Goal: Task Accomplishment & Management: Use online tool/utility

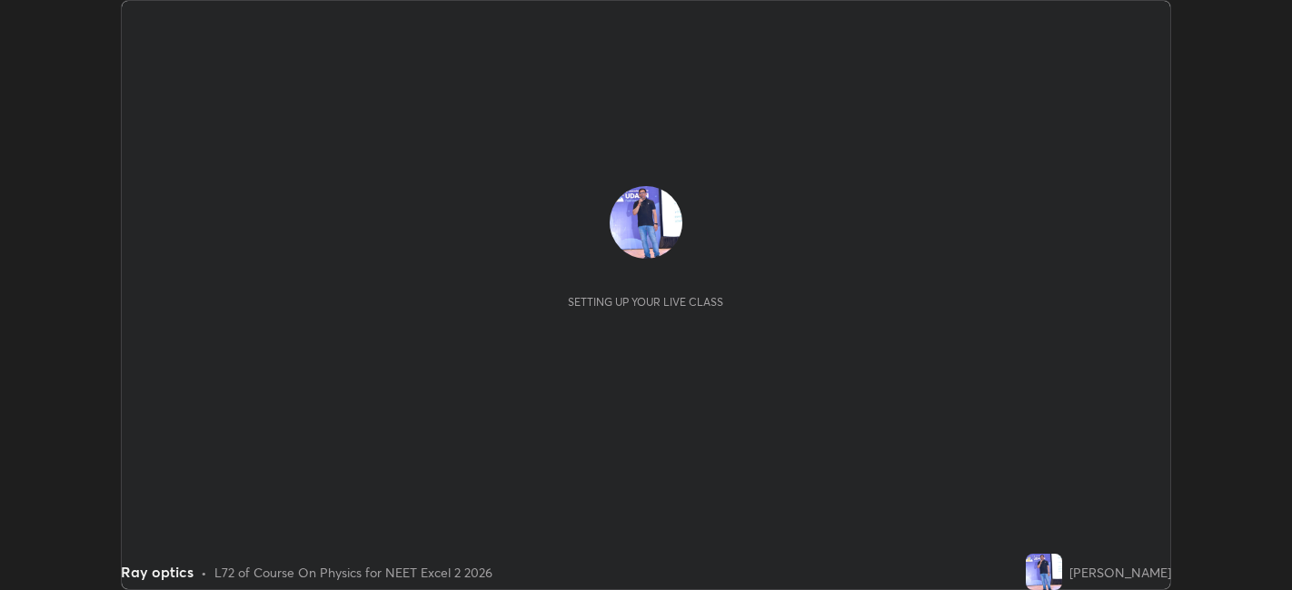
scroll to position [590, 1292]
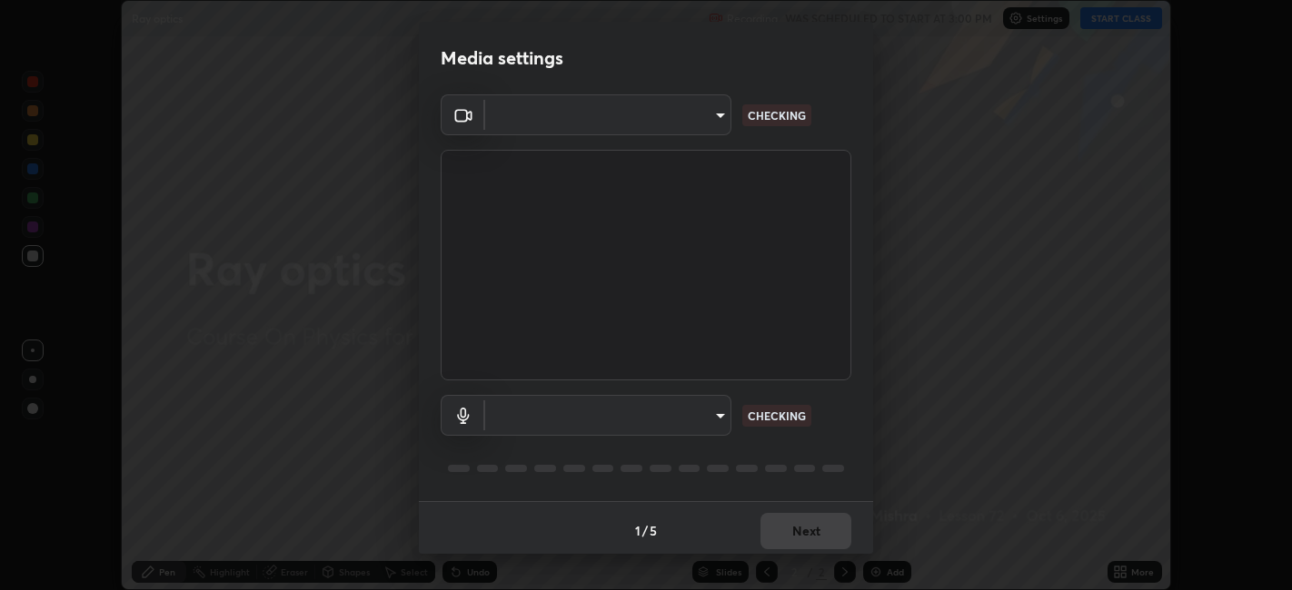
type input "e8d69c7dc0c2a56c5aabaa85415bde81fe71d5f71f3198f3fc497bb9ff74f4e0"
type input "communications"
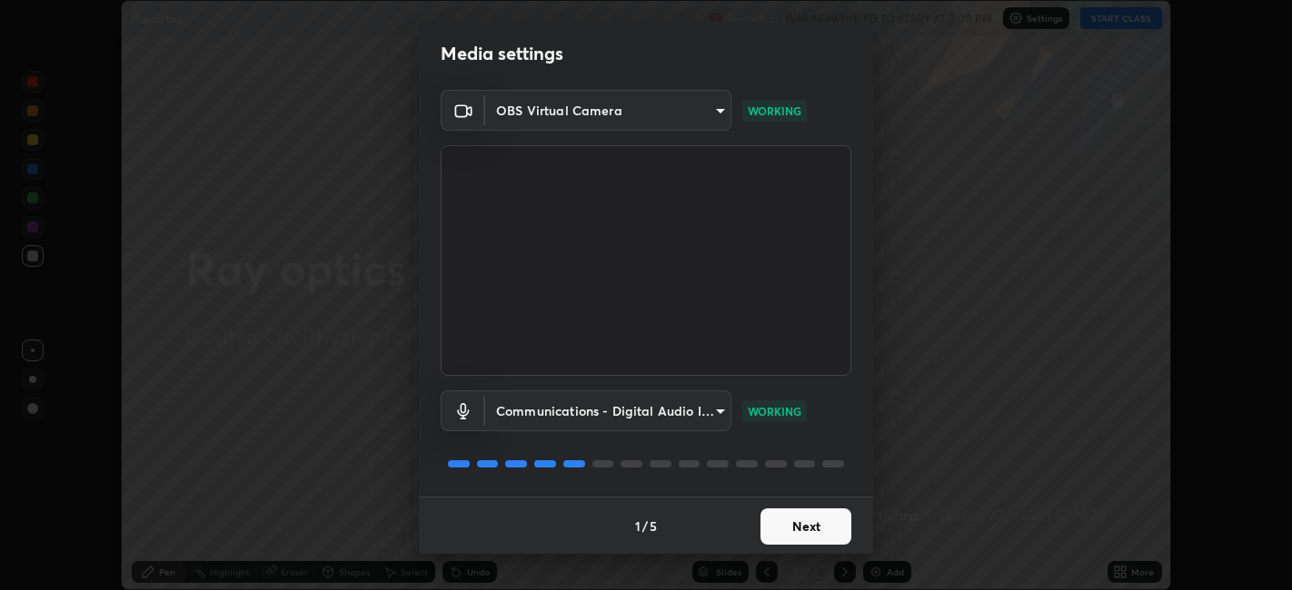
click at [799, 525] on button "Next" at bounding box center [805, 527] width 91 height 36
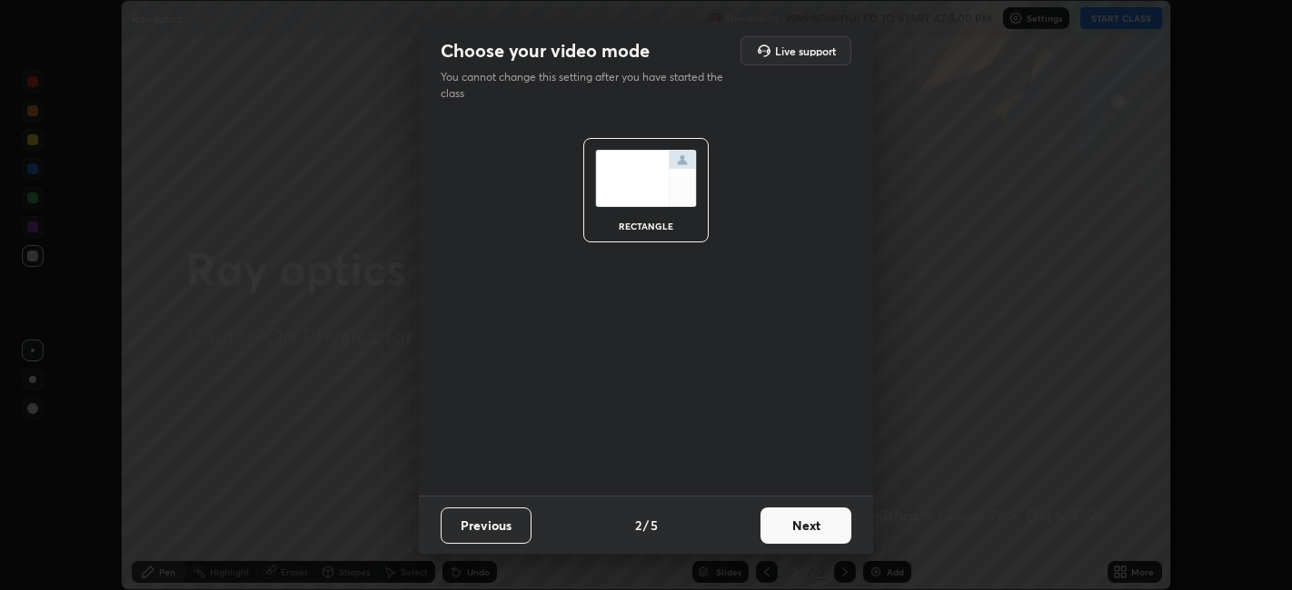
scroll to position [0, 0]
click at [808, 522] on button "Next" at bounding box center [805, 526] width 91 height 36
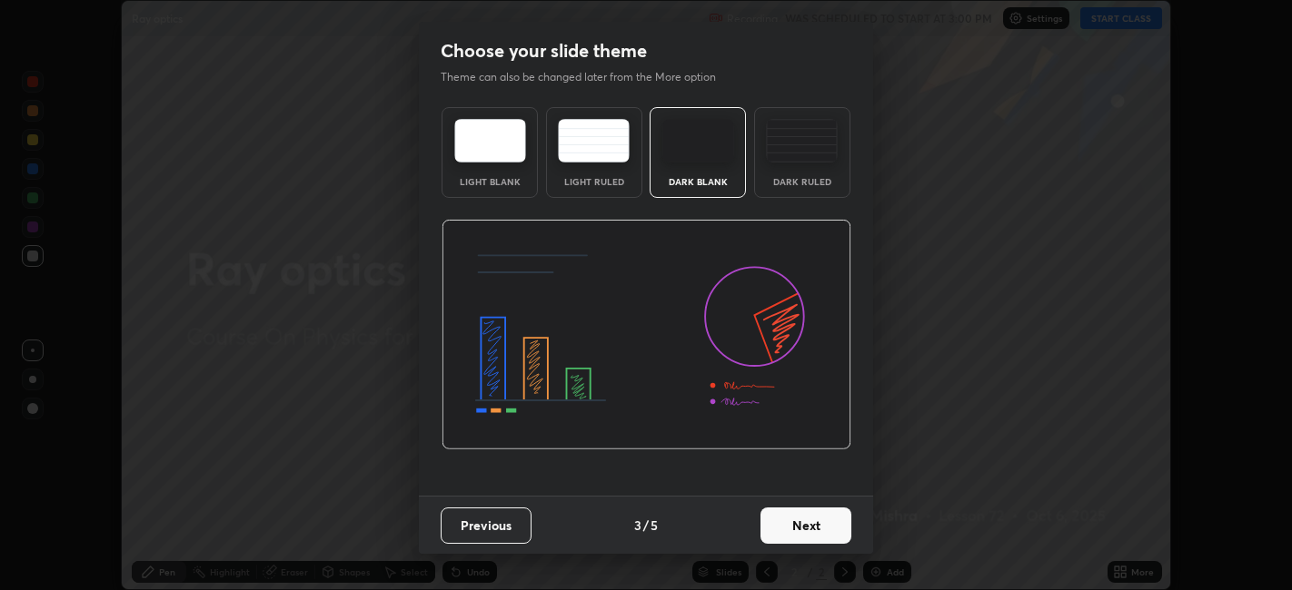
click at [806, 525] on button "Next" at bounding box center [805, 526] width 91 height 36
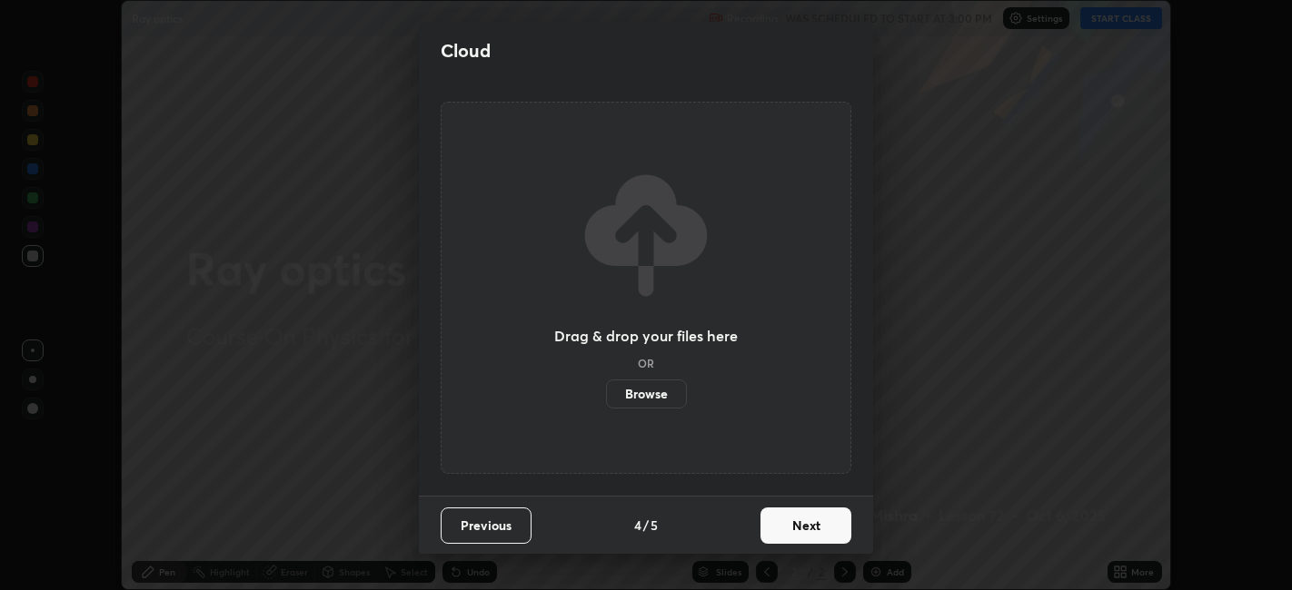
click at [651, 399] on label "Browse" at bounding box center [646, 394] width 81 height 29
click at [606, 399] on input "Browse" at bounding box center [606, 394] width 0 height 29
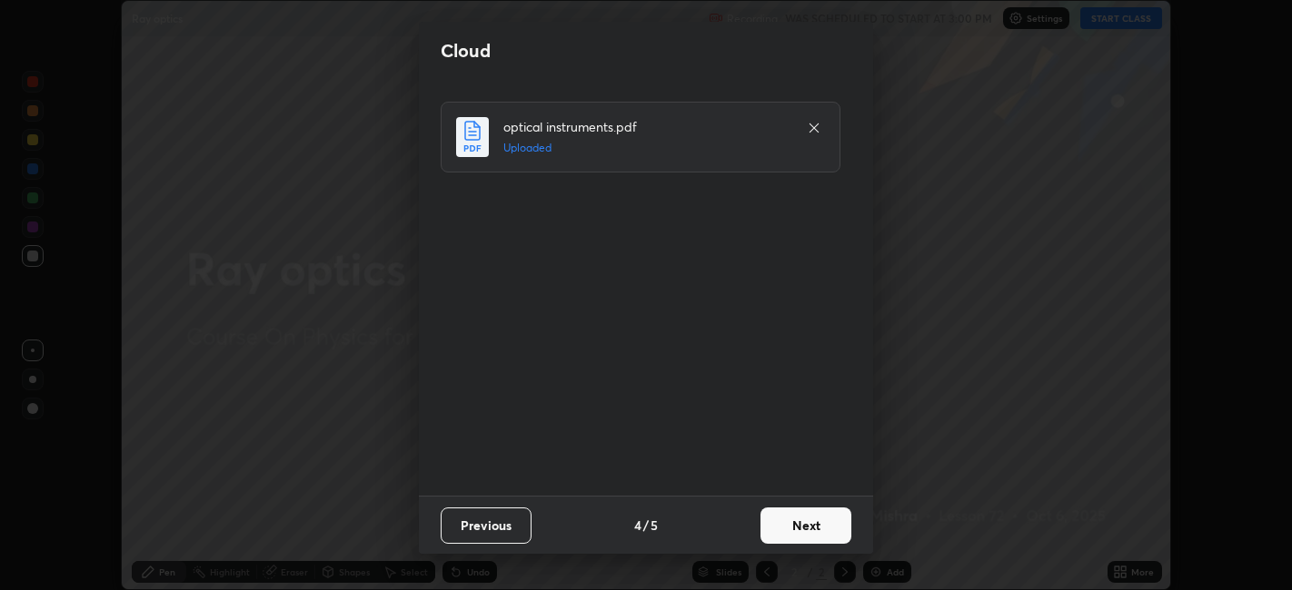
click at [816, 530] on button "Next" at bounding box center [805, 526] width 91 height 36
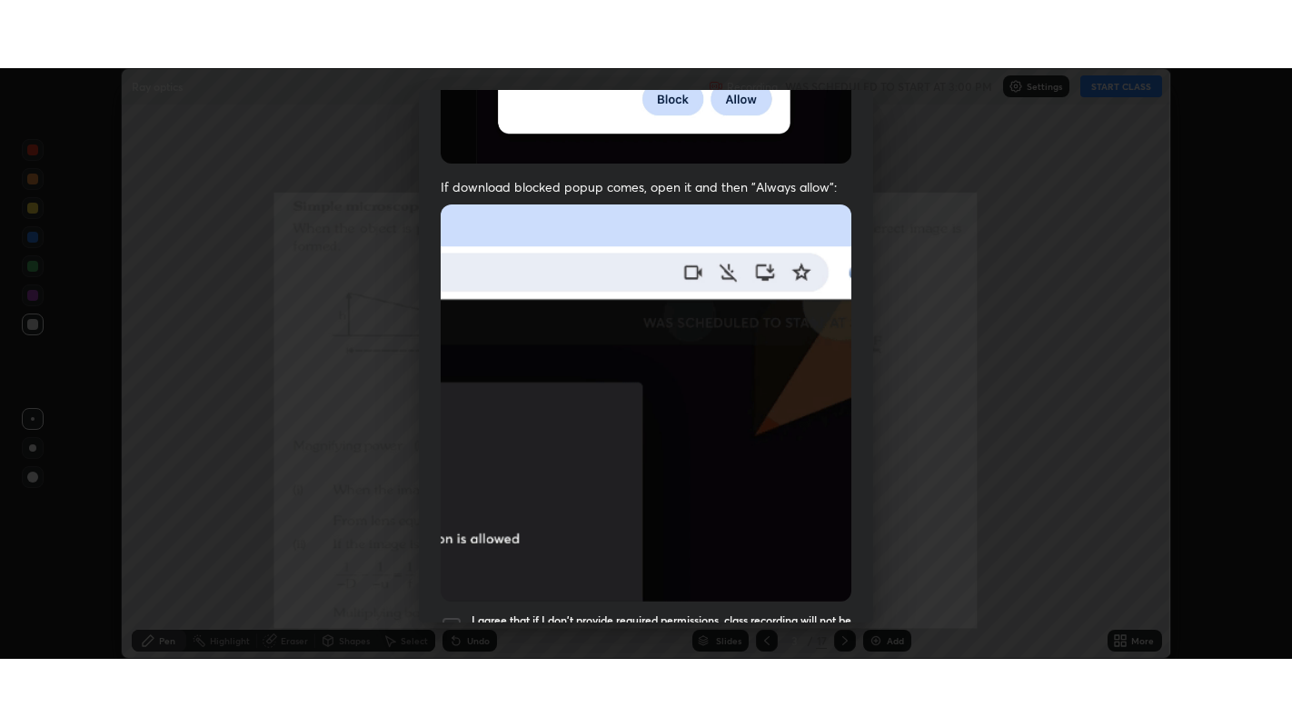
scroll to position [375, 0]
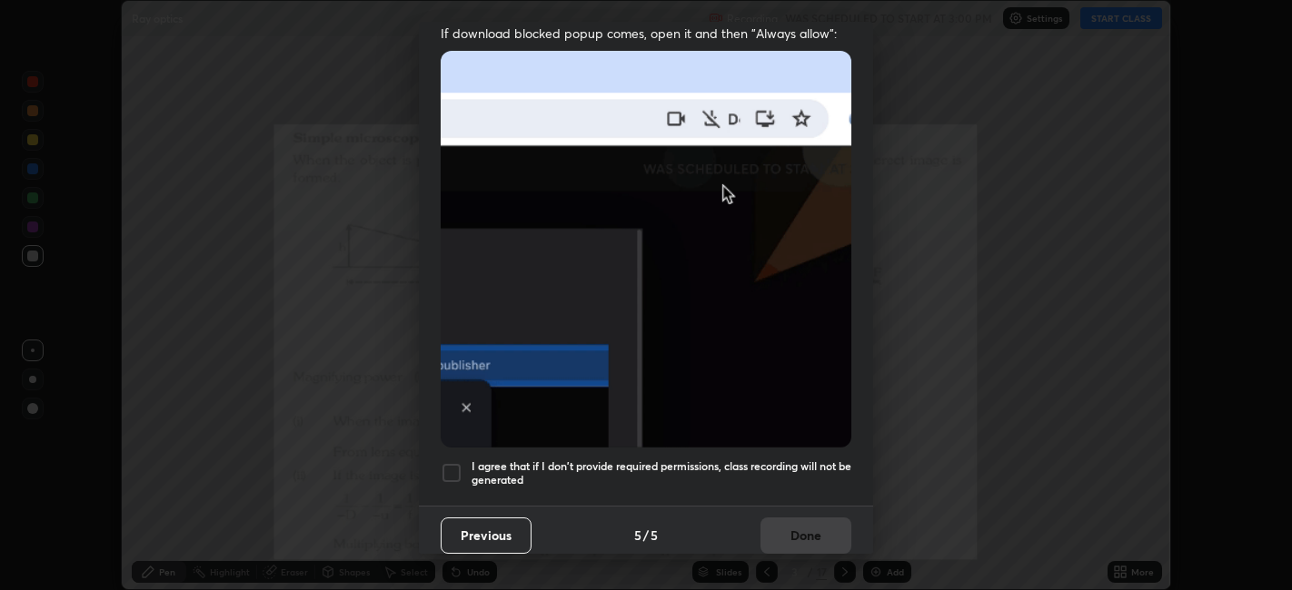
click at [449, 462] on div at bounding box center [452, 473] width 22 height 22
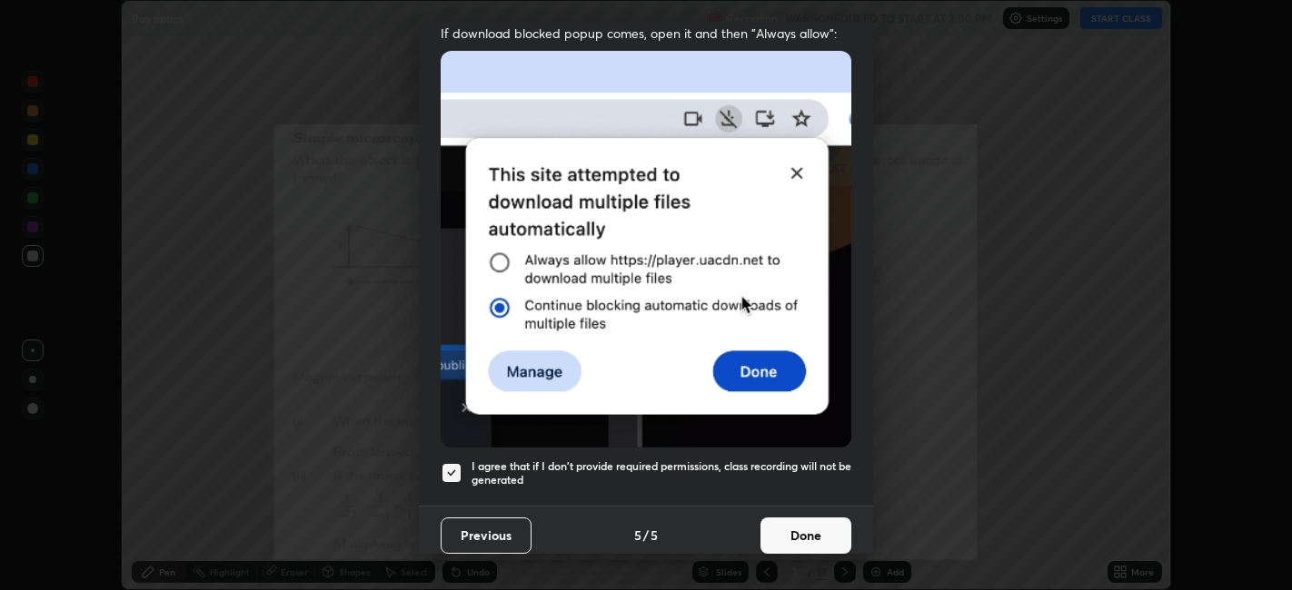
click at [808, 522] on button "Done" at bounding box center [805, 536] width 91 height 36
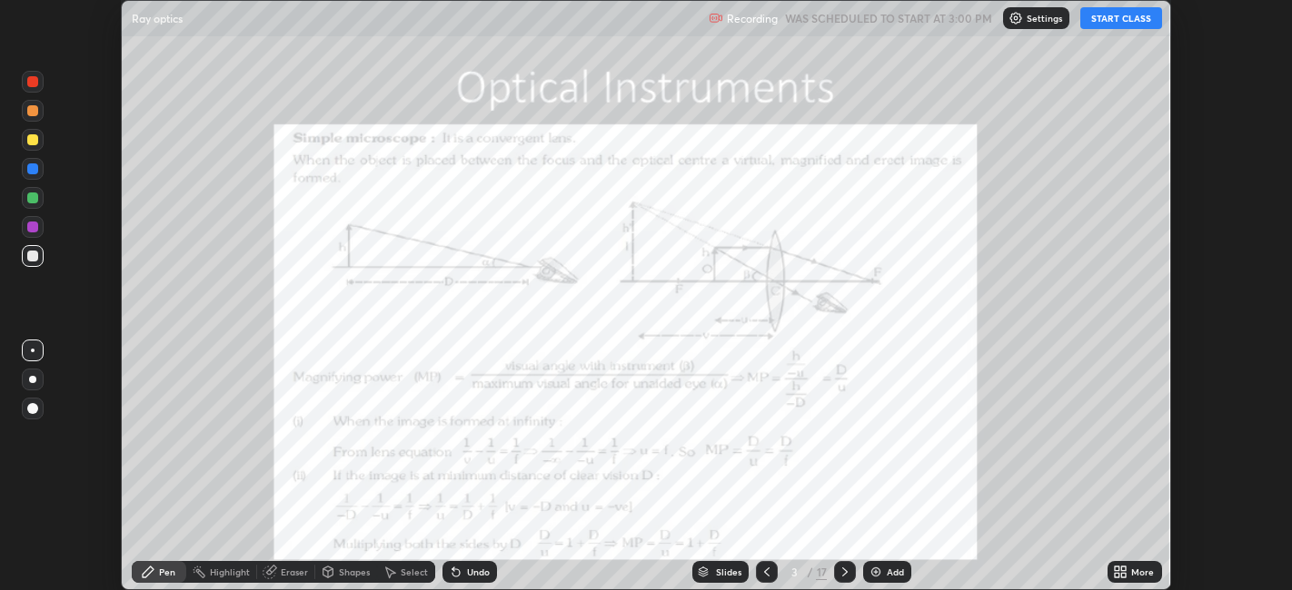
click at [1136, 575] on div "More" at bounding box center [1142, 572] width 23 height 9
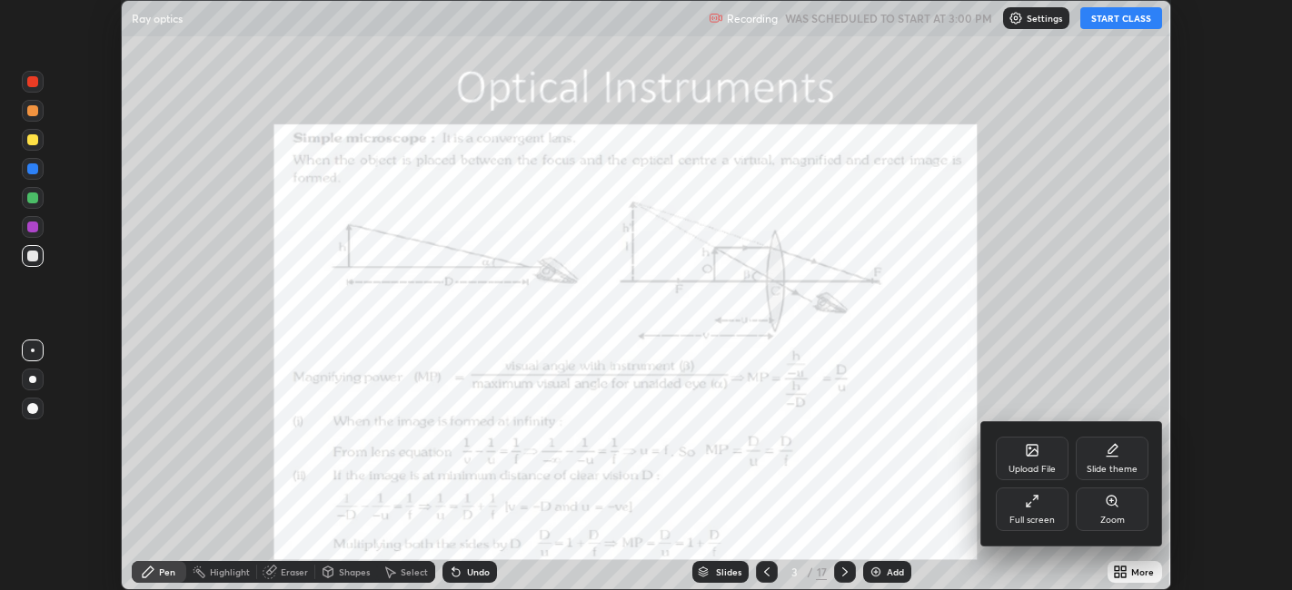
click at [1035, 520] on div "Full screen" at bounding box center [1031, 520] width 45 height 9
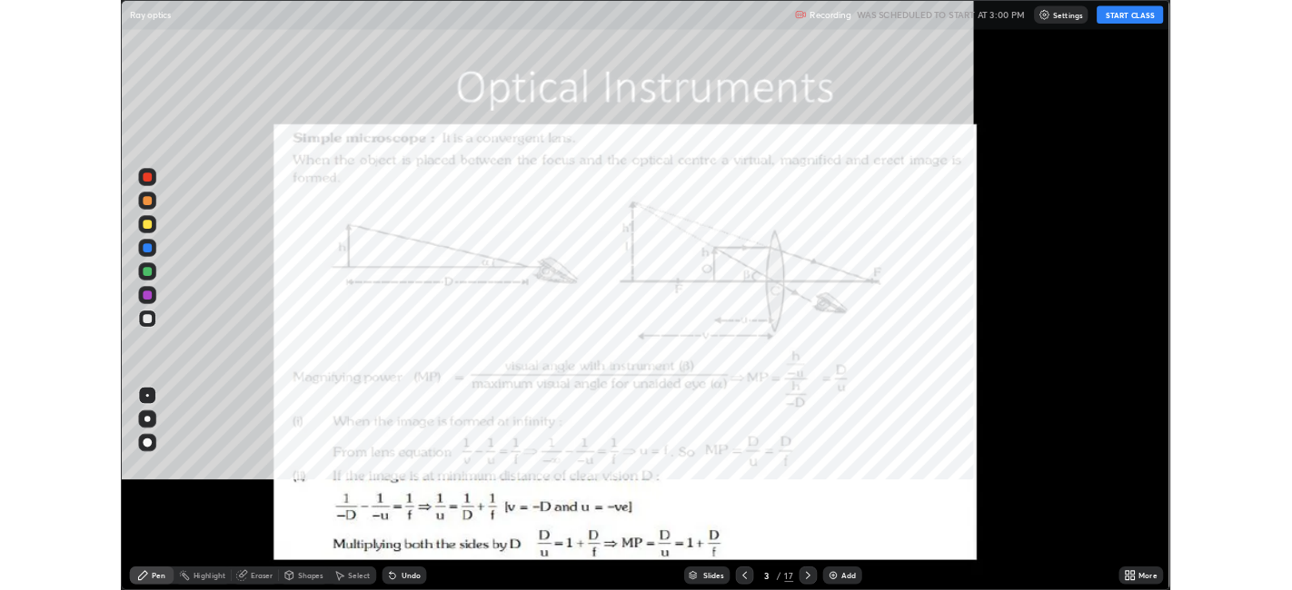
scroll to position [727, 1292]
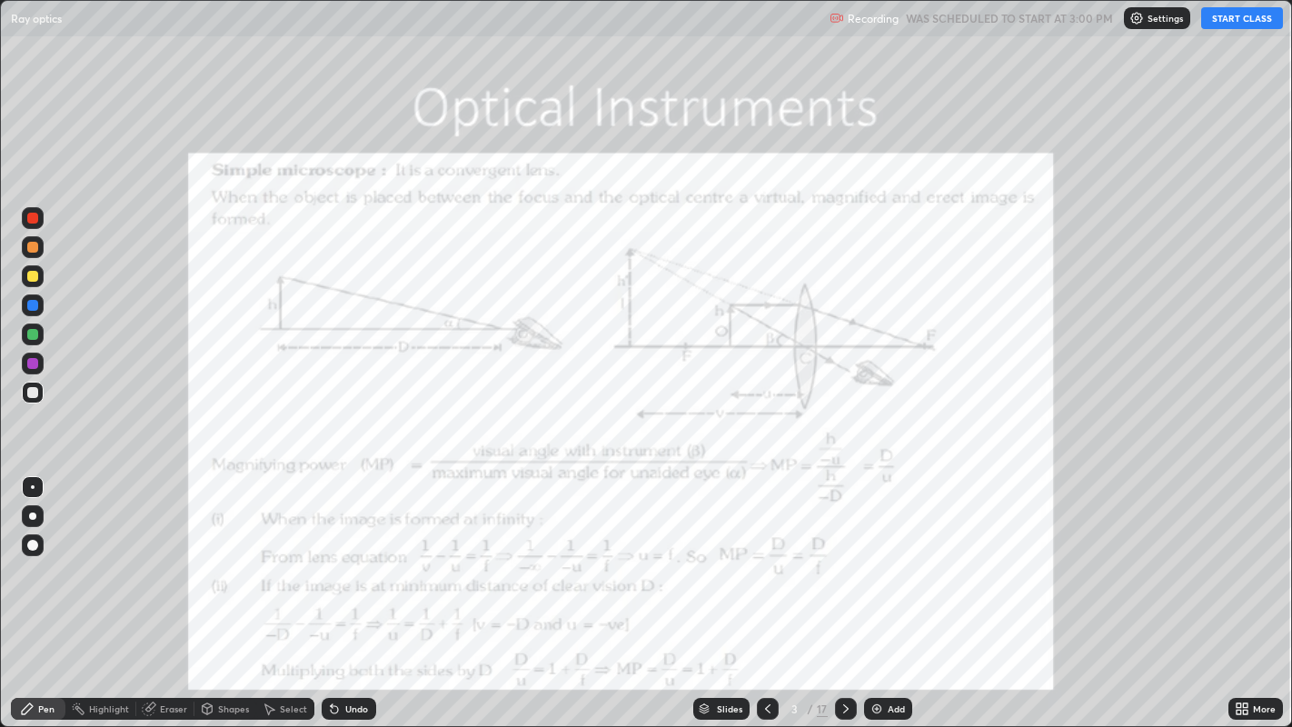
click at [1225, 14] on button "START CLASS" at bounding box center [1242, 18] width 82 height 22
click at [34, 218] on div at bounding box center [32, 218] width 11 height 11
click at [768, 590] on icon at bounding box center [767, 708] width 15 height 15
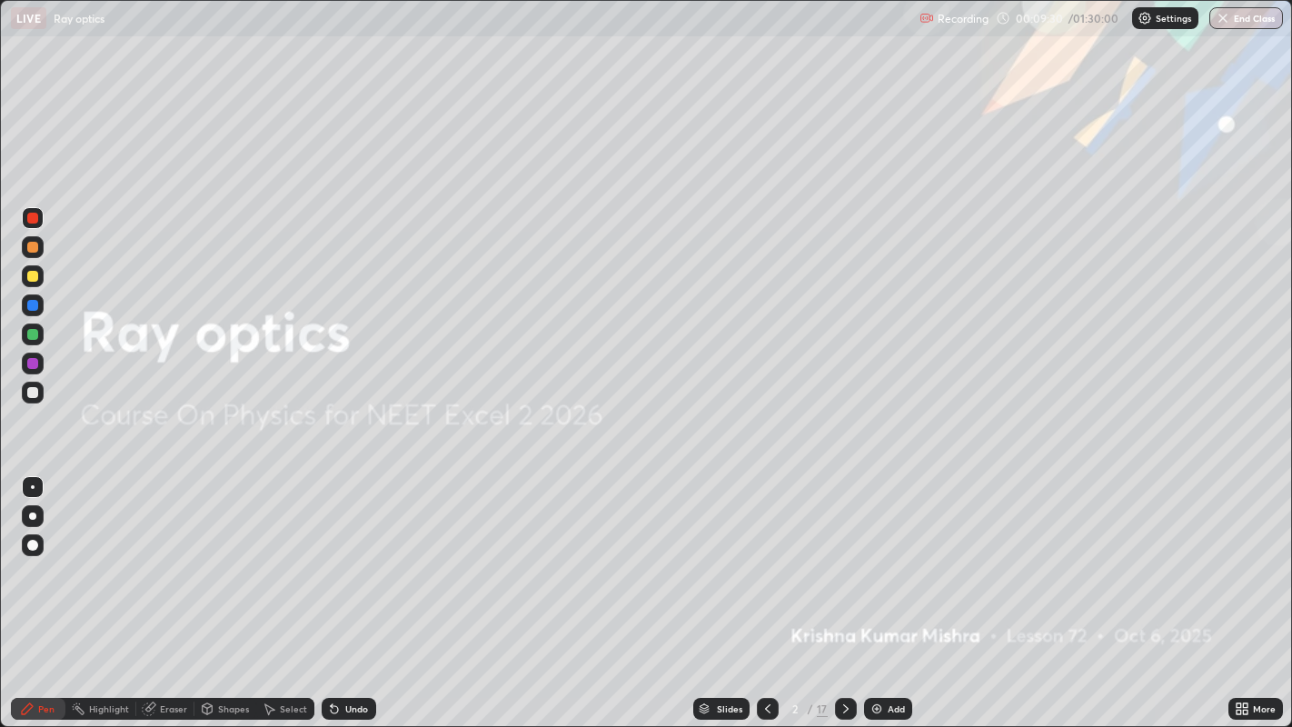
click at [888, 590] on div "Add" at bounding box center [888, 709] width 48 height 22
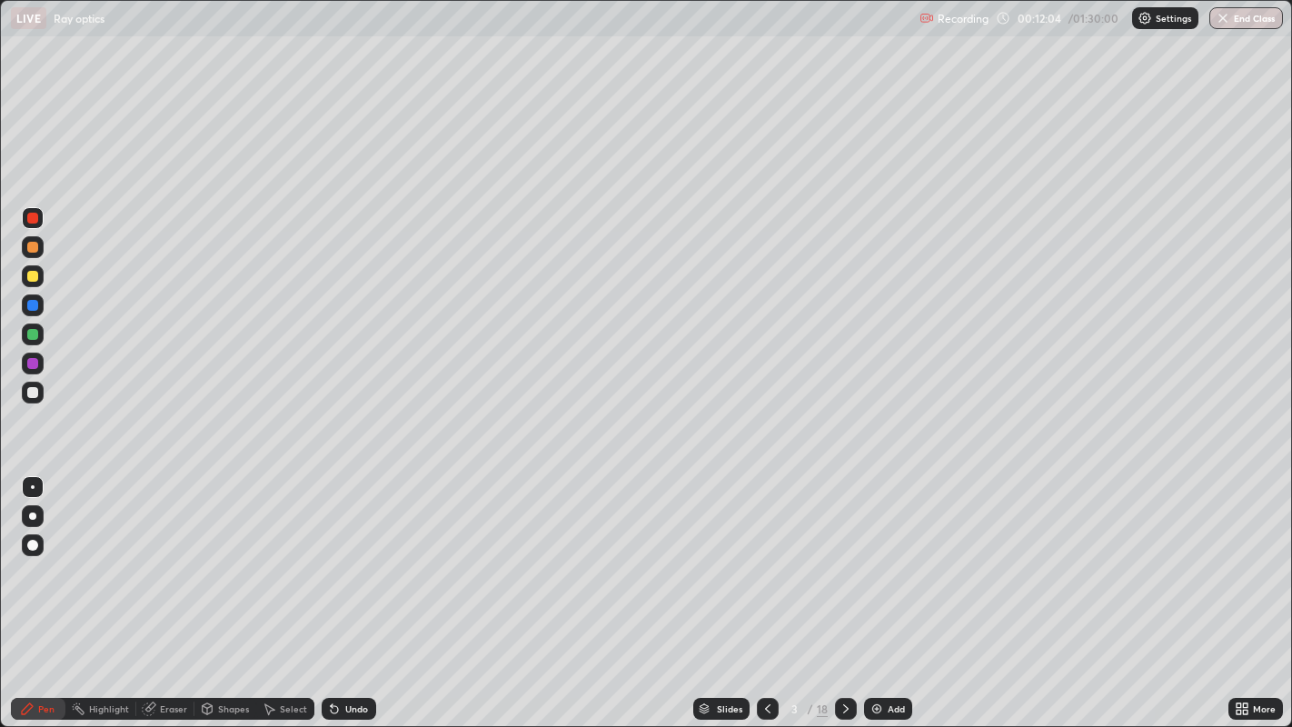
click at [841, 590] on icon at bounding box center [845, 708] width 15 height 15
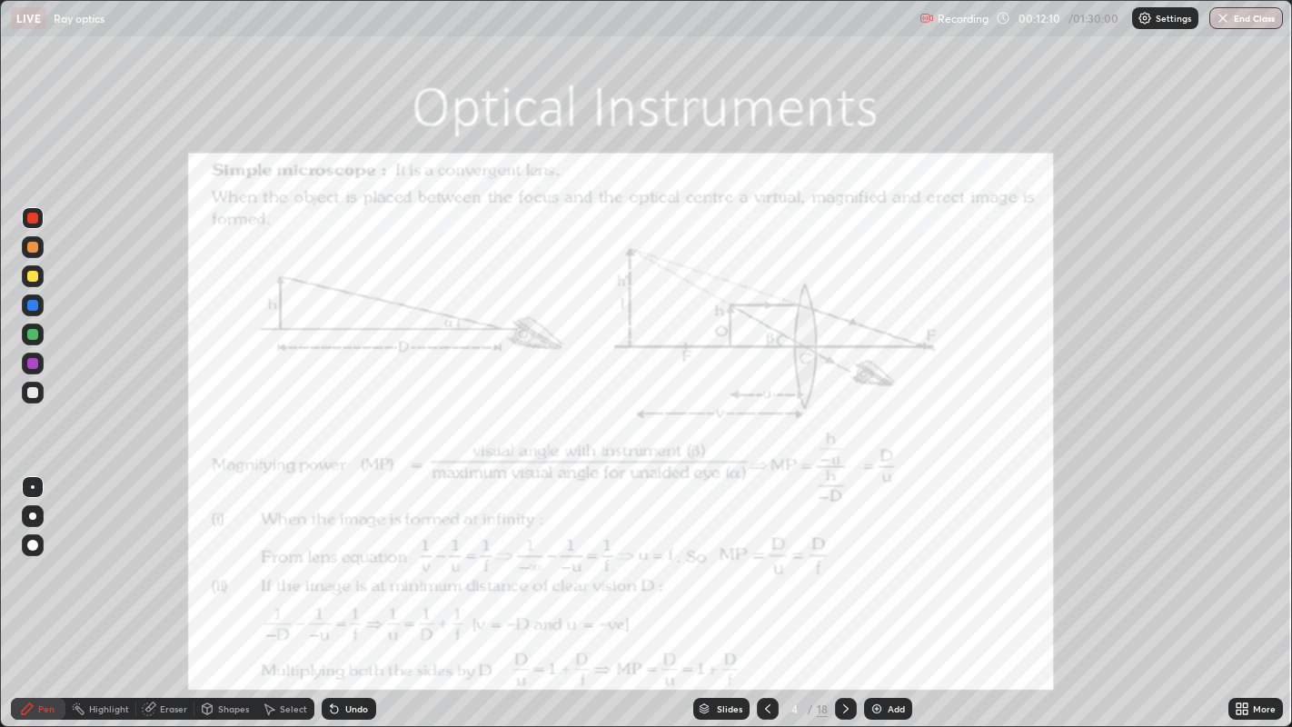
click at [173, 590] on div "Eraser" at bounding box center [173, 708] width 27 height 9
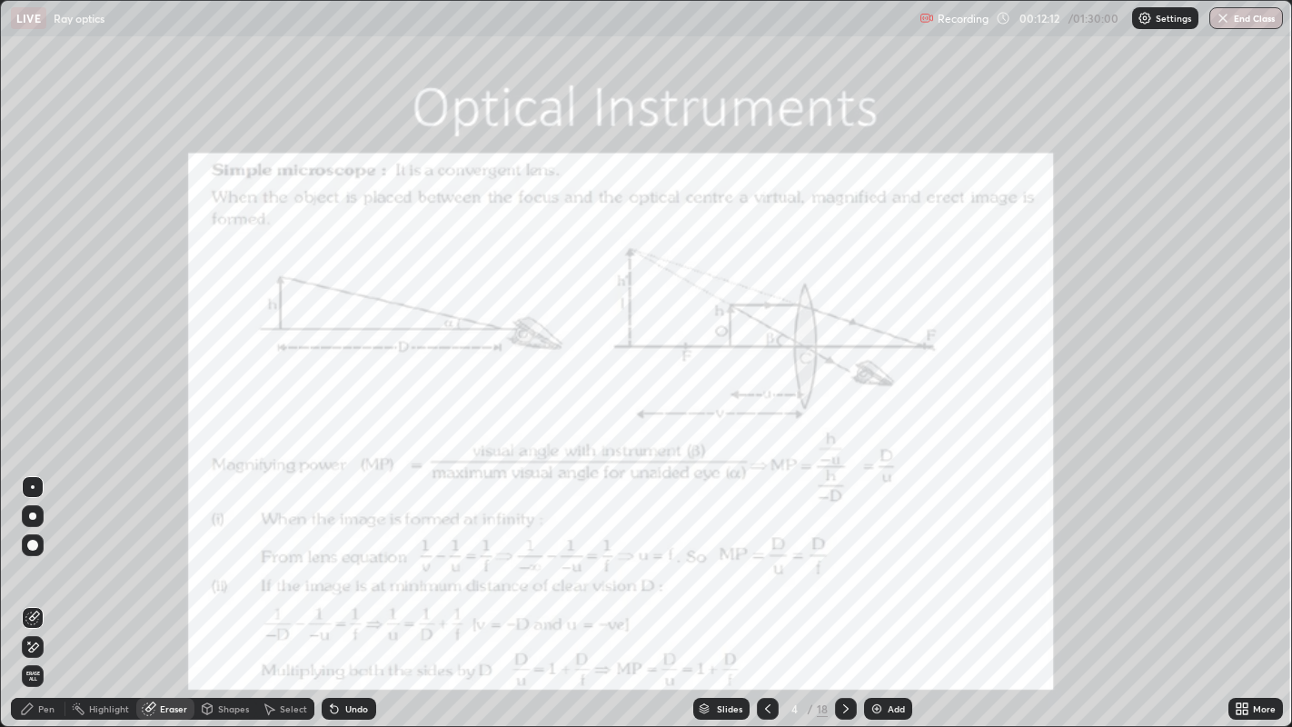
click at [40, 590] on div "Pen" at bounding box center [46, 708] width 16 height 9
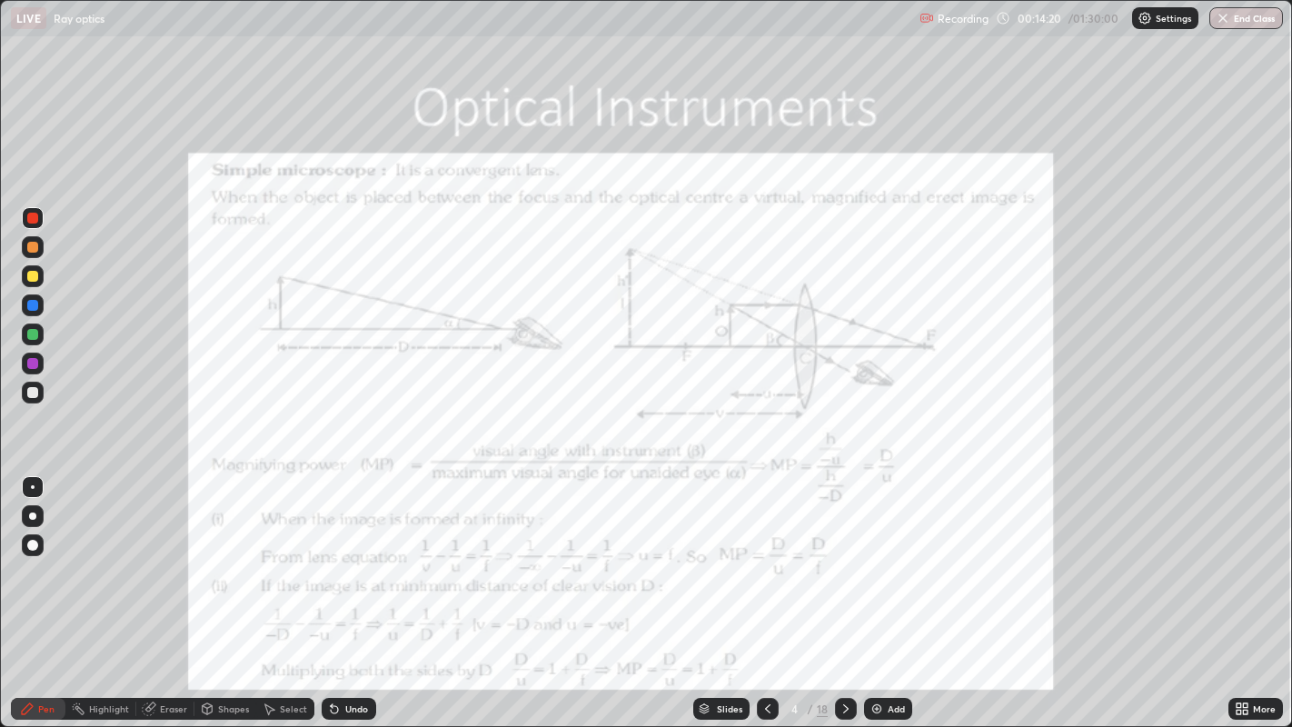
click at [227, 590] on div "Shapes" at bounding box center [233, 708] width 31 height 9
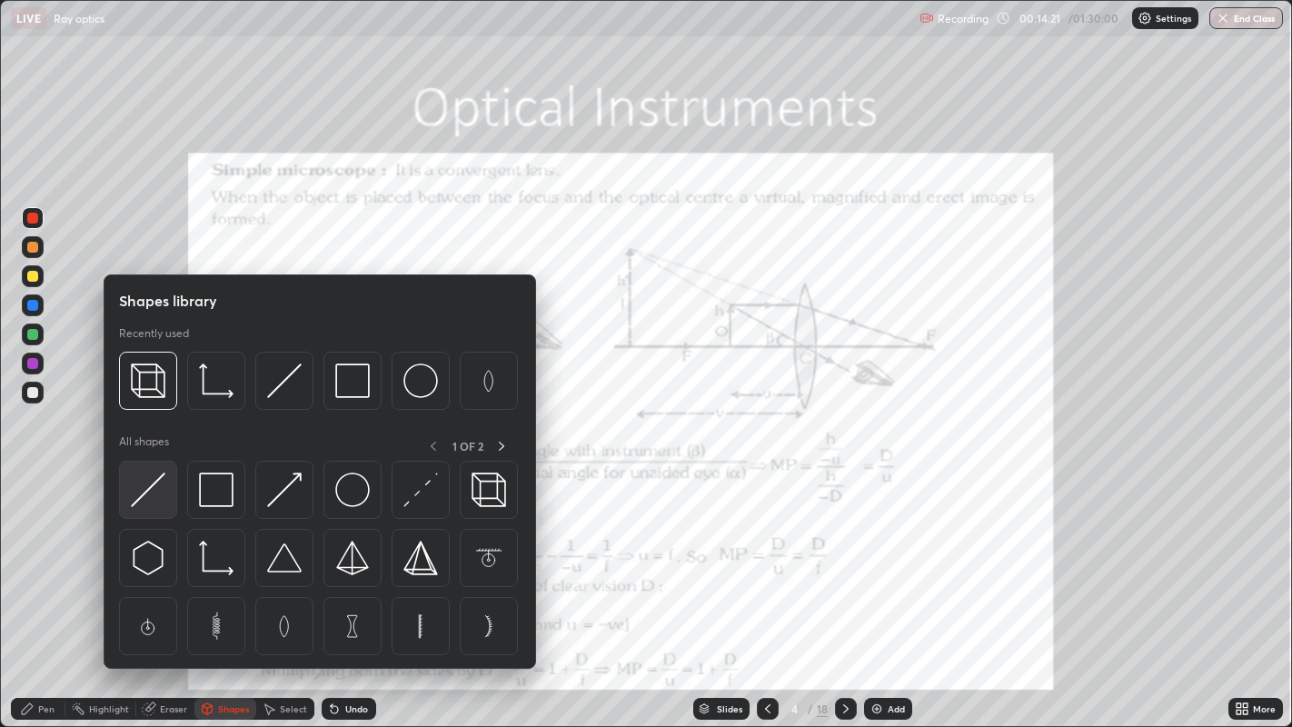
click at [154, 481] on img at bounding box center [148, 489] width 35 height 35
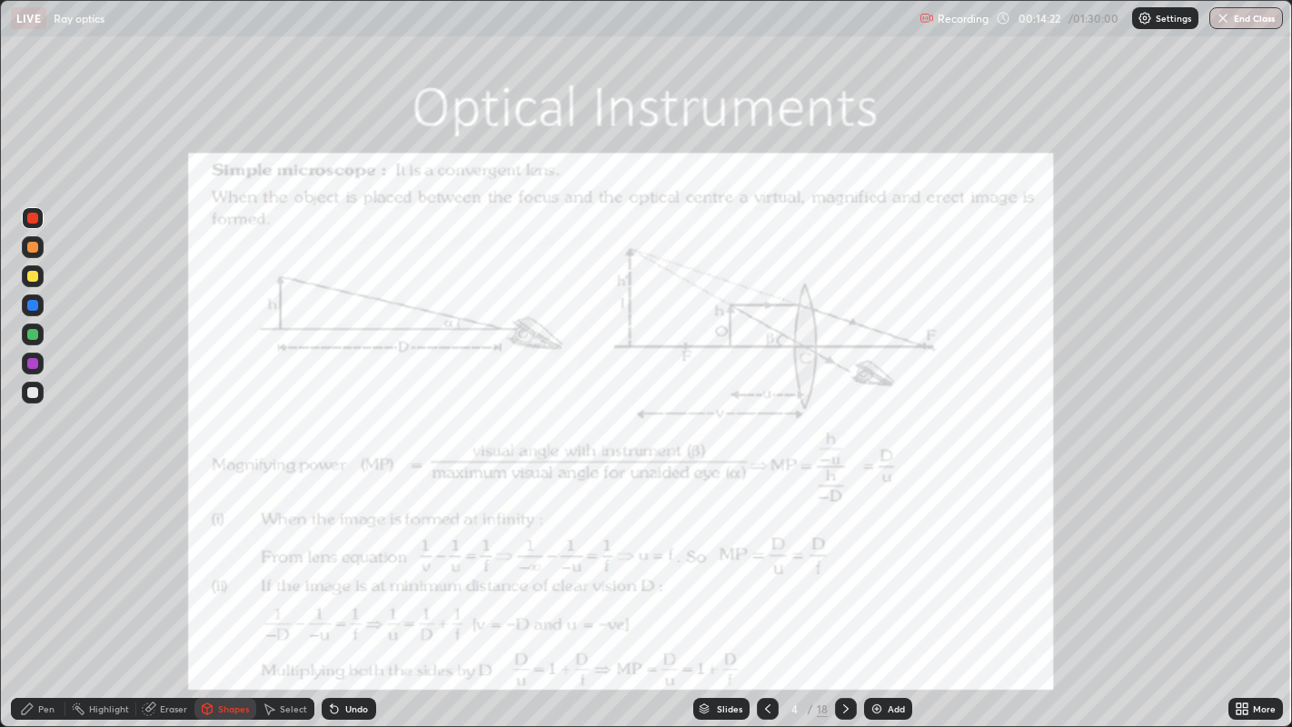
click at [33, 333] on div at bounding box center [32, 334] width 11 height 11
click at [48, 590] on div "Pen" at bounding box center [46, 708] width 16 height 9
click at [350, 590] on div "Undo" at bounding box center [356, 708] width 23 height 9
click at [353, 590] on div "Undo" at bounding box center [356, 708] width 23 height 9
click at [352, 590] on div "Undo" at bounding box center [349, 709] width 55 height 22
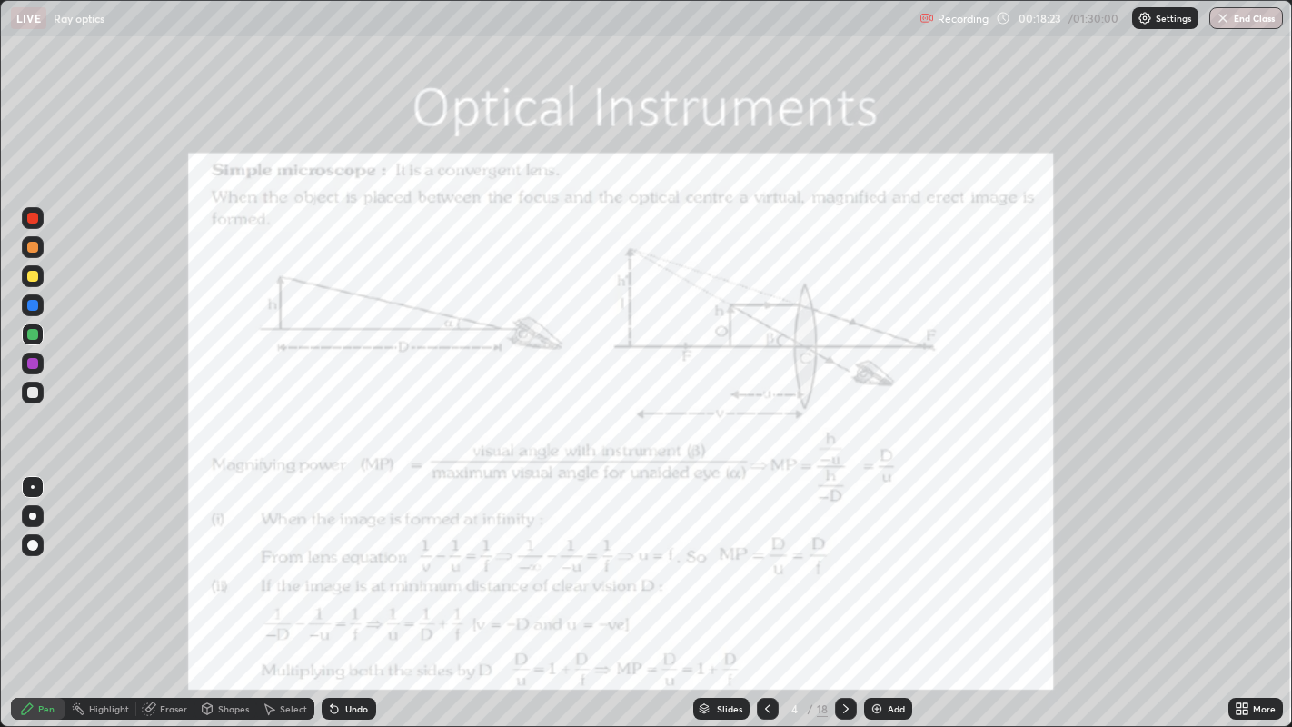
click at [354, 590] on div "Undo" at bounding box center [349, 709] width 55 height 22
click at [358, 590] on div "Undo" at bounding box center [349, 709] width 55 height 22
click at [362, 590] on div "Undo" at bounding box center [349, 709] width 55 height 22
click at [360, 590] on div "Undo" at bounding box center [349, 709] width 55 height 22
click at [357, 590] on div "Undo" at bounding box center [349, 709] width 55 height 22
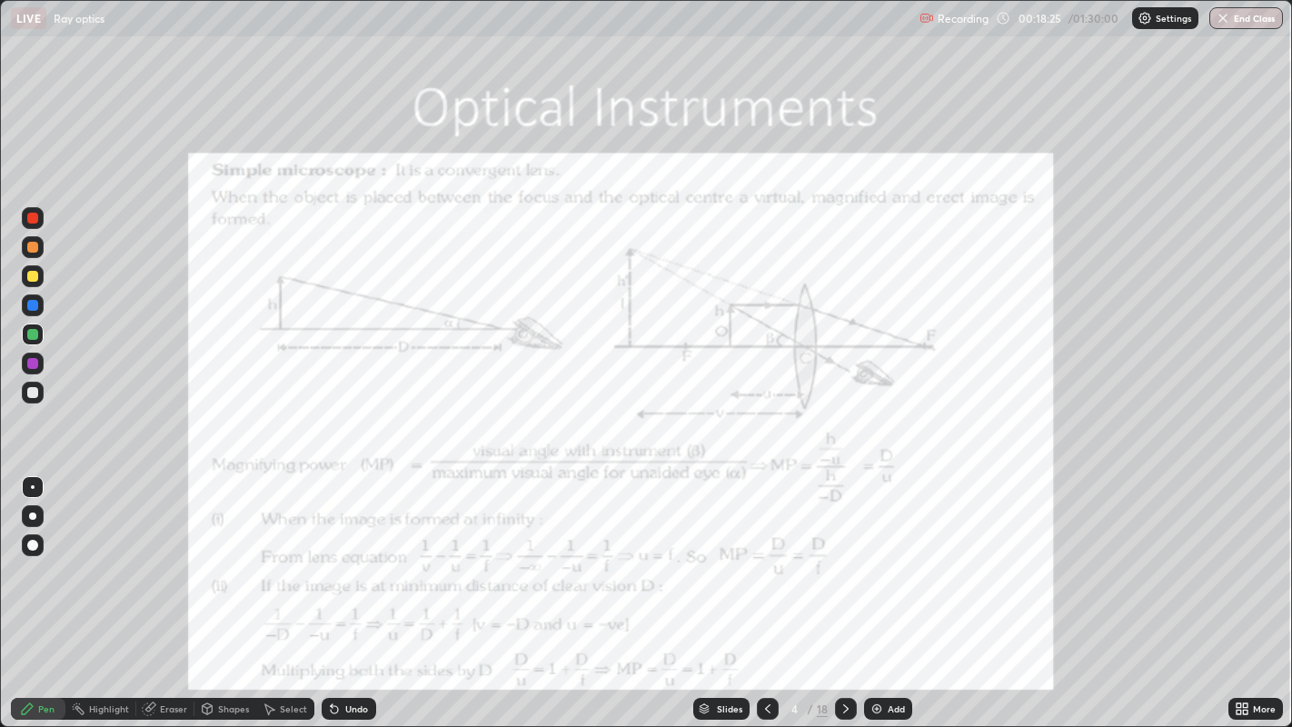
click at [361, 590] on div "Undo" at bounding box center [349, 709] width 55 height 22
click at [357, 590] on div "Undo" at bounding box center [356, 708] width 23 height 9
click at [893, 590] on div "Add" at bounding box center [896, 708] width 17 height 9
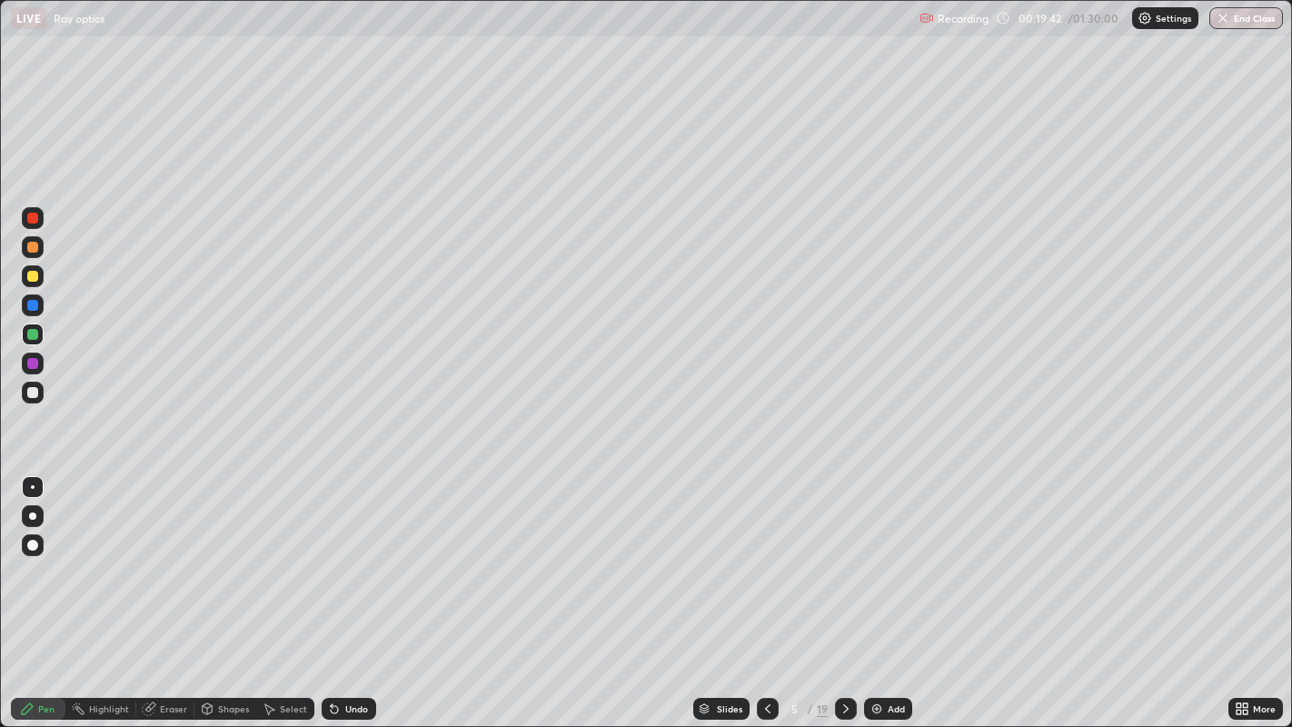
click at [230, 590] on div "Shapes" at bounding box center [233, 708] width 31 height 9
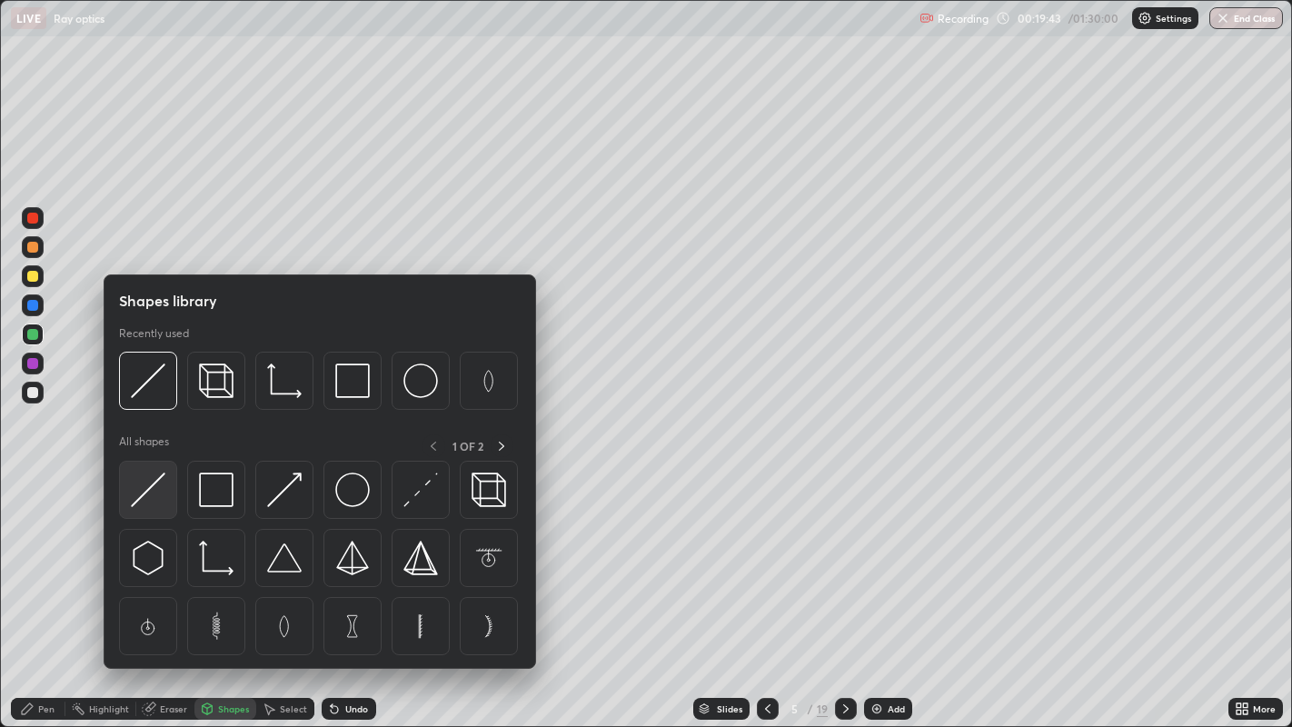
click at [153, 489] on img at bounding box center [148, 489] width 35 height 35
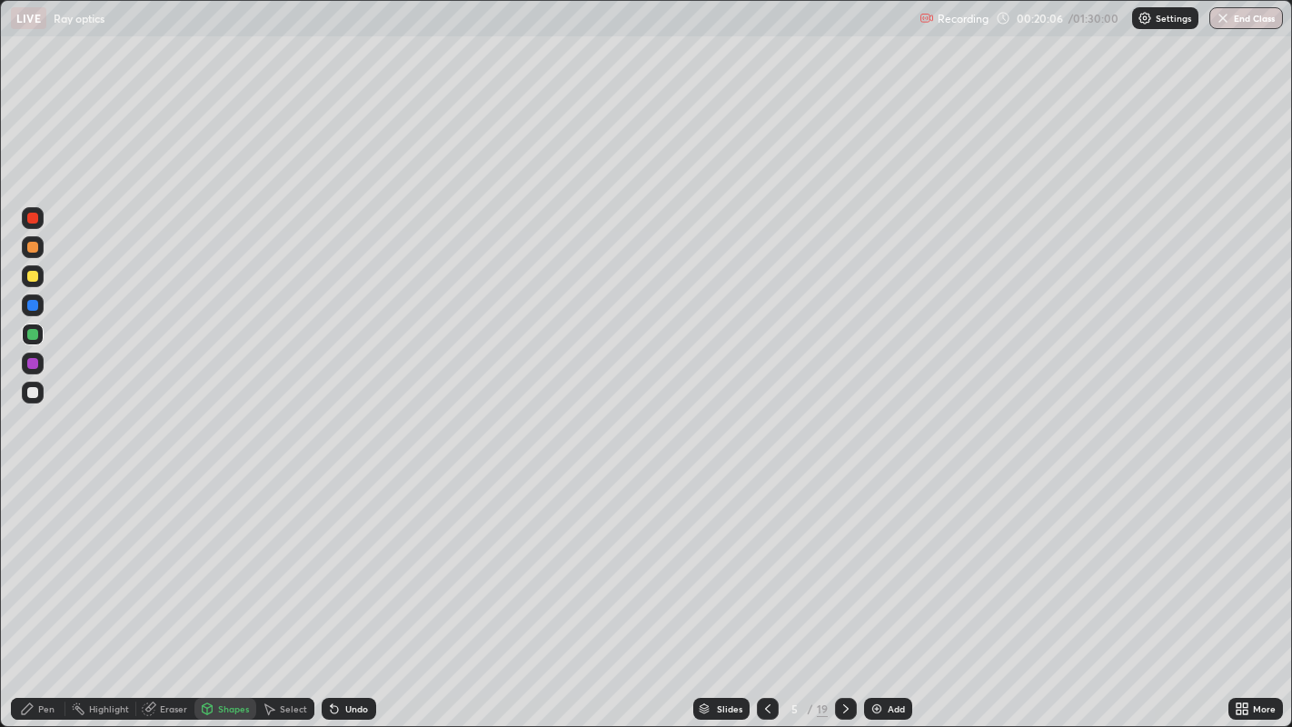
click at [45, 590] on div "Pen" at bounding box center [46, 708] width 16 height 9
click at [766, 590] on icon at bounding box center [767, 708] width 15 height 15
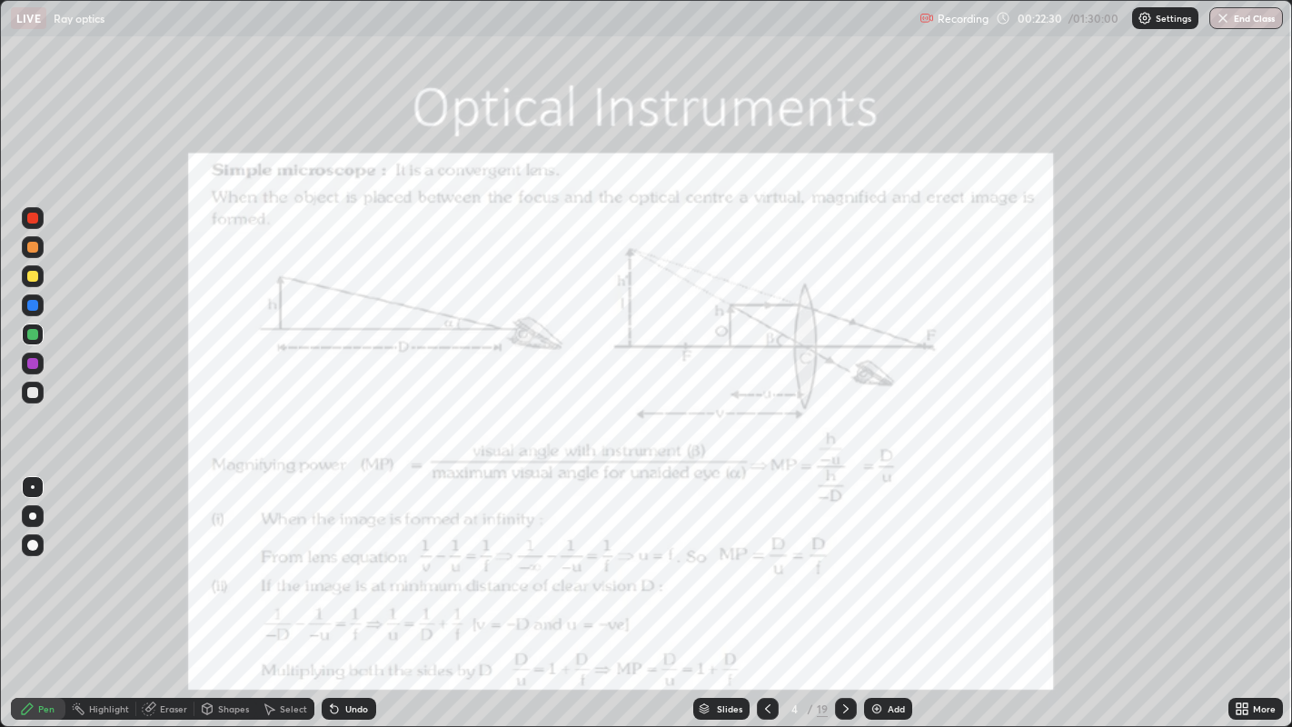
click at [1263, 590] on div "More" at bounding box center [1264, 708] width 23 height 9
click at [1262, 590] on div "More" at bounding box center [1264, 708] width 23 height 9
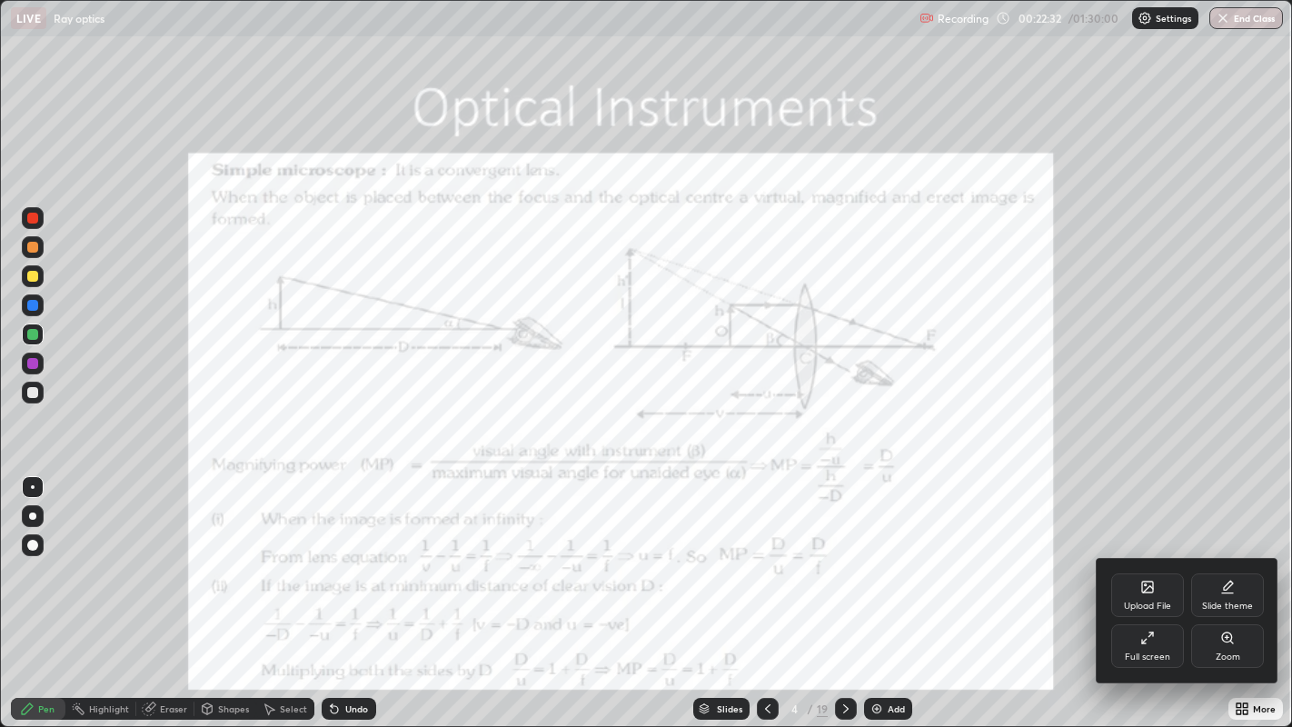
click at [1247, 590] on div "Zoom" at bounding box center [1227, 646] width 73 height 44
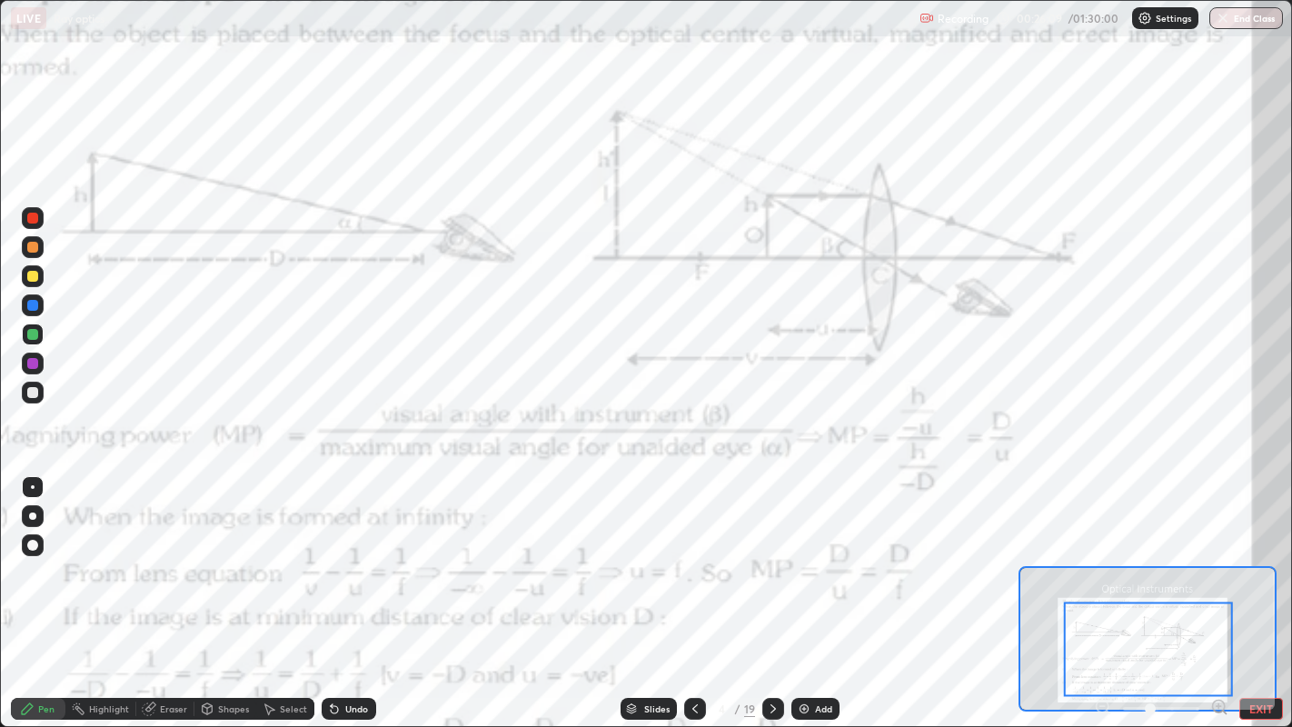
click at [1108, 590] on div at bounding box center [1148, 649] width 170 height 94
click at [1101, 590] on div at bounding box center [1148, 649] width 170 height 94
click at [1106, 590] on div at bounding box center [1161, 709] width 134 height 22
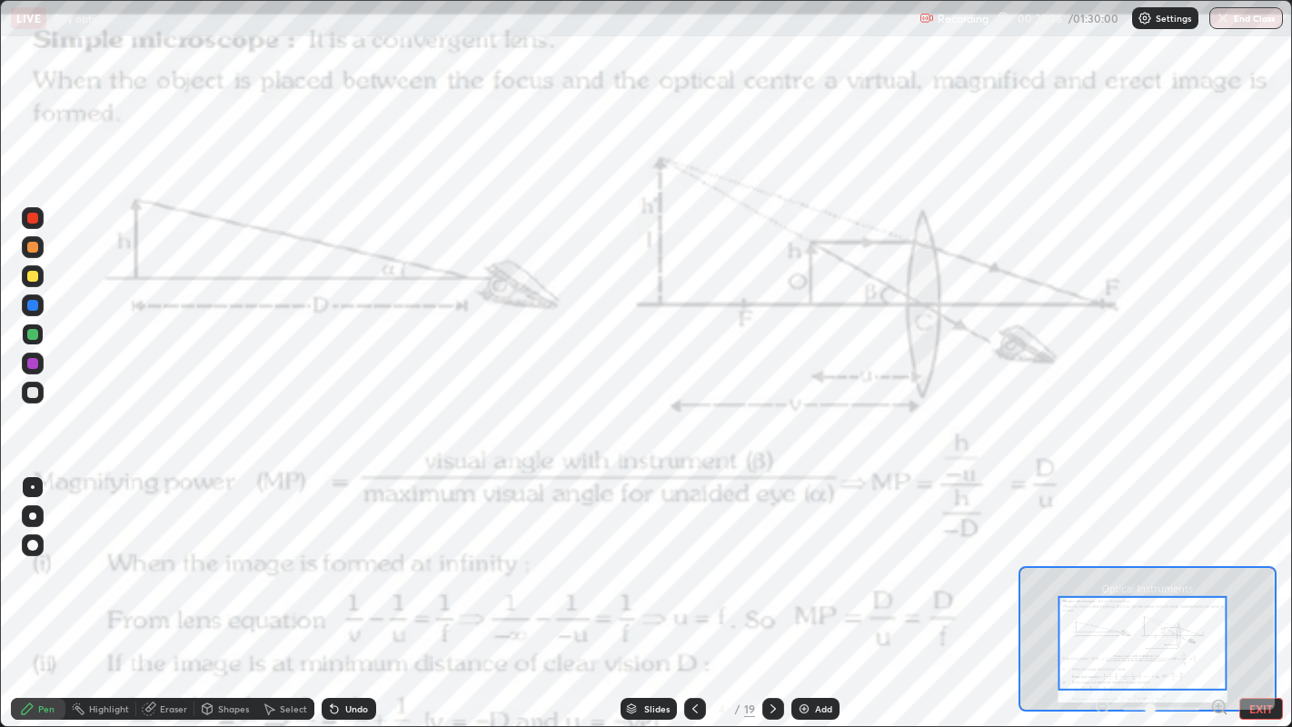
click at [770, 590] on icon at bounding box center [773, 708] width 15 height 15
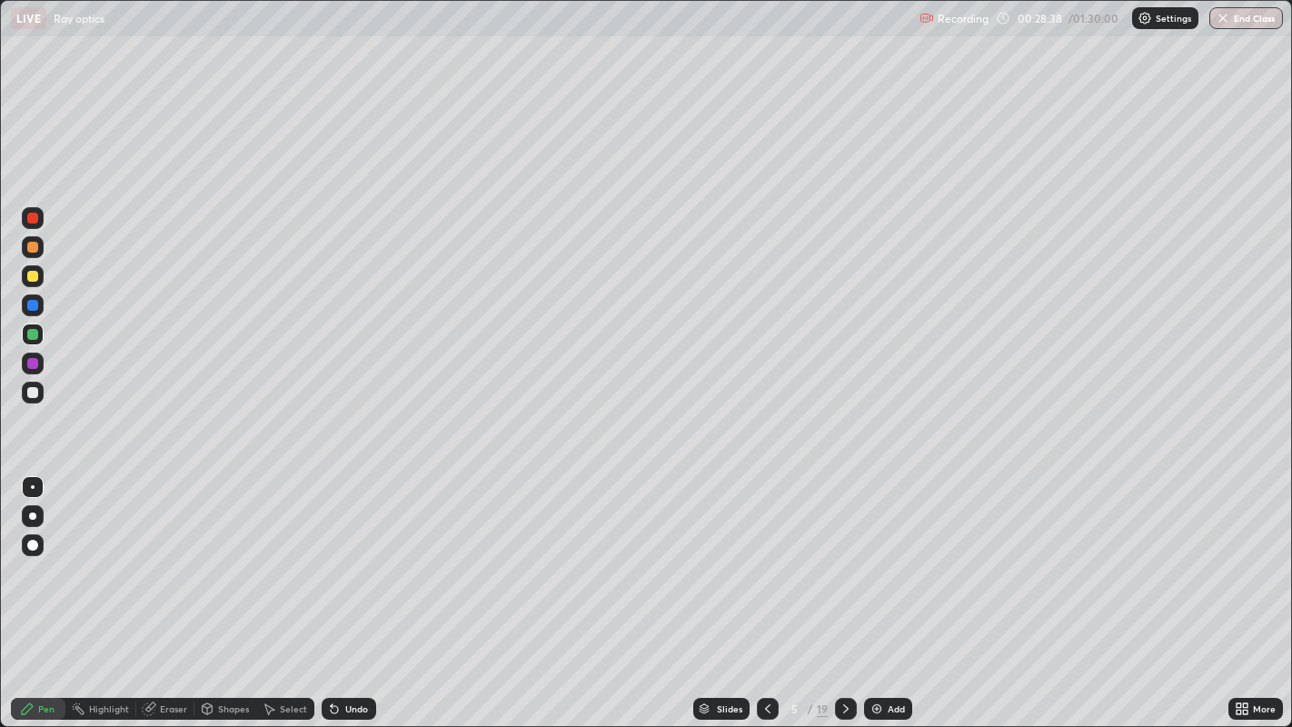
click at [888, 590] on div "Add" at bounding box center [896, 708] width 17 height 9
click at [40, 267] on div at bounding box center [33, 276] width 22 height 22
click at [844, 590] on icon at bounding box center [846, 708] width 15 height 15
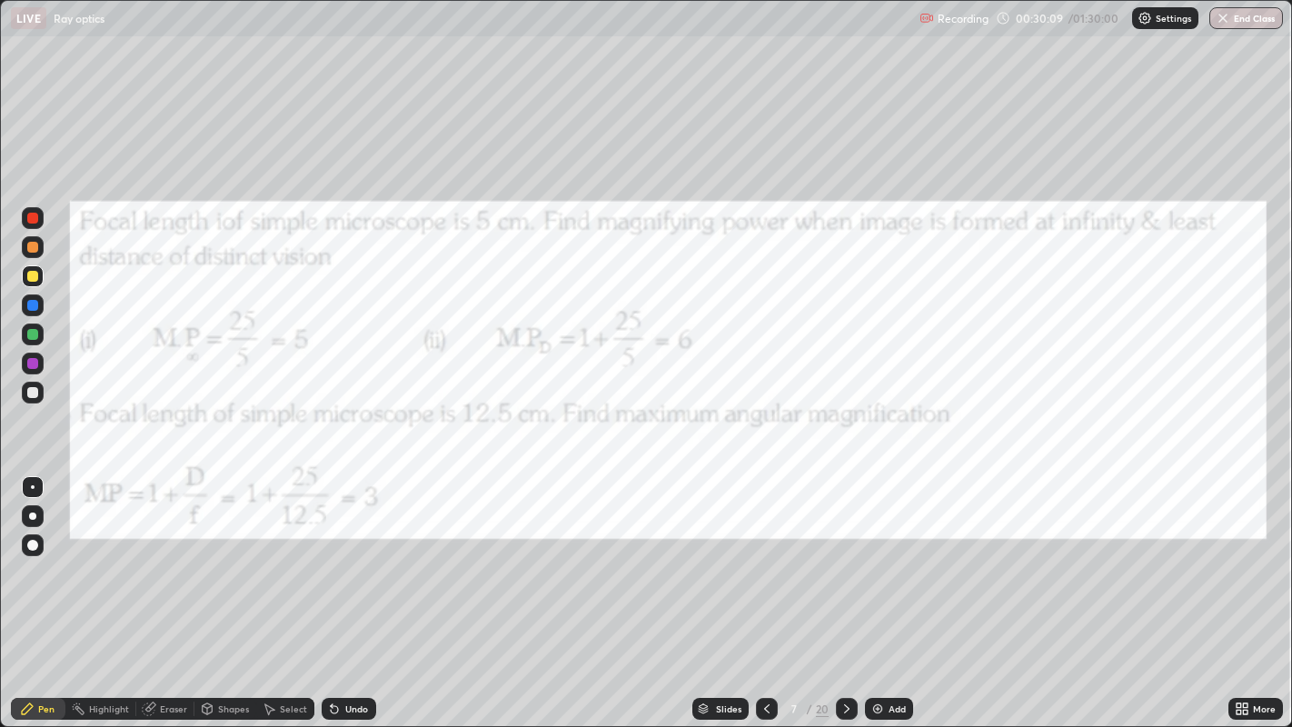
click at [764, 590] on icon at bounding box center [766, 708] width 15 height 15
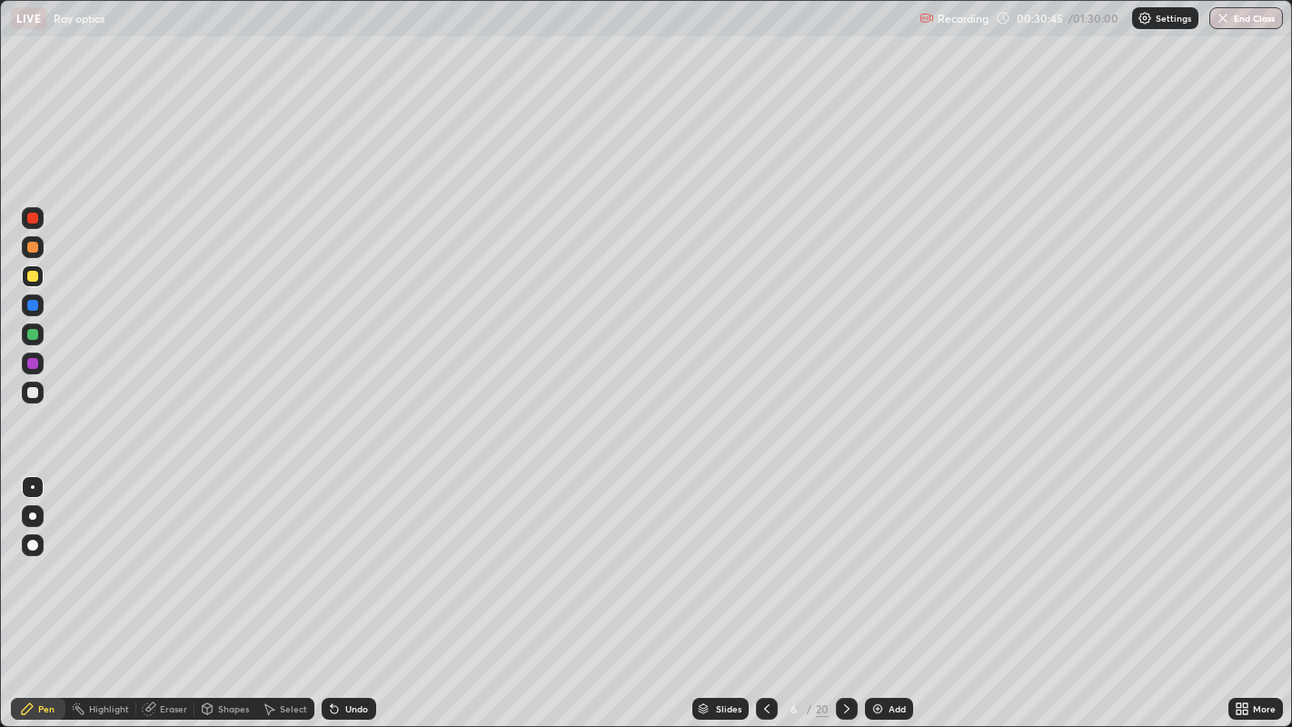
click at [843, 590] on icon at bounding box center [846, 708] width 15 height 15
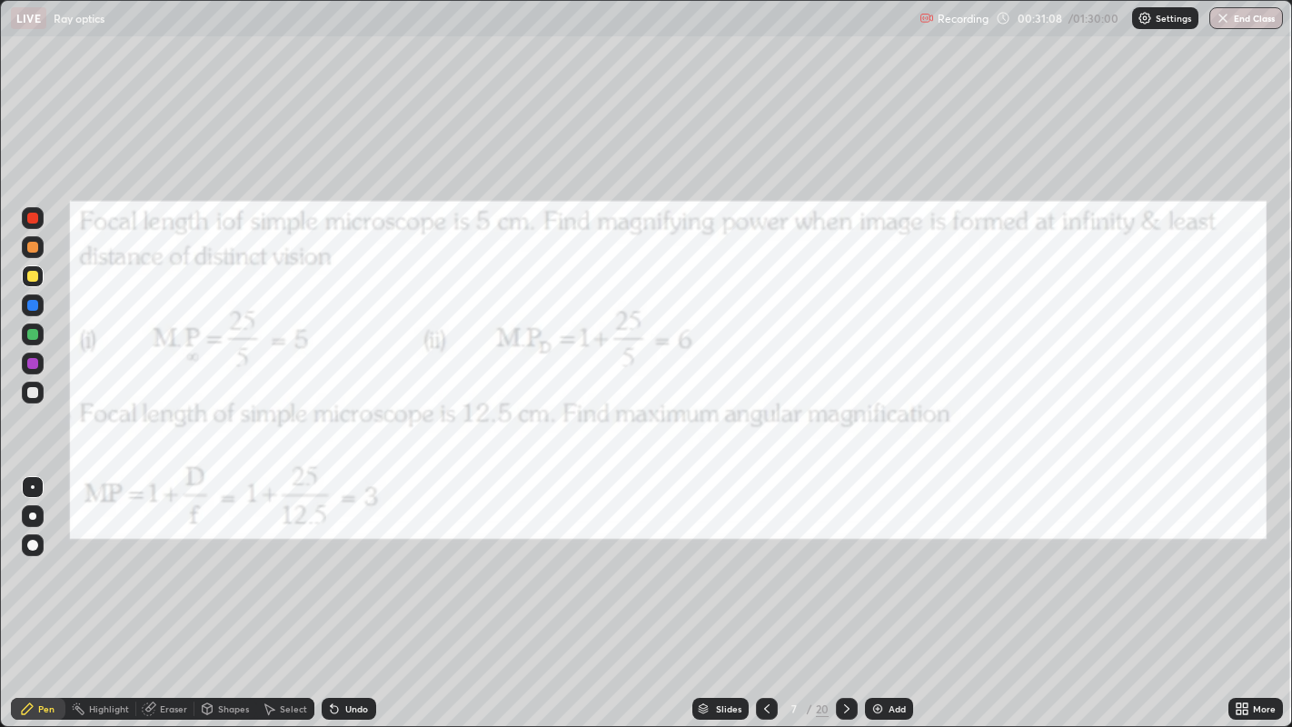
click at [34, 217] on div at bounding box center [32, 218] width 11 height 11
click at [843, 590] on icon at bounding box center [846, 708] width 15 height 15
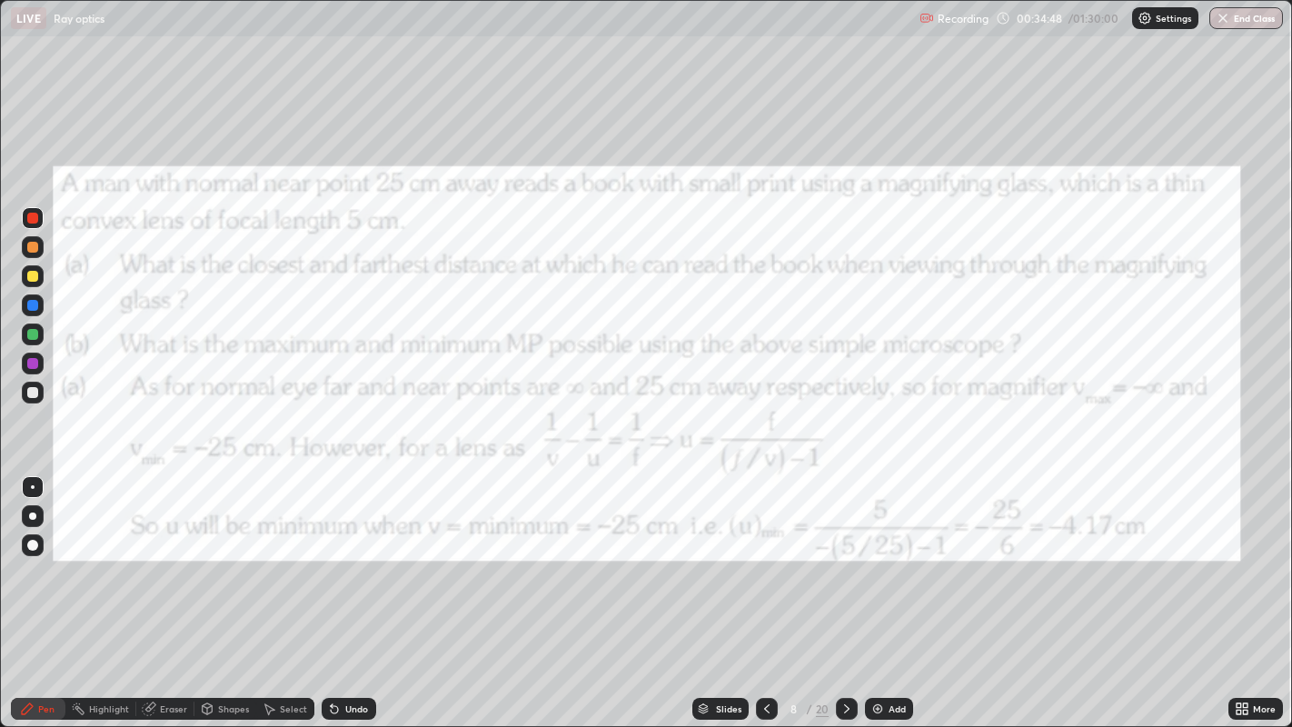
click at [845, 590] on icon at bounding box center [846, 708] width 15 height 15
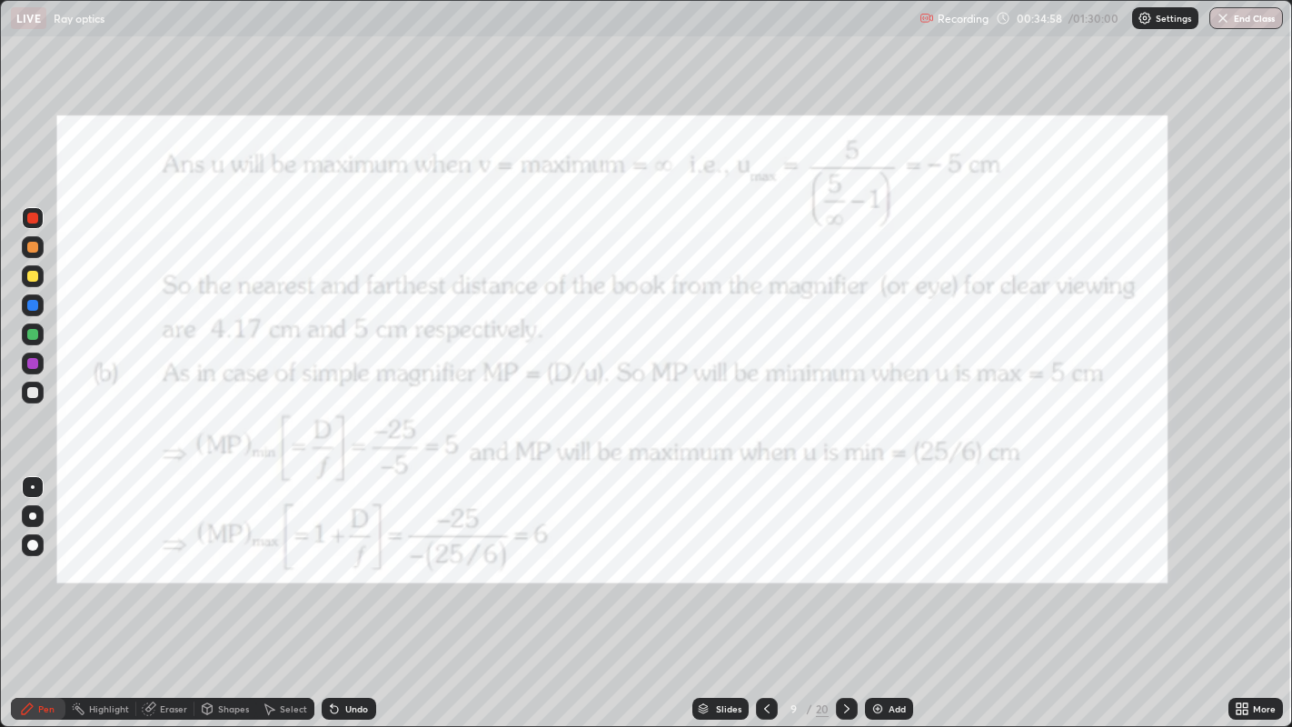
click at [765, 590] on icon at bounding box center [766, 708] width 15 height 15
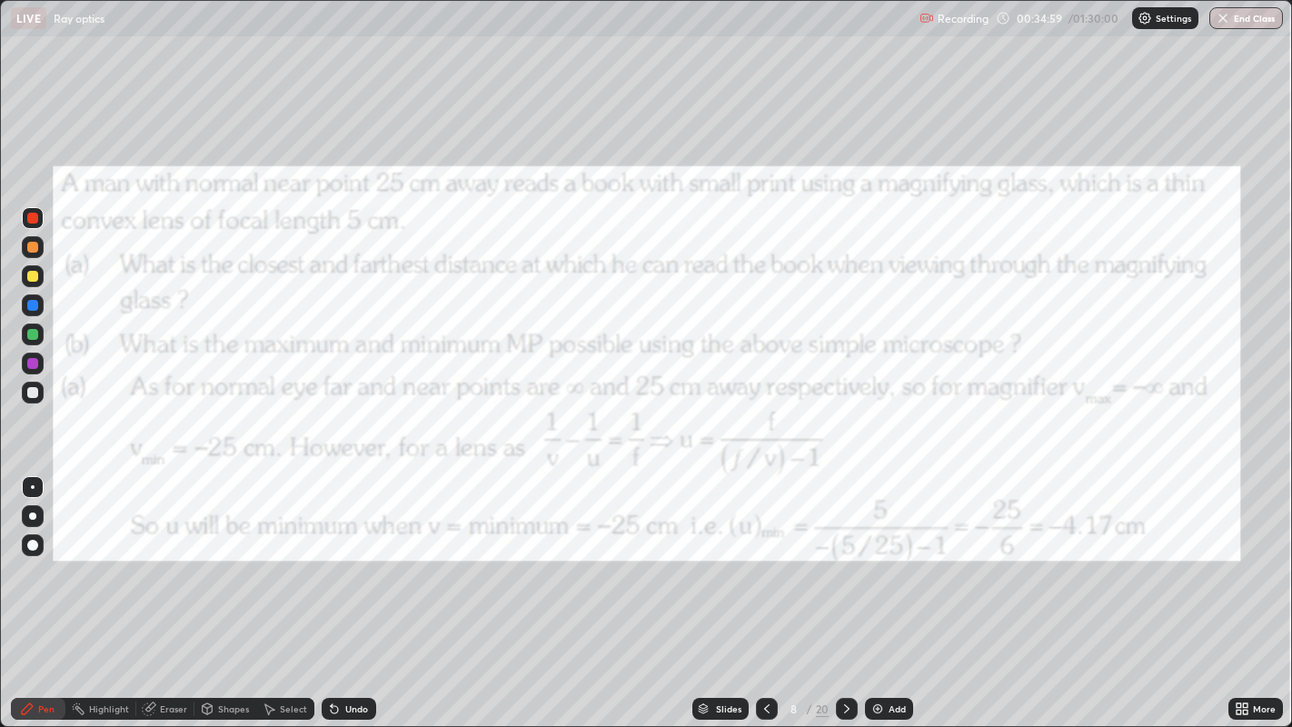
click at [763, 590] on icon at bounding box center [766, 708] width 15 height 15
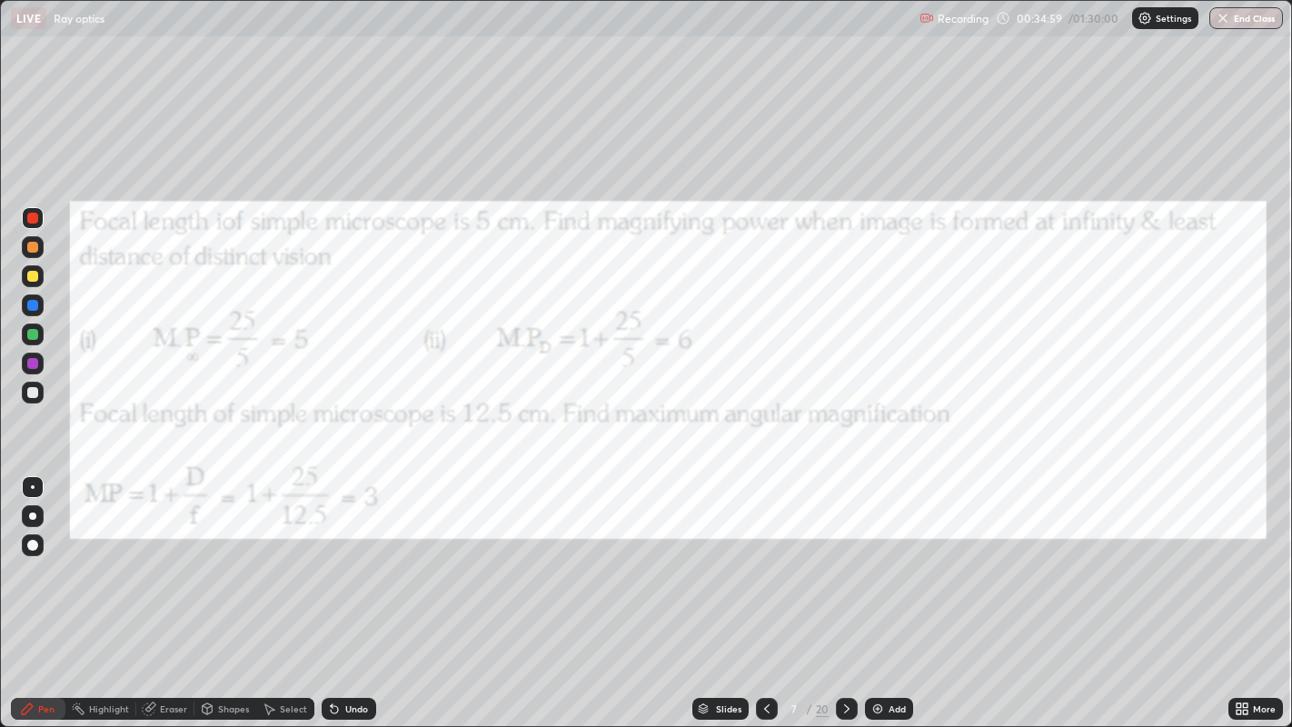
click at [765, 590] on icon at bounding box center [766, 708] width 5 height 9
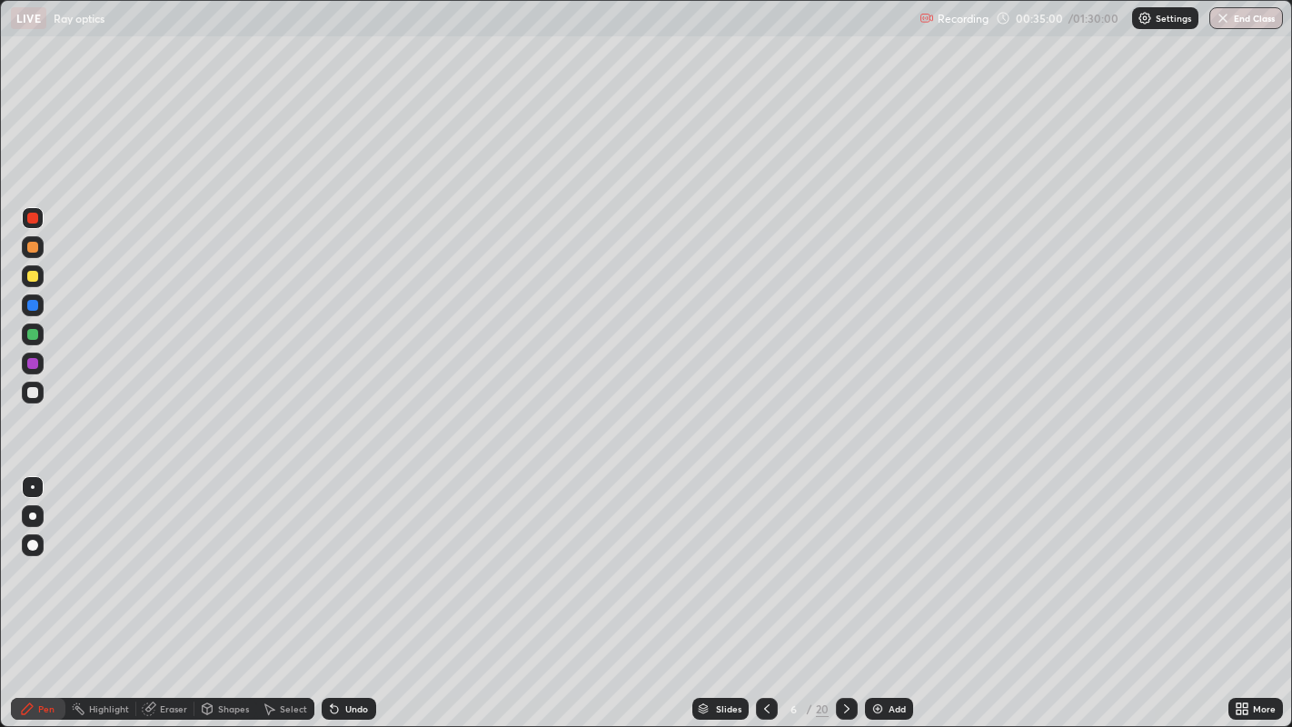
click at [766, 590] on icon at bounding box center [766, 708] width 15 height 15
click at [765, 590] on icon at bounding box center [766, 708] width 15 height 15
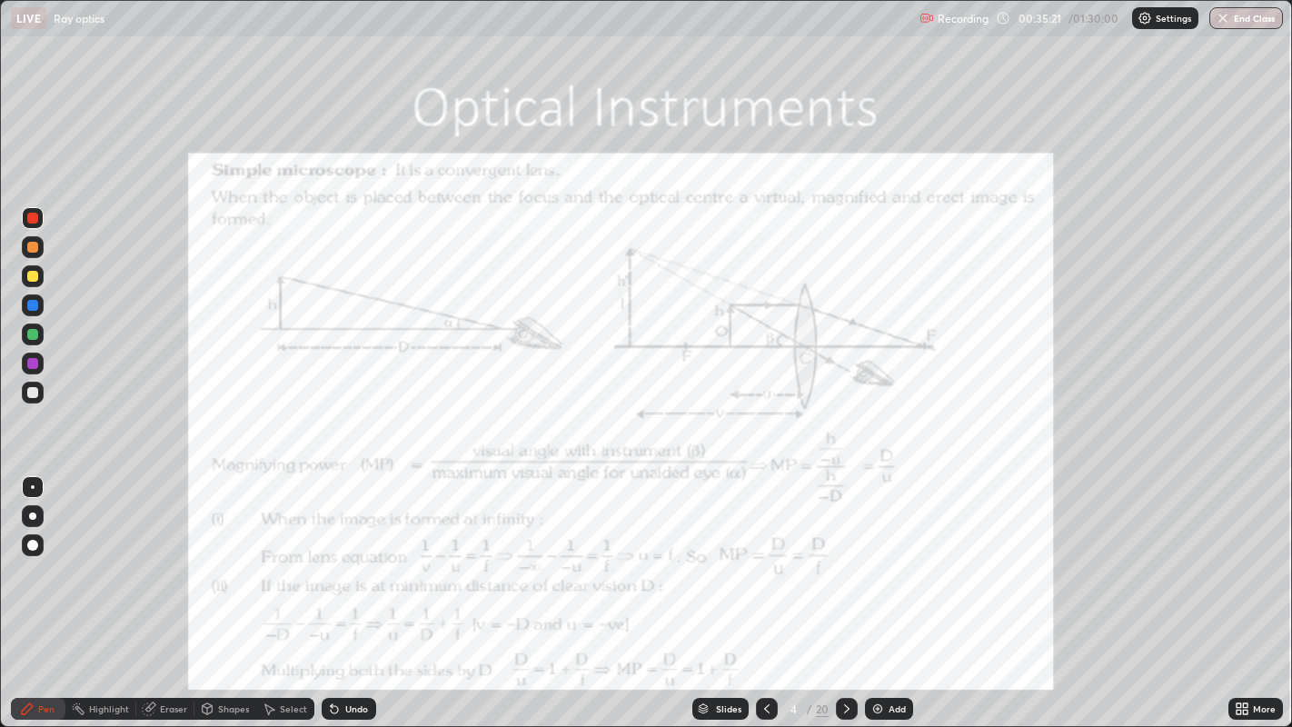
click at [845, 590] on icon at bounding box center [846, 708] width 15 height 15
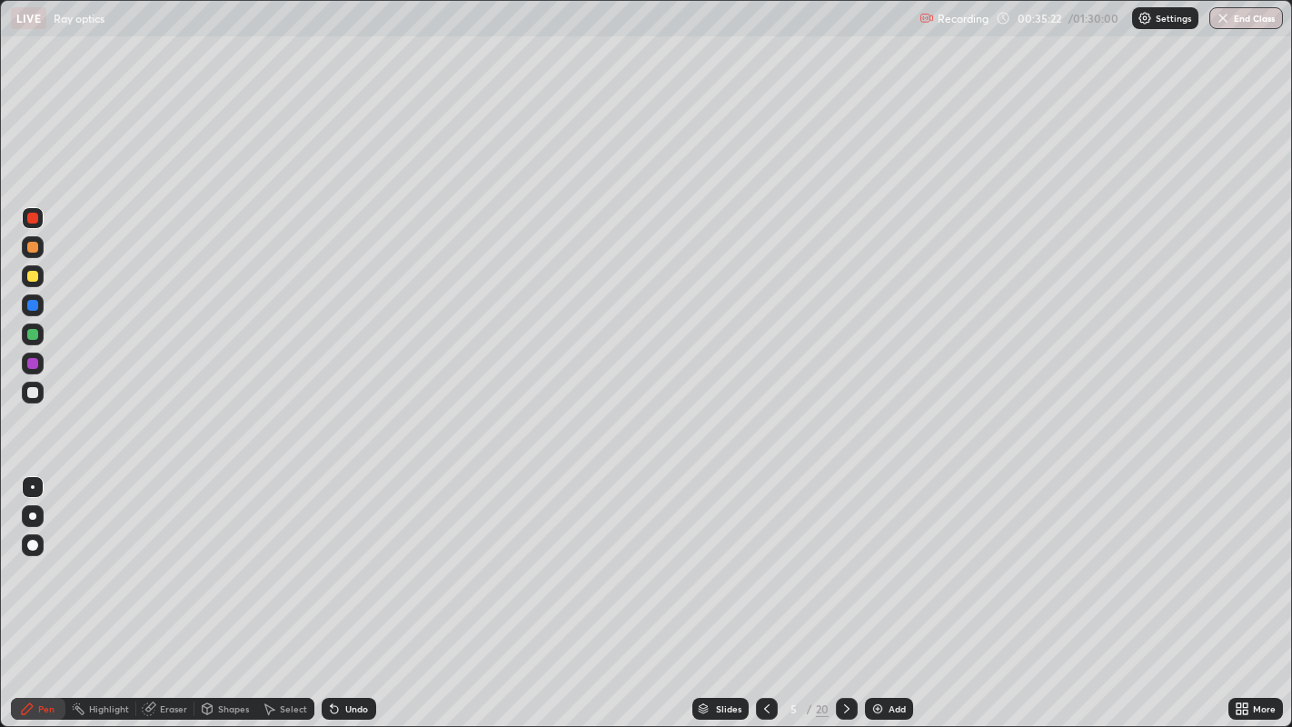
click at [845, 590] on icon at bounding box center [846, 708] width 15 height 15
click at [843, 590] on icon at bounding box center [846, 708] width 15 height 15
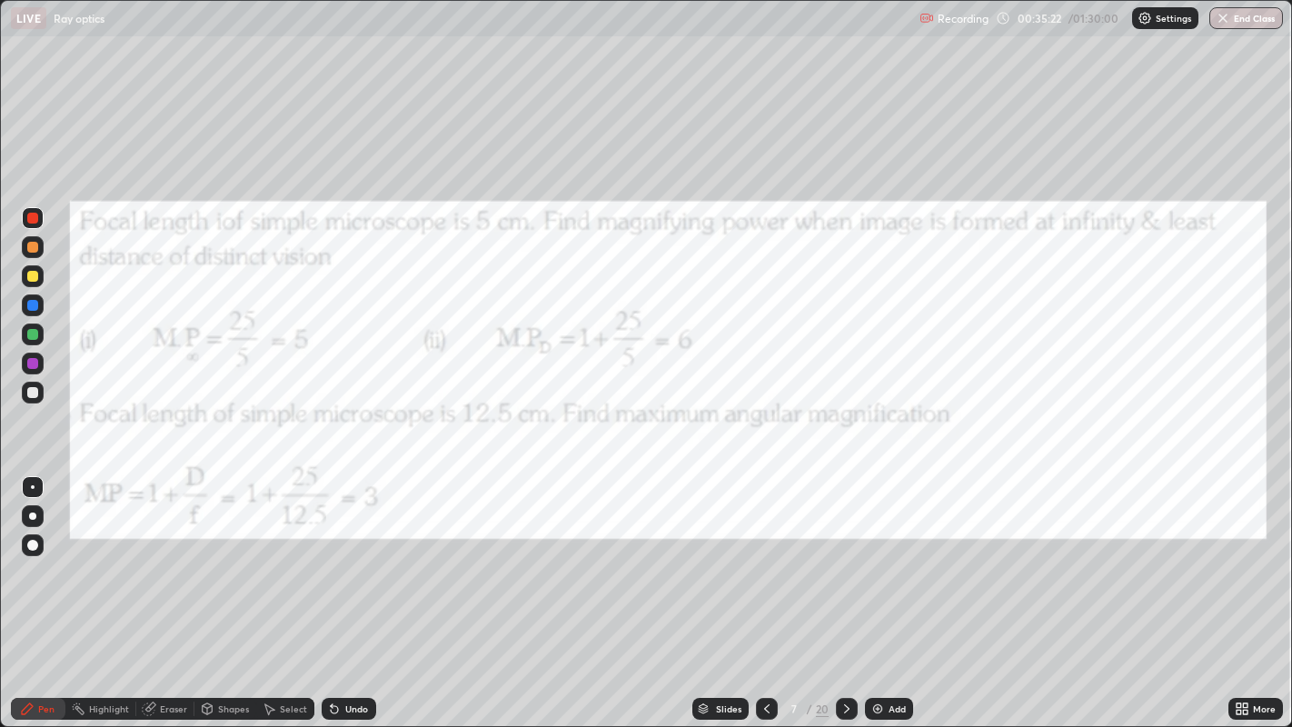
click at [844, 590] on icon at bounding box center [846, 708] width 15 height 15
click at [845, 590] on icon at bounding box center [846, 708] width 15 height 15
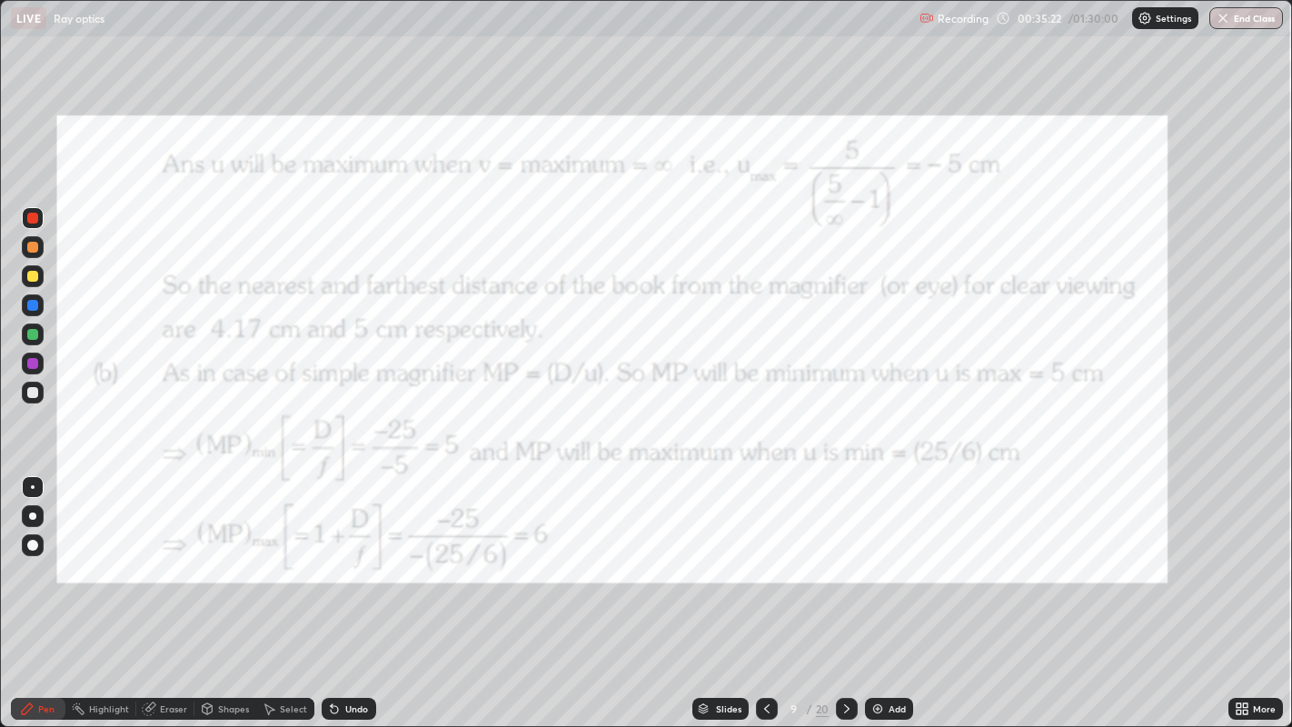
click at [845, 590] on icon at bounding box center [846, 708] width 15 height 15
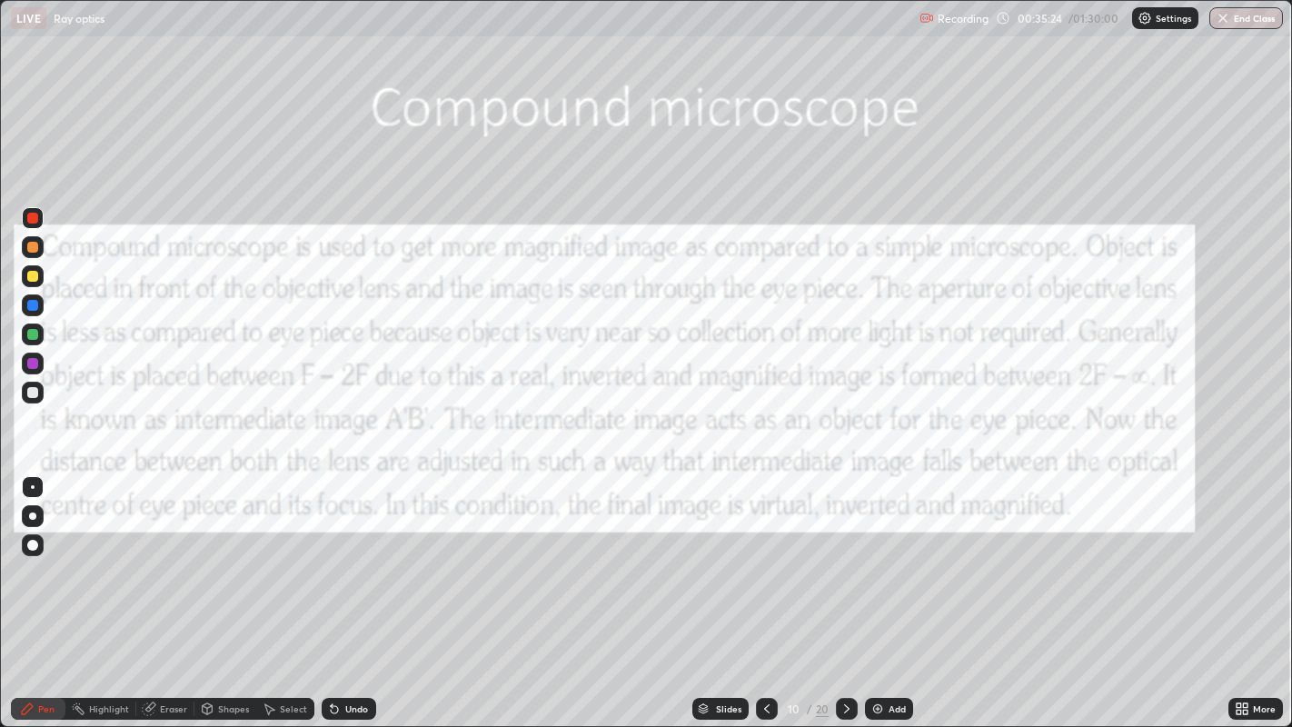
click at [769, 590] on div at bounding box center [767, 709] width 22 height 22
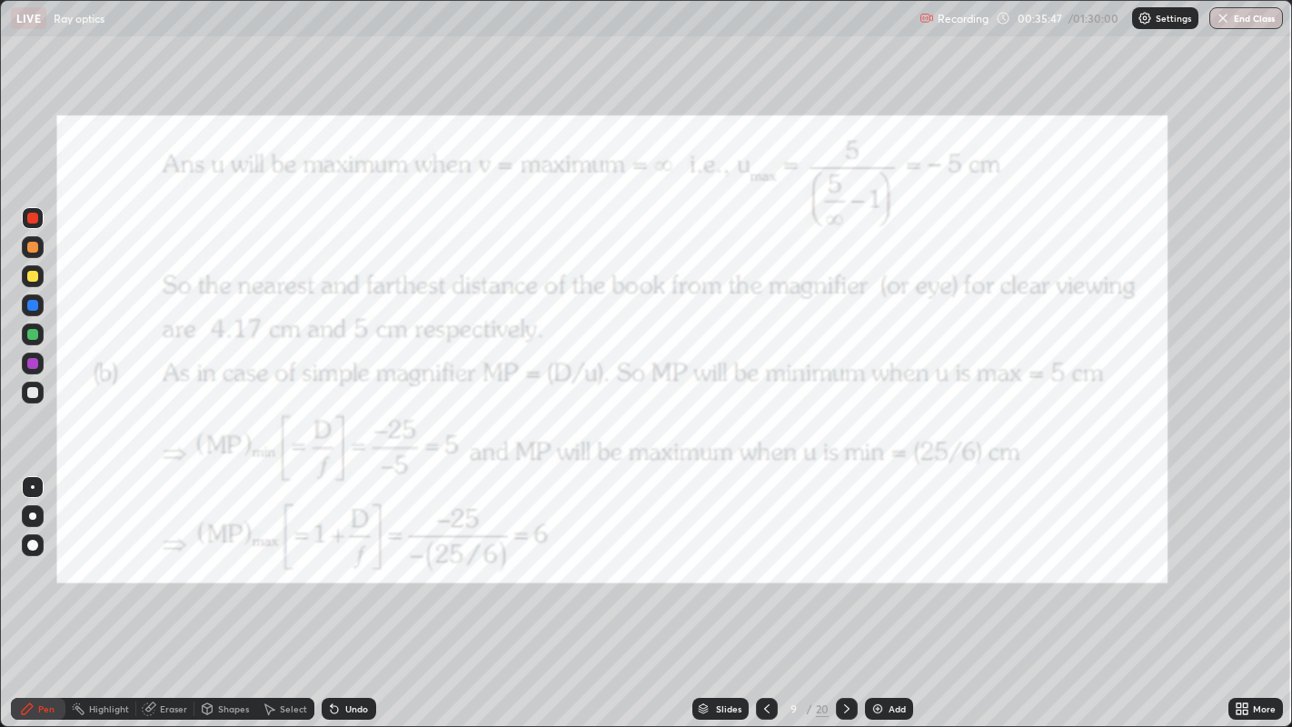
click at [844, 590] on icon at bounding box center [846, 708] width 15 height 15
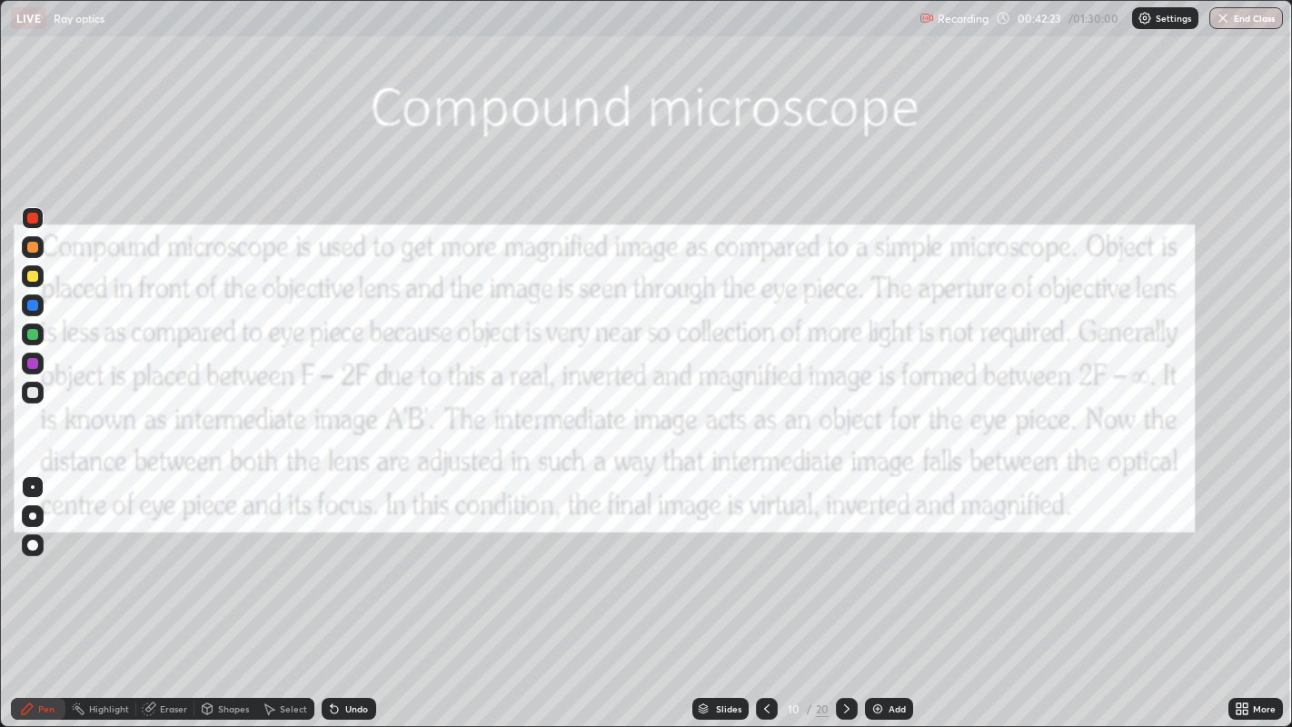
click at [32, 361] on div at bounding box center [32, 363] width 11 height 11
click at [844, 590] on icon at bounding box center [846, 708] width 5 height 9
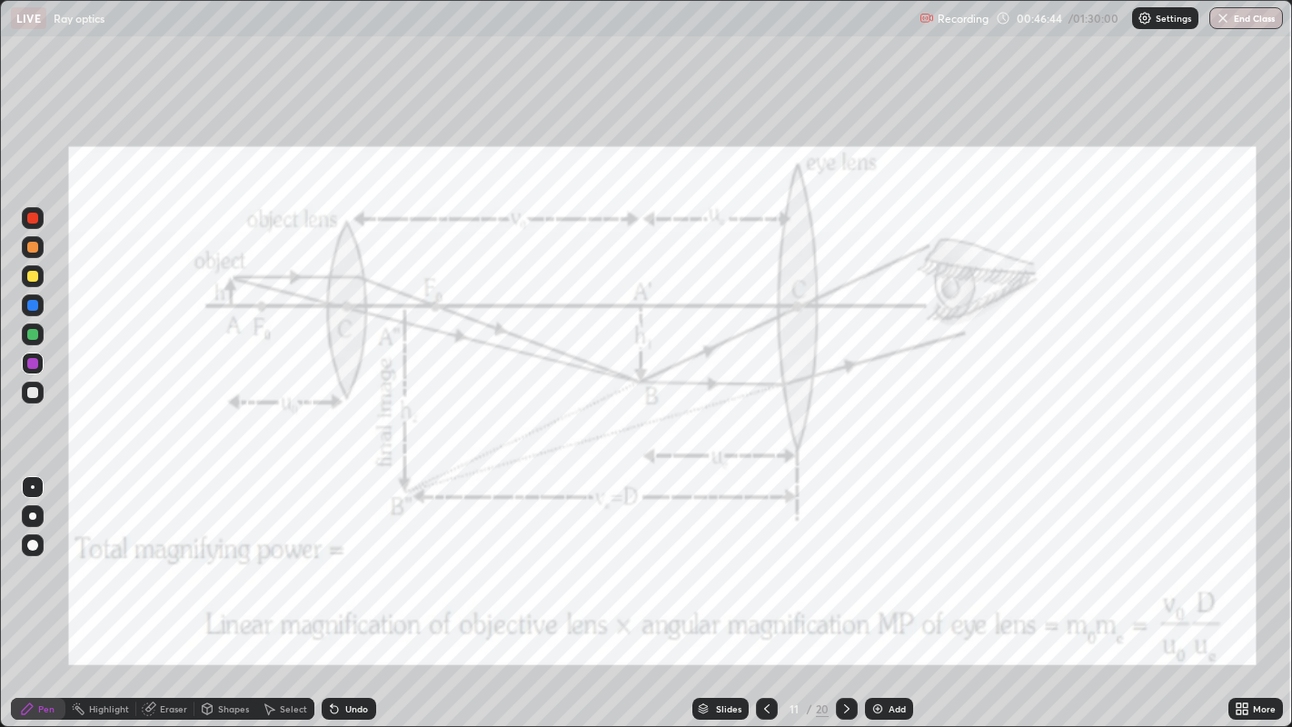
click at [350, 590] on div "Undo" at bounding box center [356, 708] width 23 height 9
click at [346, 590] on div "Undo" at bounding box center [349, 709] width 55 height 22
click at [351, 590] on div "Undo" at bounding box center [349, 709] width 55 height 22
click at [357, 590] on div "Undo" at bounding box center [356, 708] width 23 height 9
click at [351, 590] on div "Undo" at bounding box center [356, 708] width 23 height 9
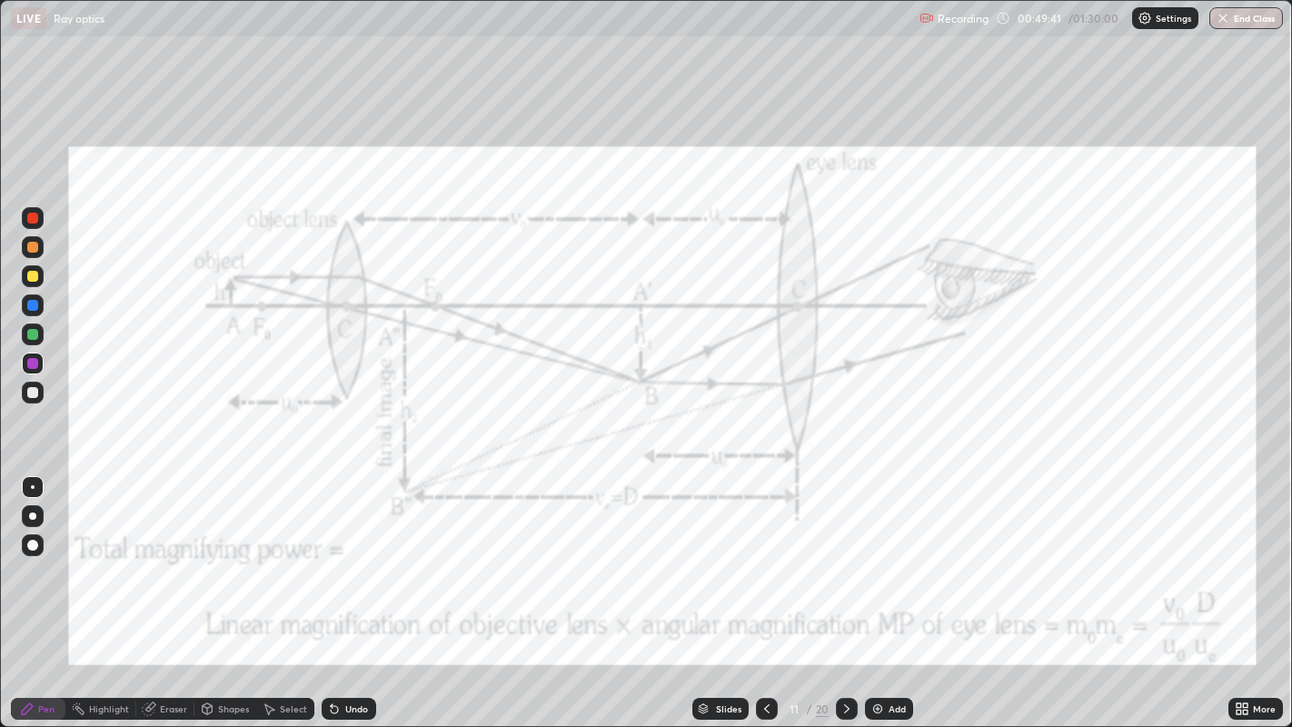
click at [347, 590] on div "Undo" at bounding box center [356, 708] width 23 height 9
click at [352, 590] on div "Undo" at bounding box center [356, 708] width 23 height 9
click at [346, 590] on div "Undo" at bounding box center [349, 709] width 55 height 22
click at [342, 590] on div "Undo" at bounding box center [349, 709] width 55 height 22
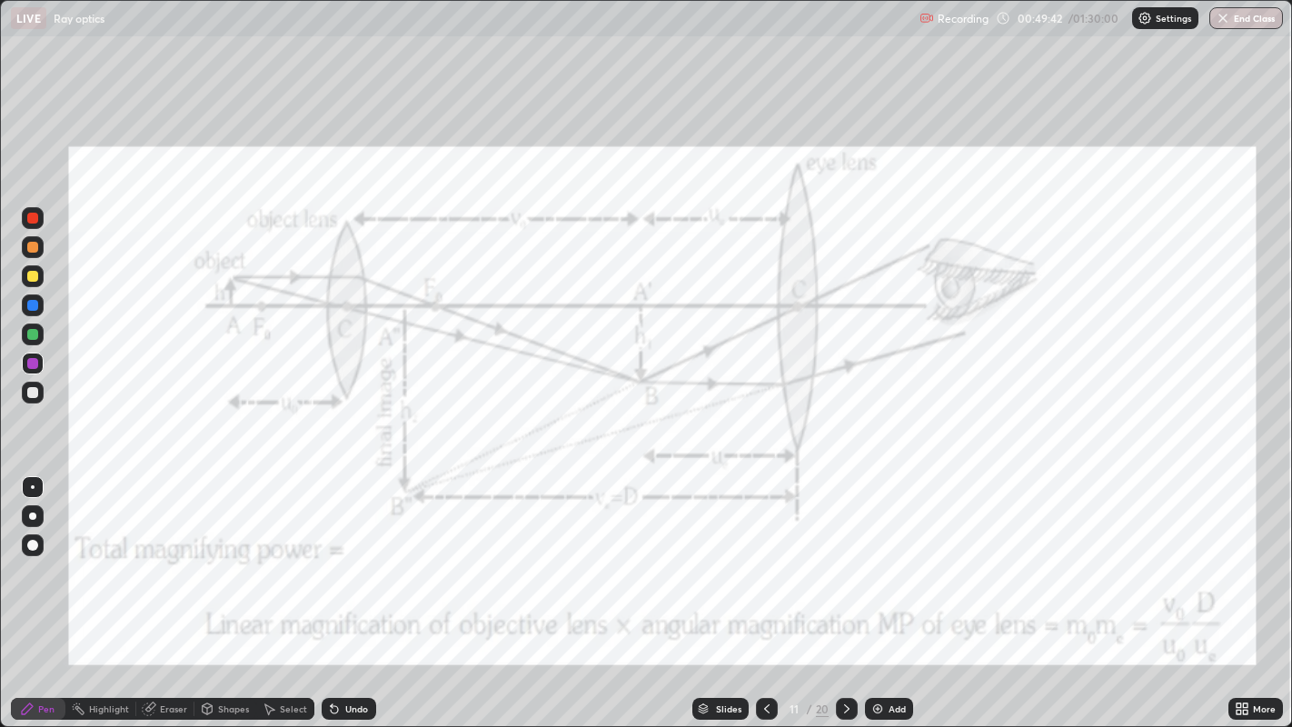
click at [344, 590] on div "Undo" at bounding box center [349, 709] width 55 height 22
click at [346, 590] on div "Undo" at bounding box center [349, 709] width 55 height 22
click at [344, 590] on div "Undo" at bounding box center [349, 709] width 55 height 22
click at [343, 590] on div "Undo" at bounding box center [349, 709] width 55 height 22
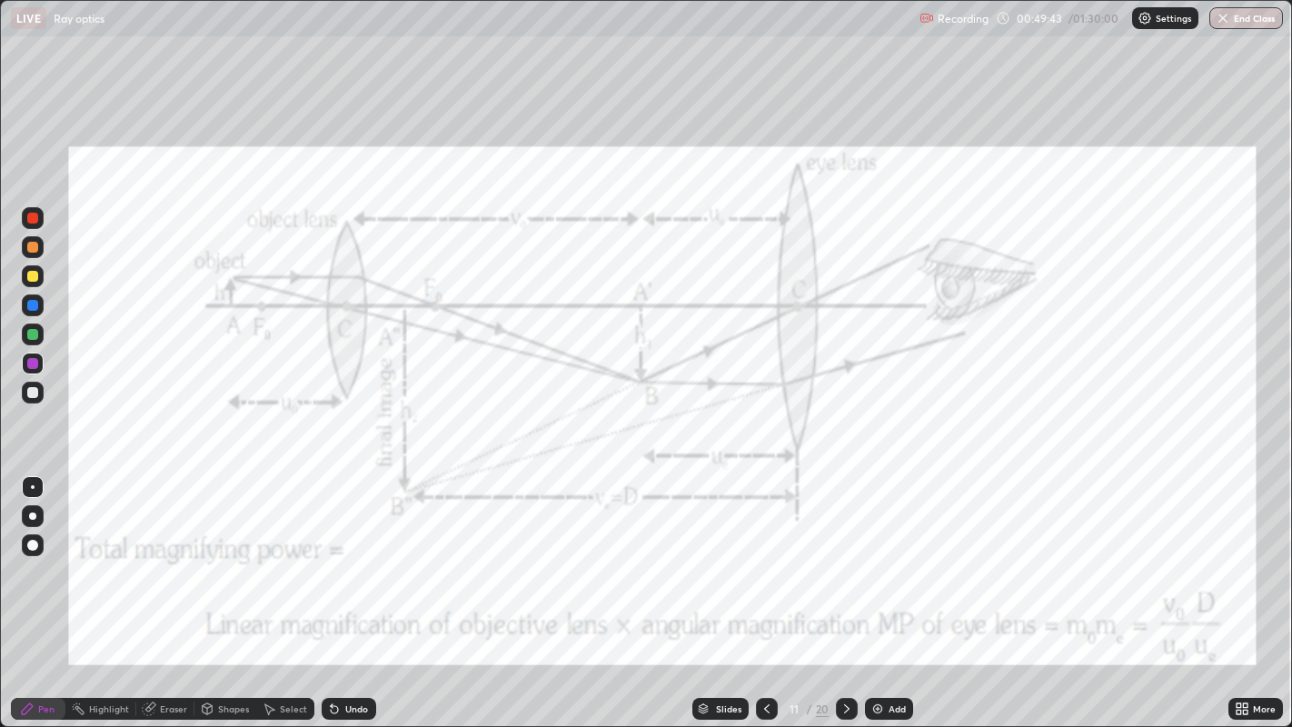
click at [344, 590] on div "Undo" at bounding box center [349, 709] width 55 height 22
click at [343, 590] on div "Undo" at bounding box center [349, 709] width 55 height 22
click at [344, 590] on div "Undo" at bounding box center [349, 709] width 55 height 22
click at [345, 590] on div "Undo" at bounding box center [349, 709] width 55 height 22
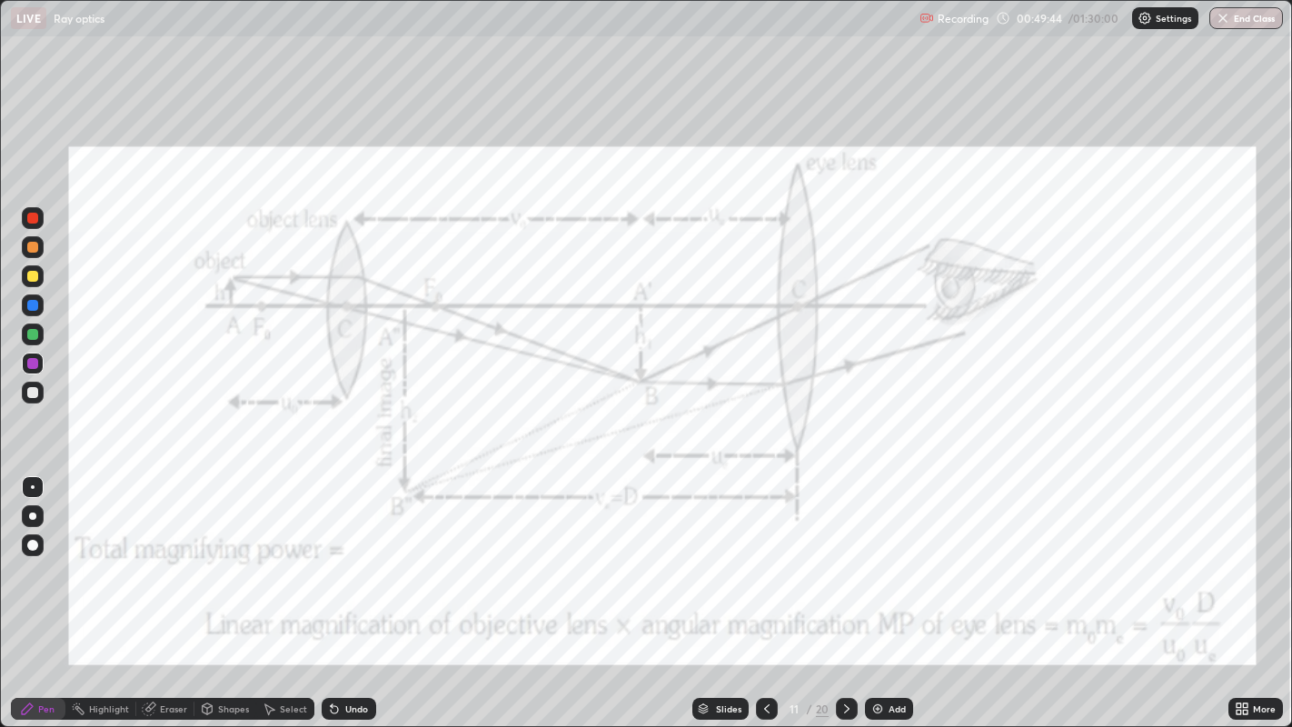
click at [349, 590] on div "Undo" at bounding box center [349, 709] width 55 height 22
click at [347, 590] on div "Undo" at bounding box center [349, 709] width 55 height 22
click at [346, 590] on div "Undo" at bounding box center [349, 709] width 55 height 22
click at [348, 590] on div "Undo" at bounding box center [349, 709] width 55 height 22
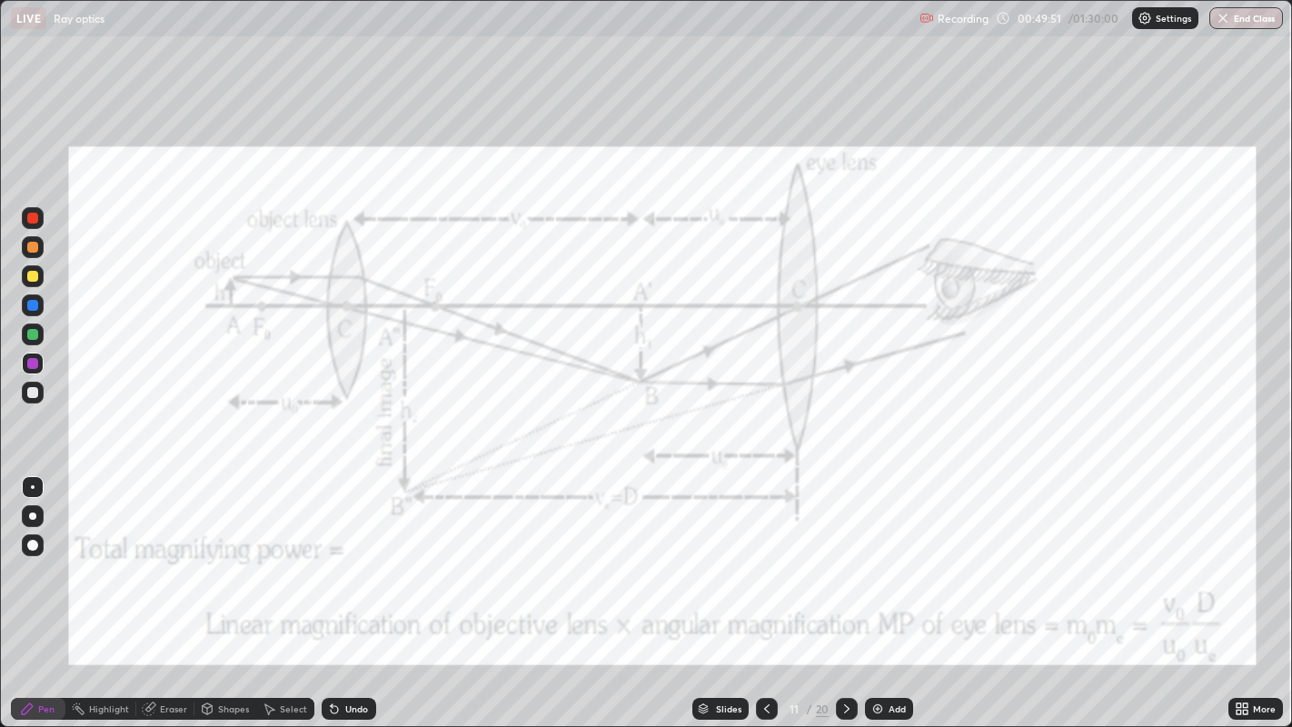
click at [847, 590] on icon at bounding box center [846, 708] width 15 height 15
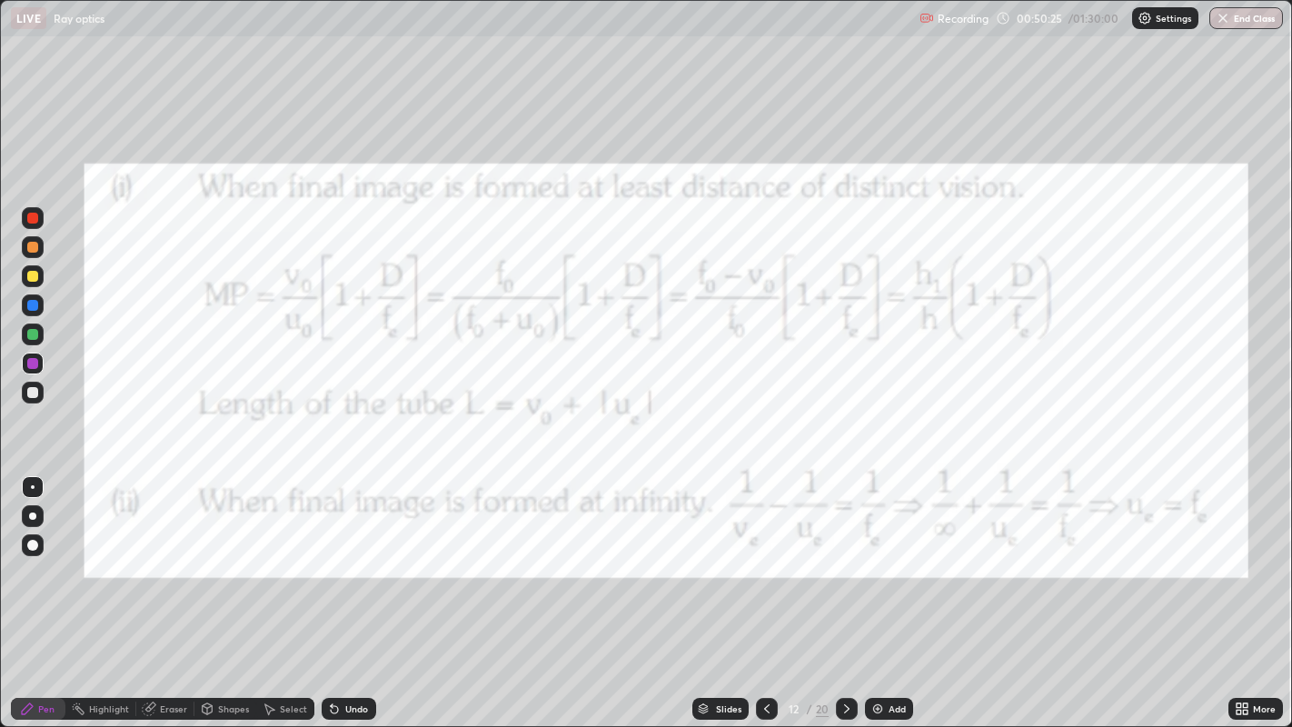
click at [767, 590] on div at bounding box center [767, 709] width 22 height 22
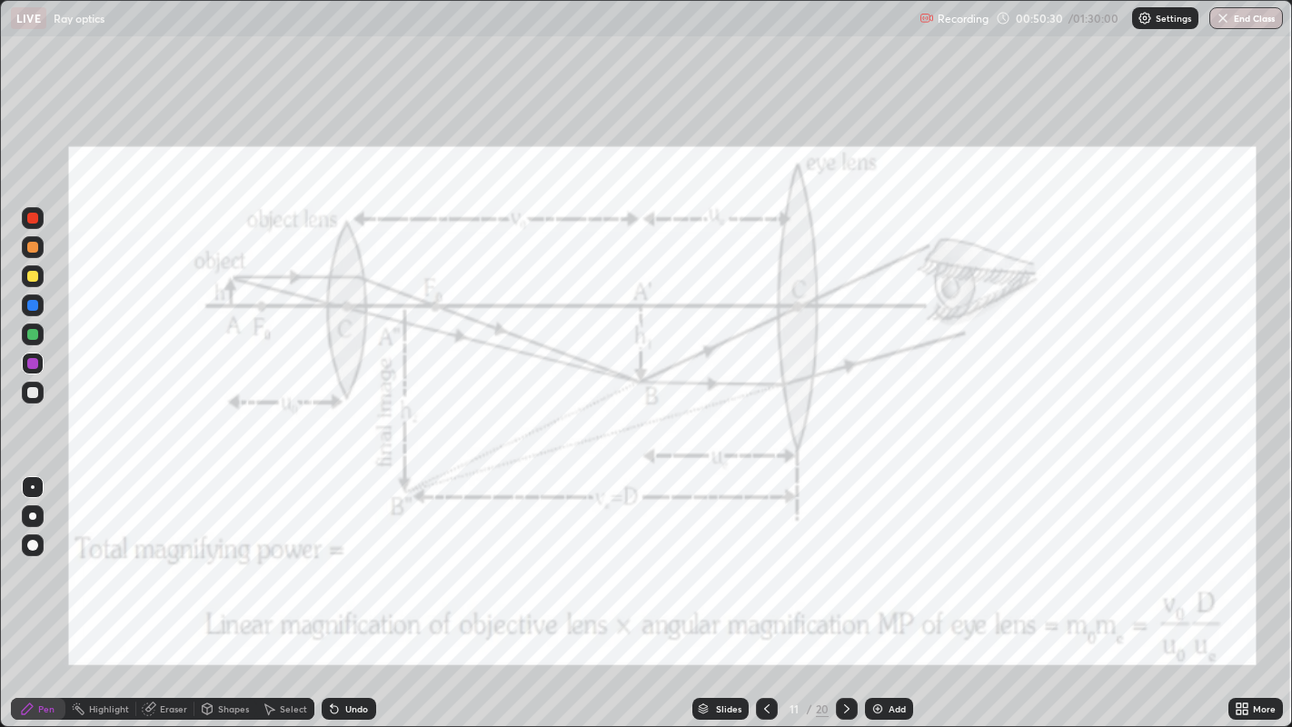
click at [845, 590] on icon at bounding box center [846, 708] width 15 height 15
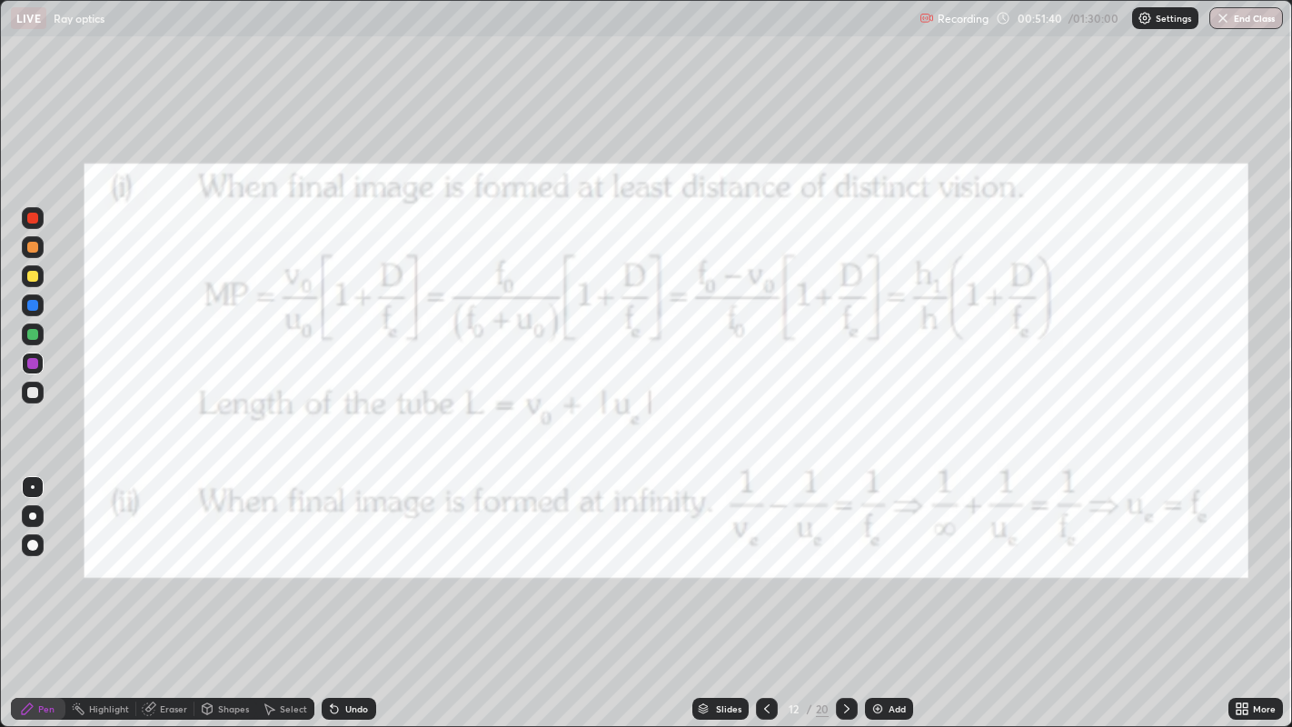
click at [846, 590] on icon at bounding box center [846, 708] width 5 height 9
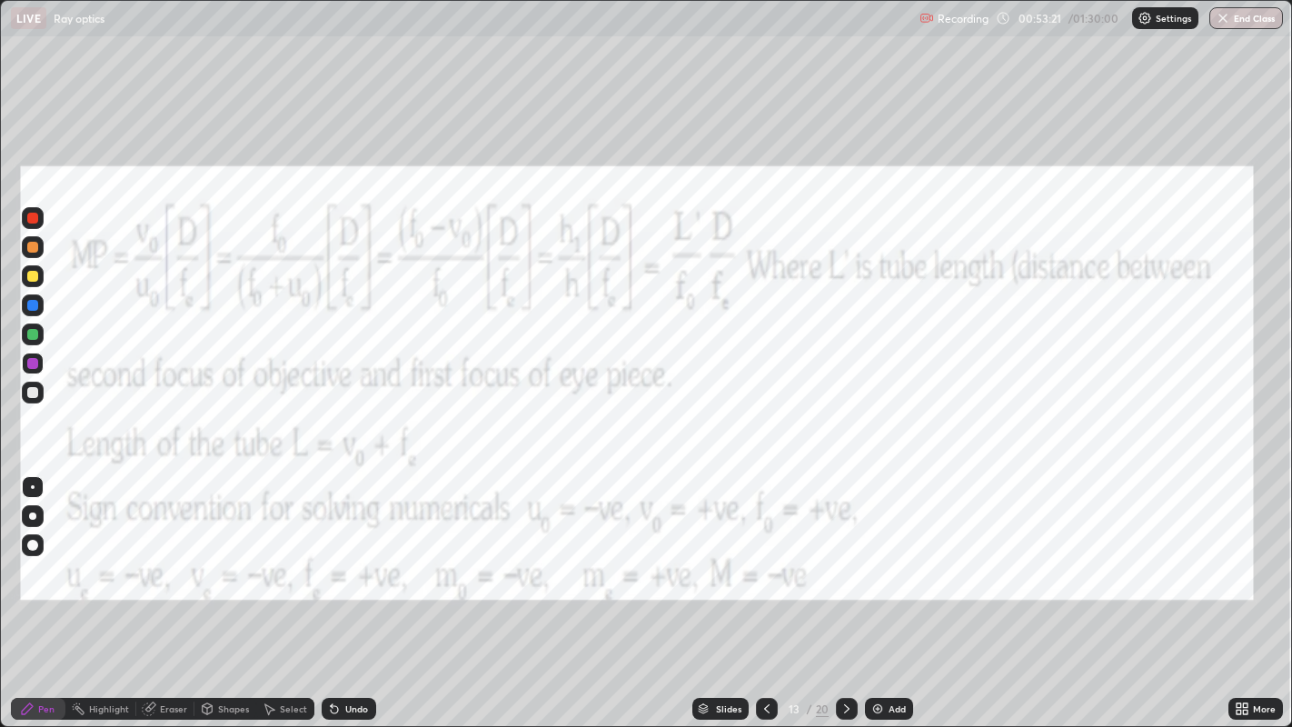
click at [762, 590] on icon at bounding box center [766, 708] width 15 height 15
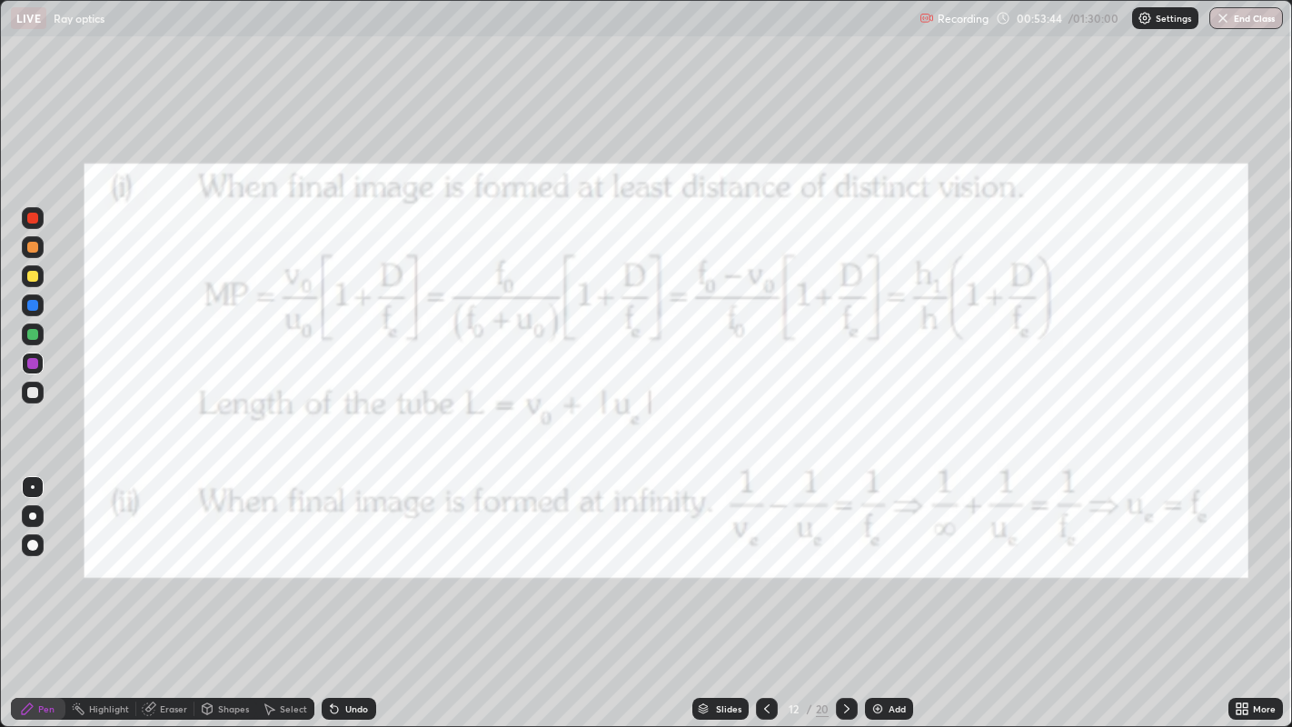
click at [845, 590] on icon at bounding box center [846, 708] width 15 height 15
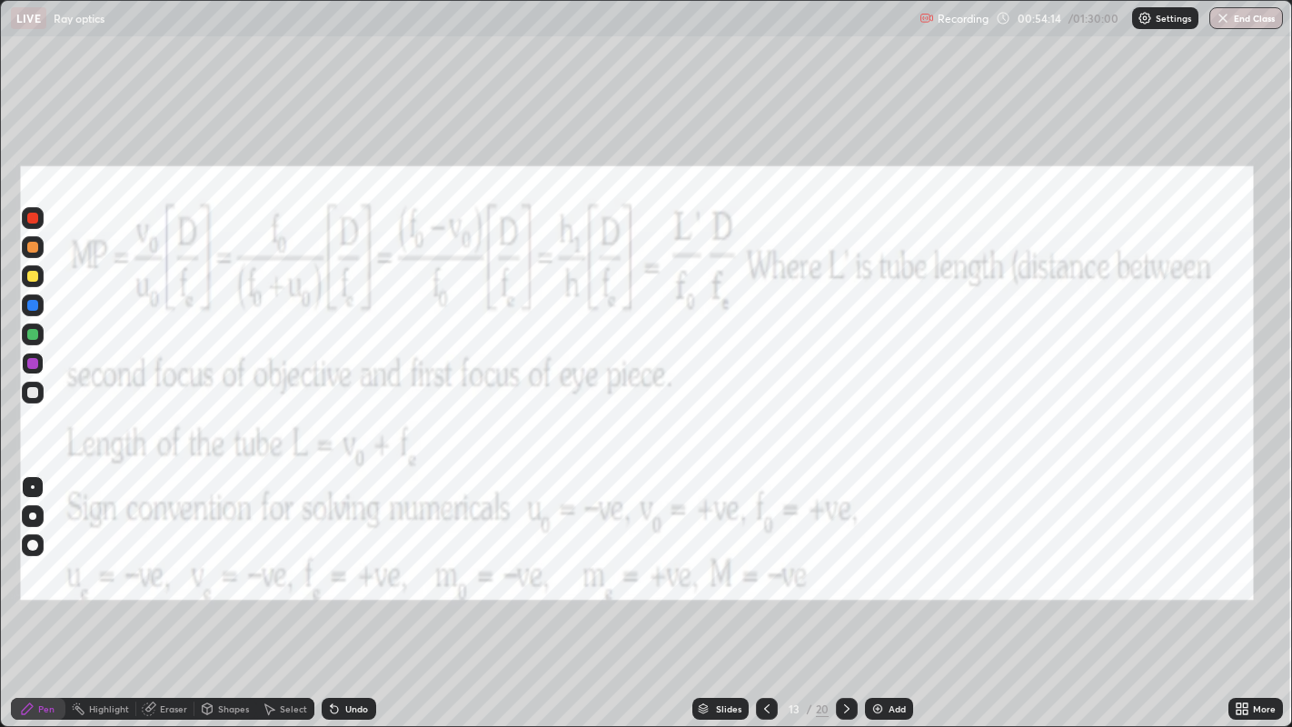
click at [764, 590] on icon at bounding box center [766, 708] width 15 height 15
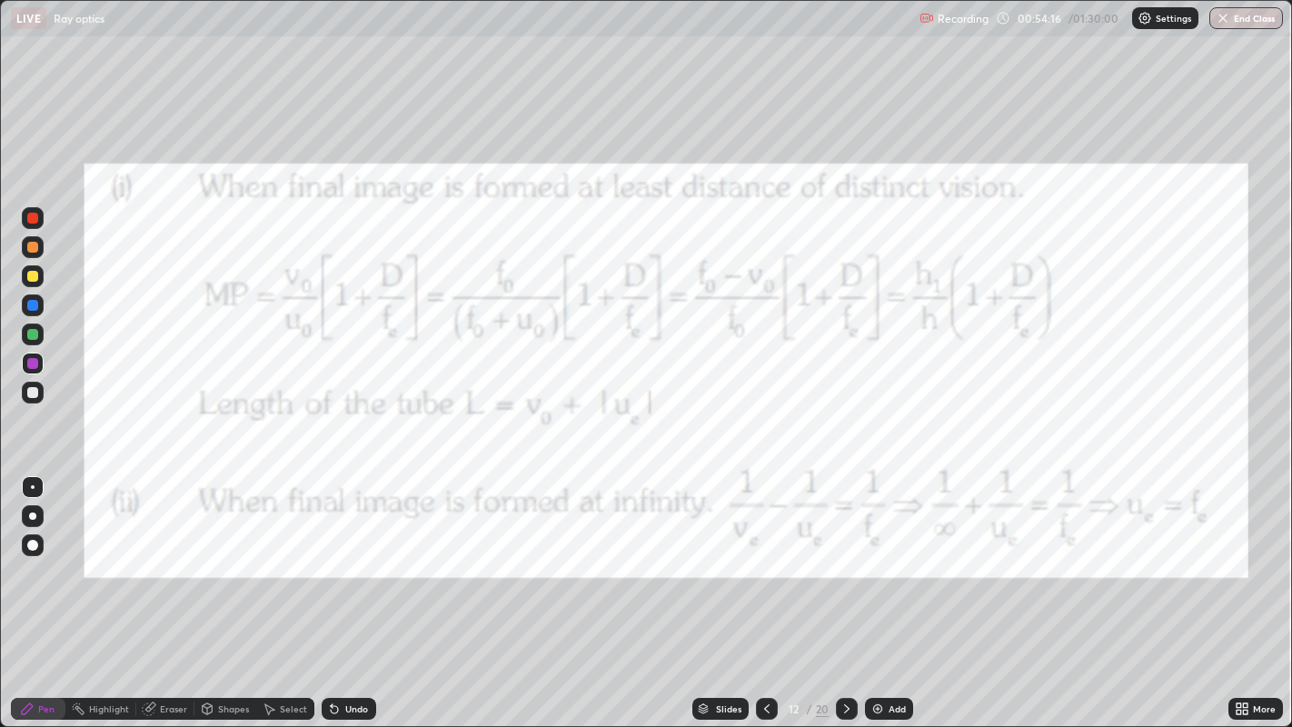
click at [888, 590] on div "Add" at bounding box center [889, 709] width 48 height 22
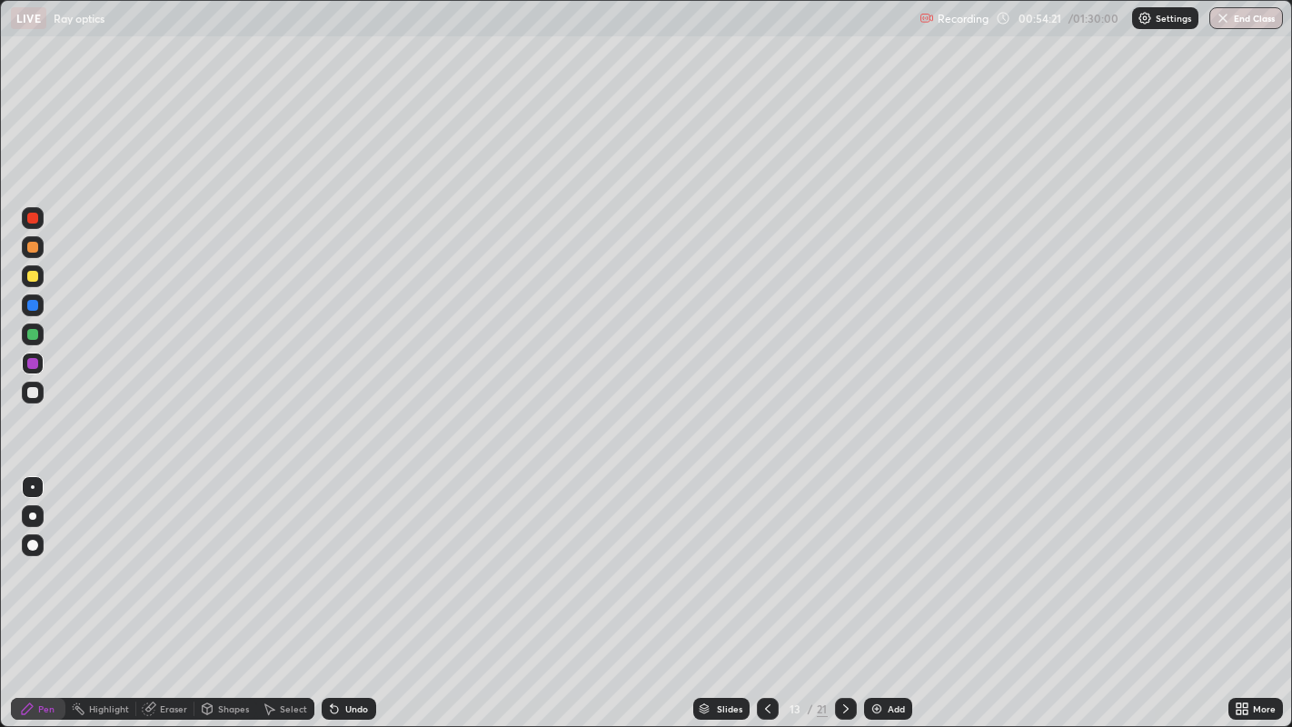
click at [233, 590] on div "Shapes" at bounding box center [233, 708] width 31 height 9
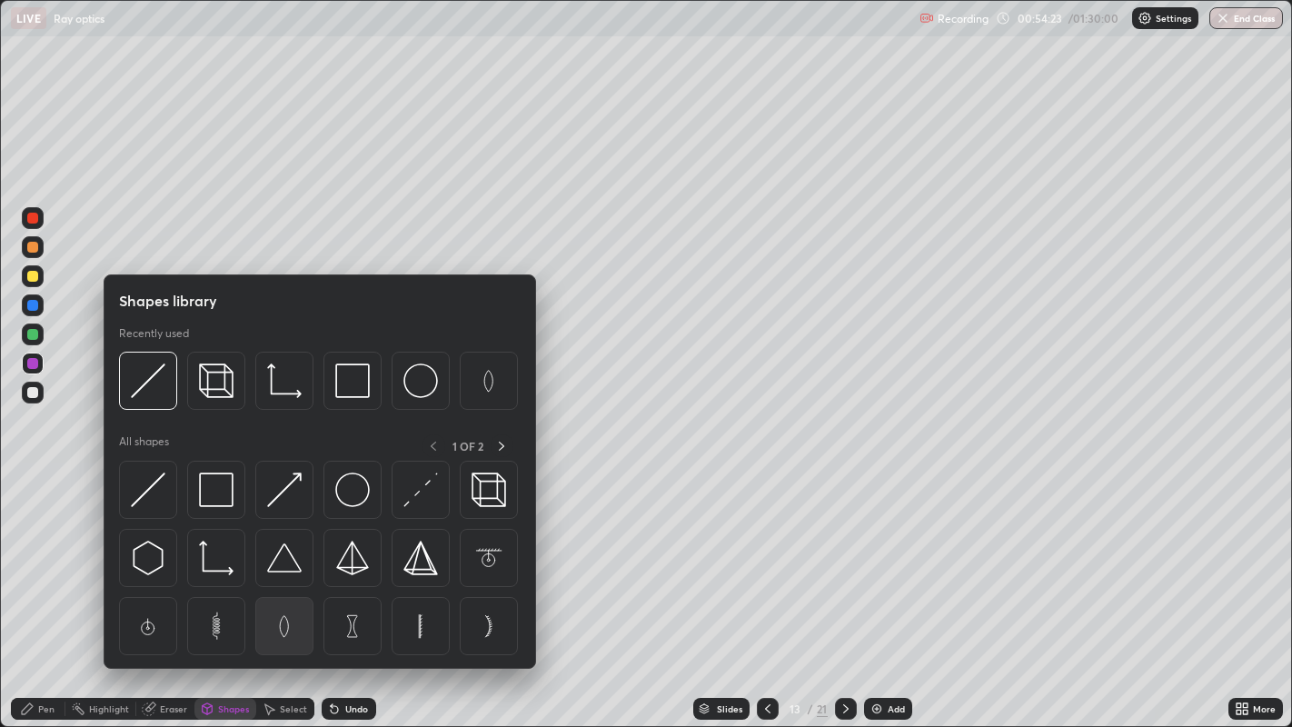
click at [283, 590] on img at bounding box center [284, 626] width 35 height 35
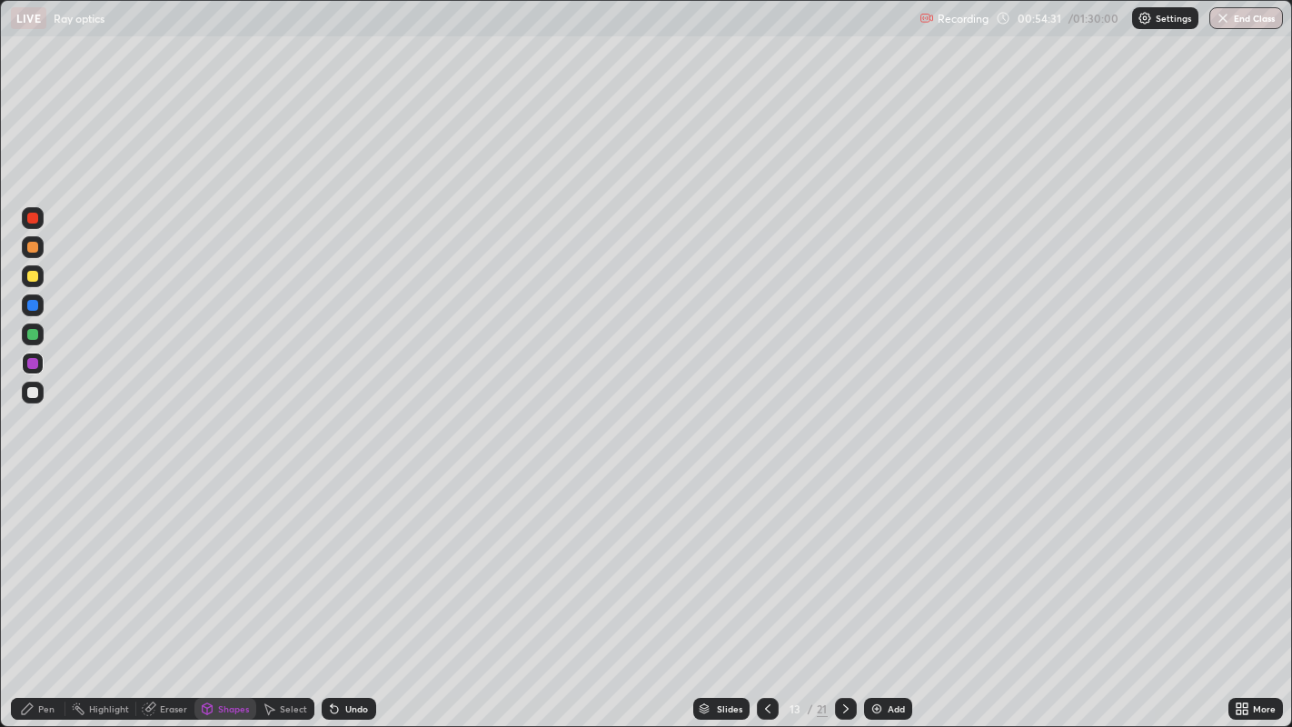
click at [231, 590] on div "Shapes" at bounding box center [233, 708] width 31 height 9
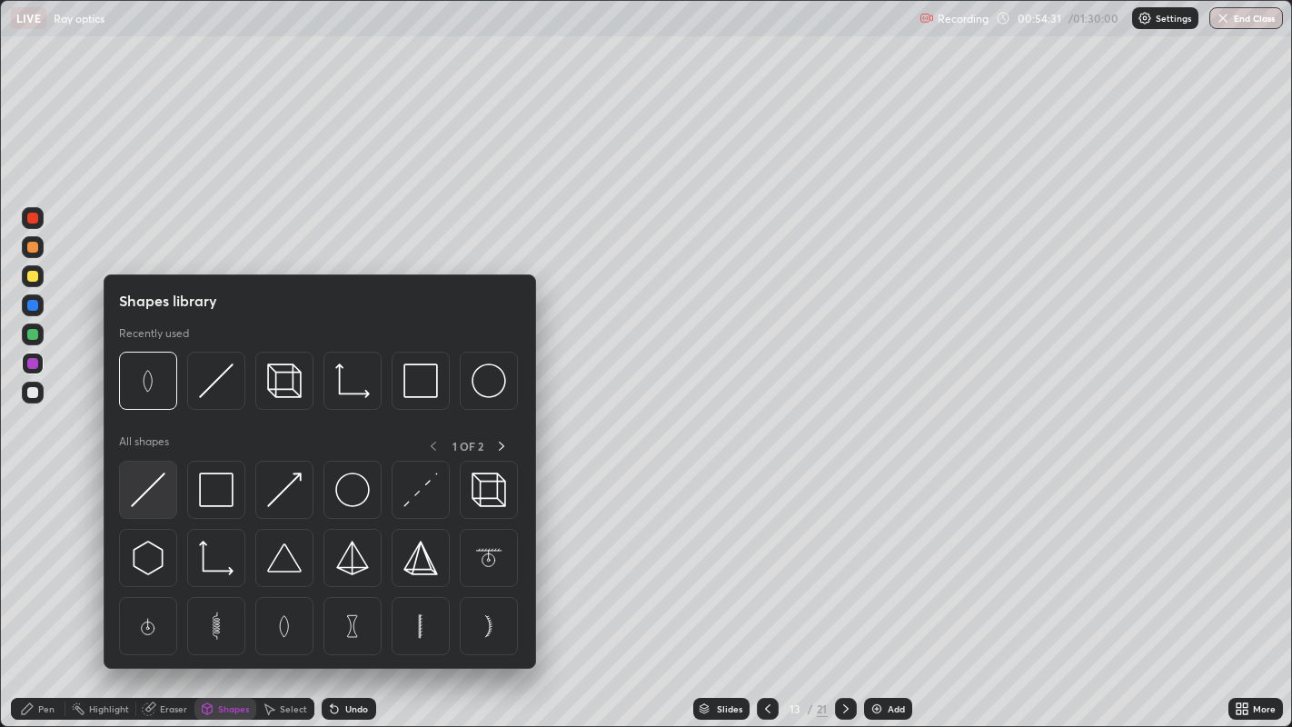
click at [152, 489] on img at bounding box center [148, 489] width 35 height 35
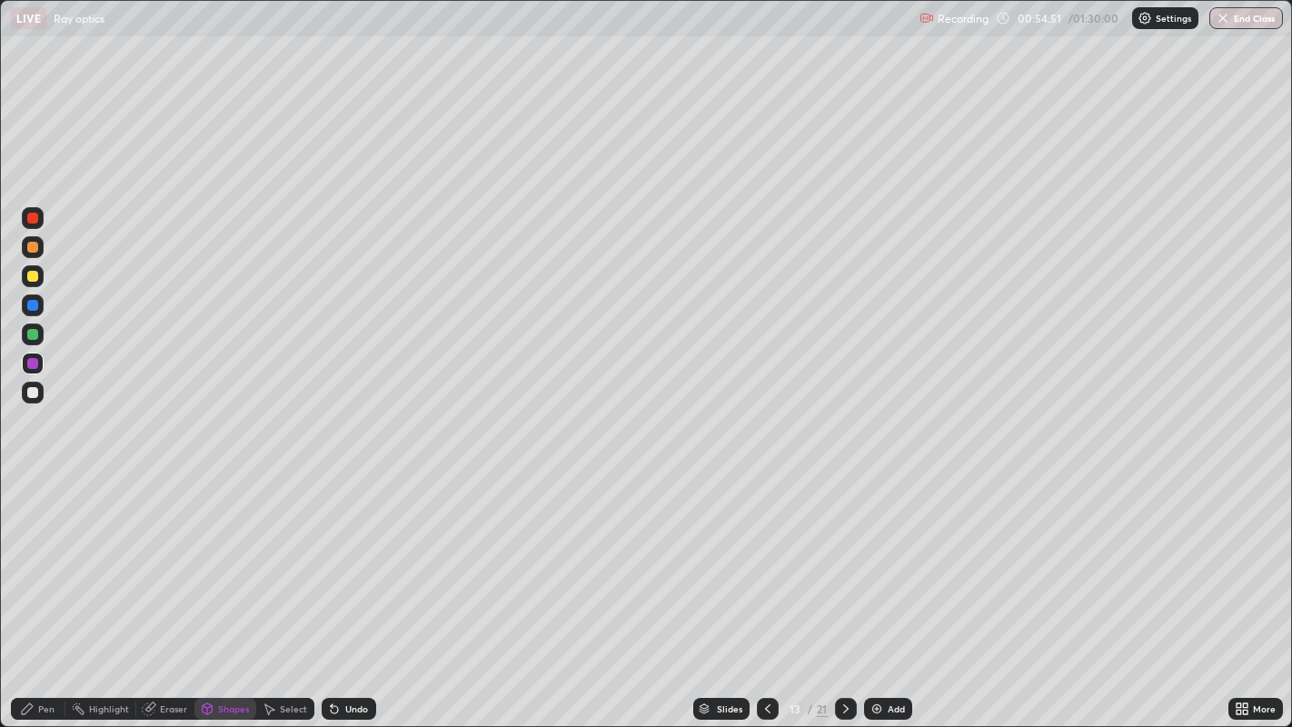
click at [35, 273] on div at bounding box center [32, 276] width 11 height 11
click at [48, 590] on div "Pen" at bounding box center [46, 708] width 16 height 9
click at [223, 590] on div "Shapes" at bounding box center [225, 709] width 62 height 22
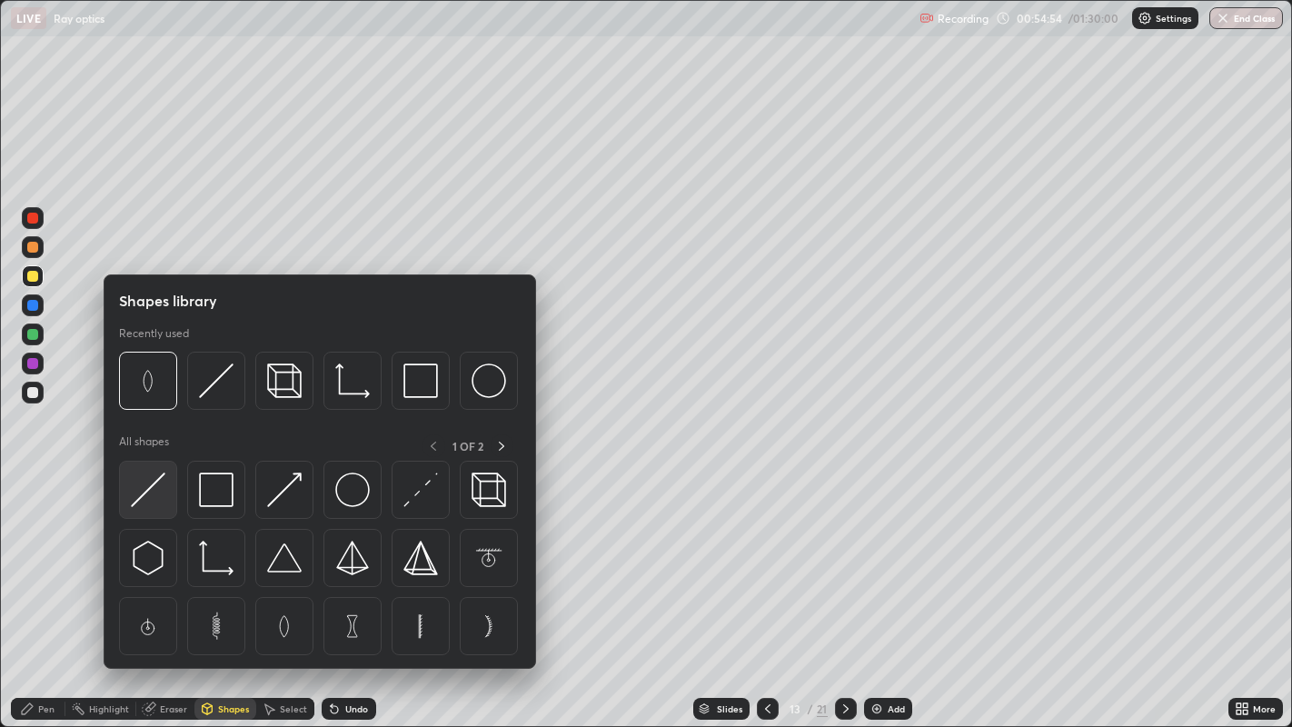
click at [151, 490] on img at bounding box center [148, 489] width 35 height 35
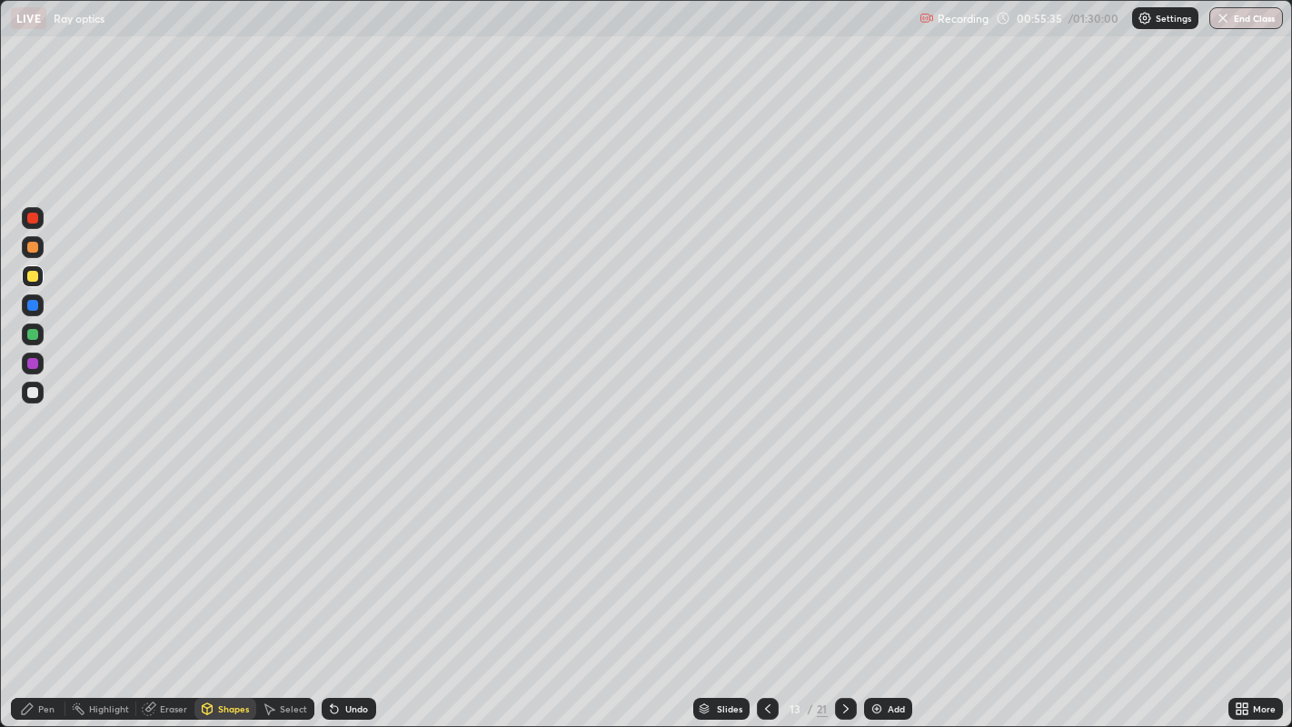
click at [171, 590] on div "Eraser" at bounding box center [173, 708] width 27 height 9
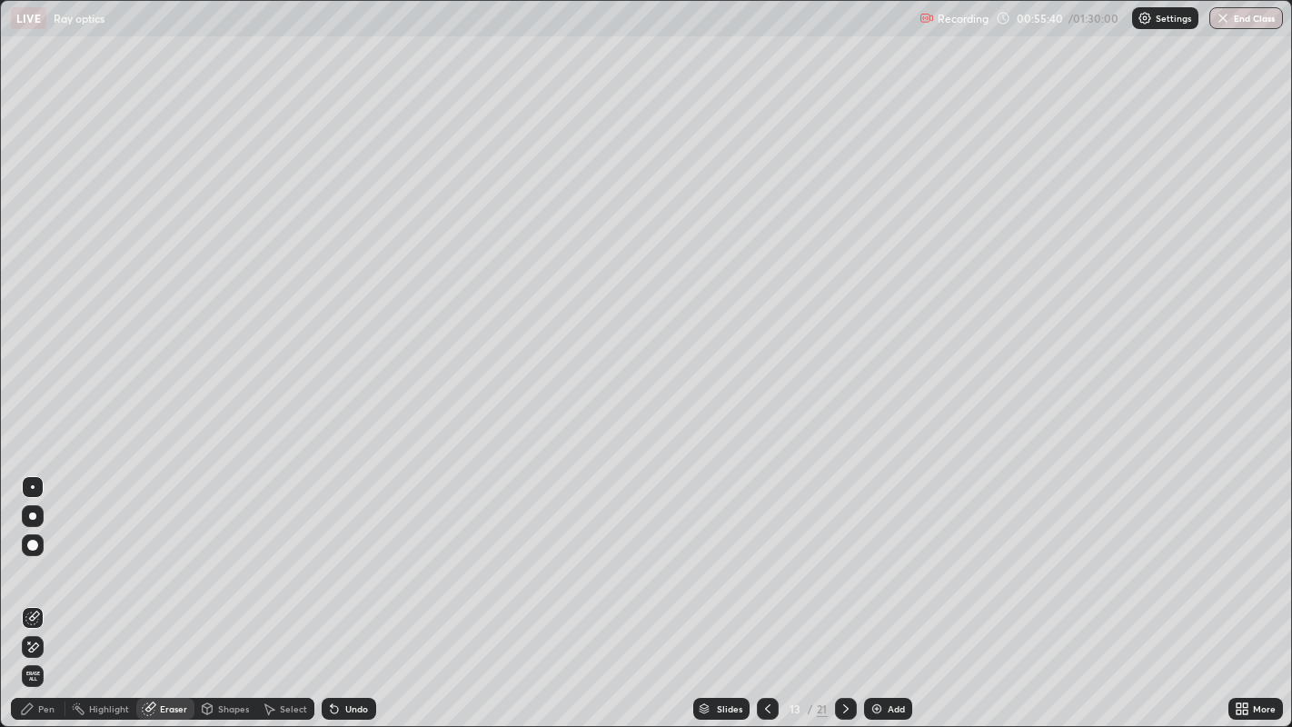
click at [46, 590] on div "Pen" at bounding box center [38, 709] width 55 height 22
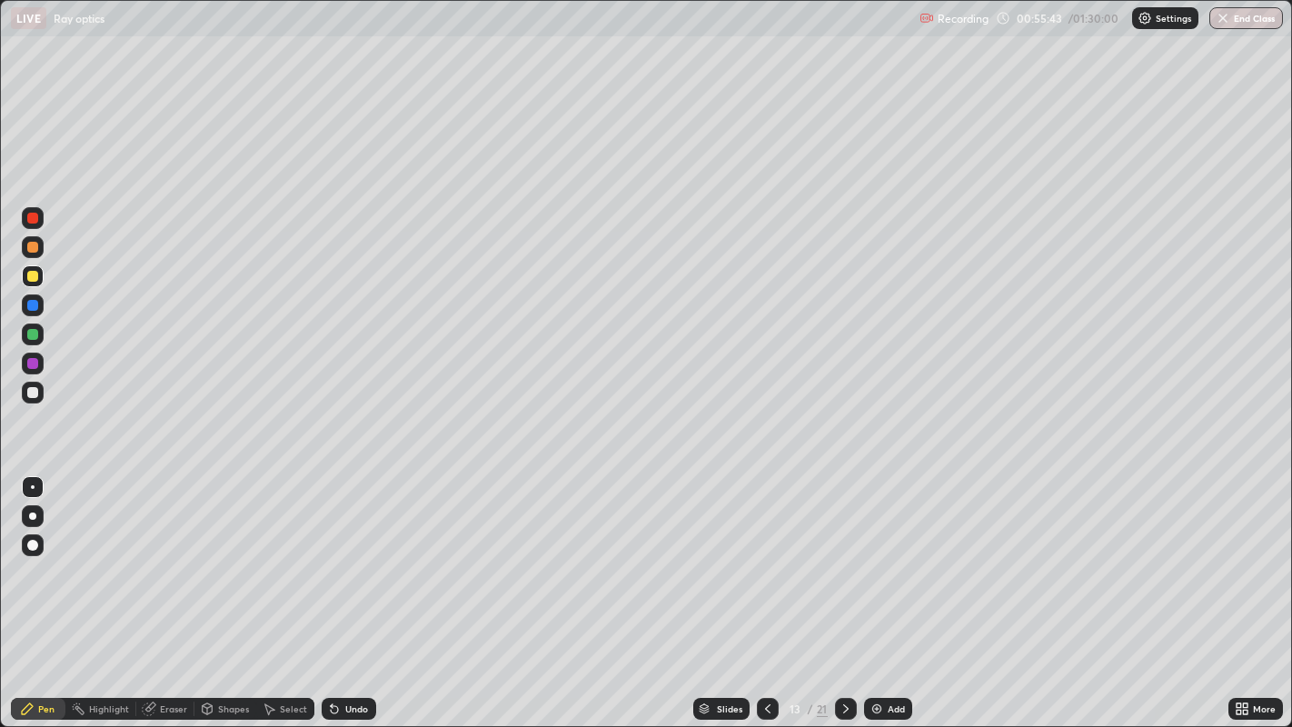
click at [352, 590] on div "Undo" at bounding box center [356, 708] width 23 height 9
click at [233, 590] on div "Shapes" at bounding box center [233, 708] width 31 height 9
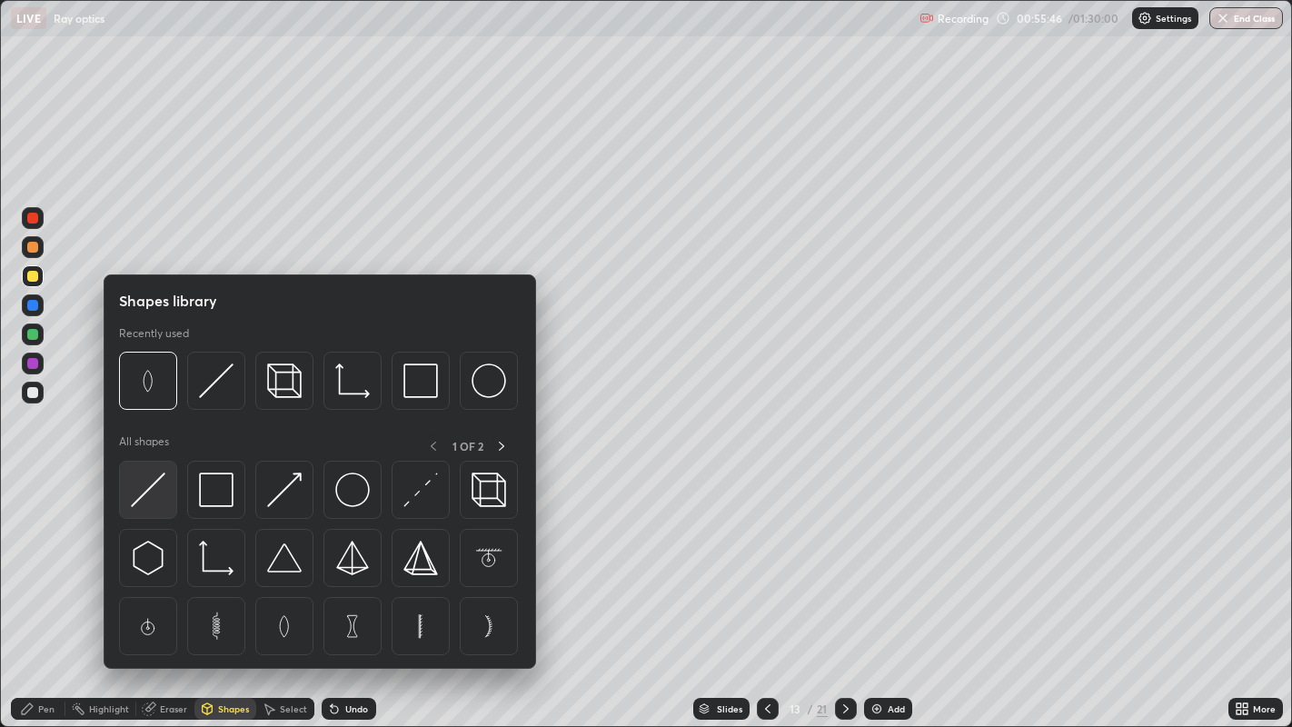
click at [146, 487] on img at bounding box center [148, 489] width 35 height 35
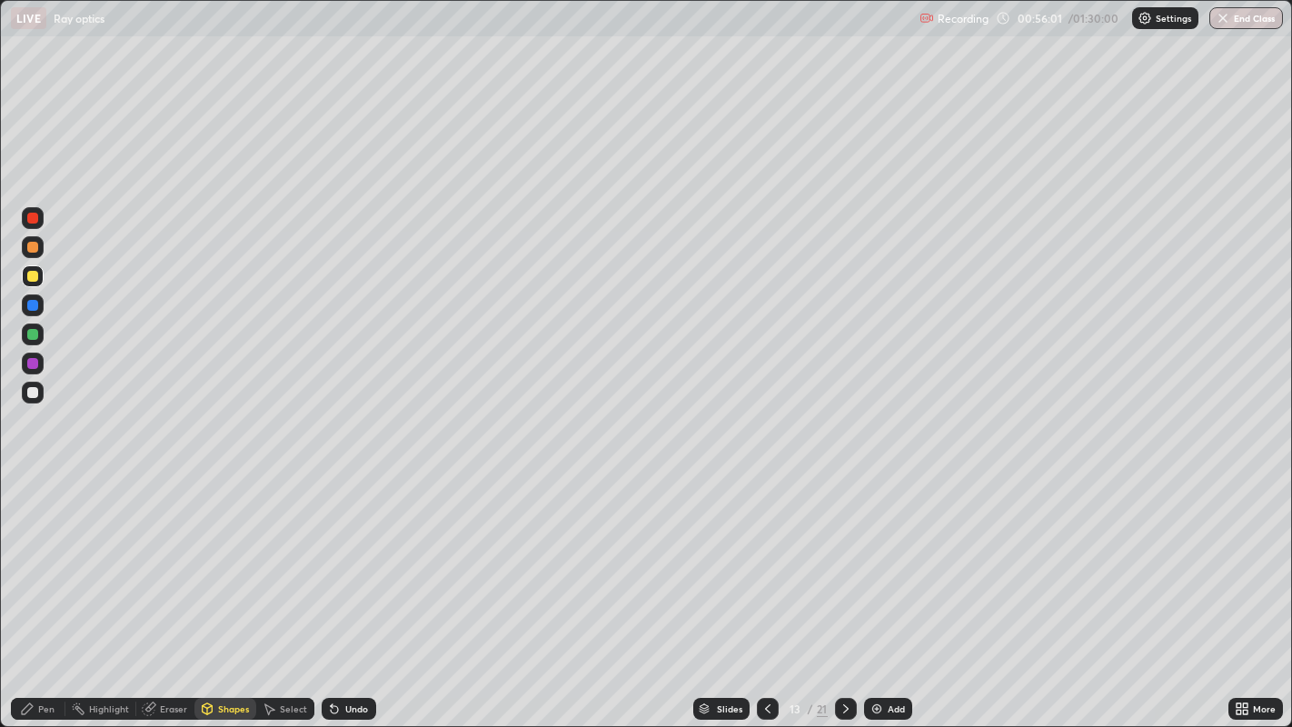
click at [45, 590] on div "Pen" at bounding box center [46, 708] width 16 height 9
click at [896, 590] on div "Add" at bounding box center [896, 708] width 17 height 9
click at [285, 590] on div "Select" at bounding box center [293, 708] width 27 height 9
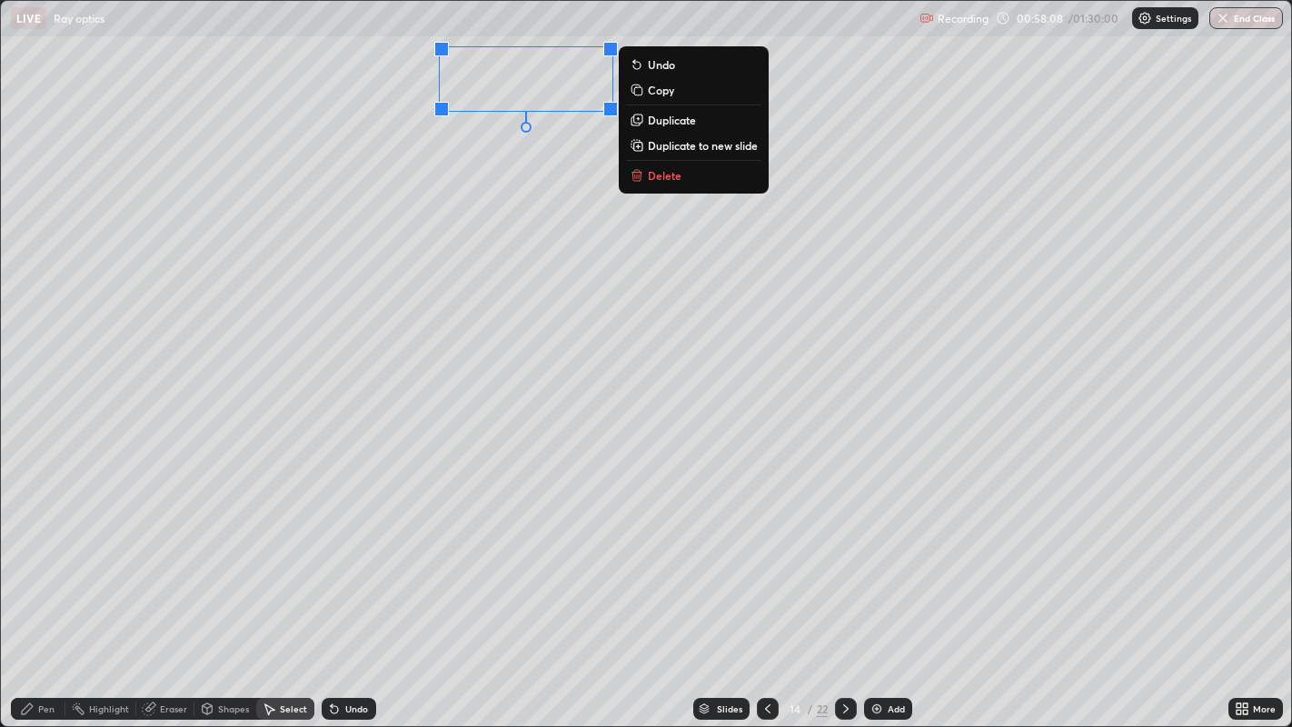
click at [659, 175] on p "Delete" at bounding box center [665, 175] width 34 height 15
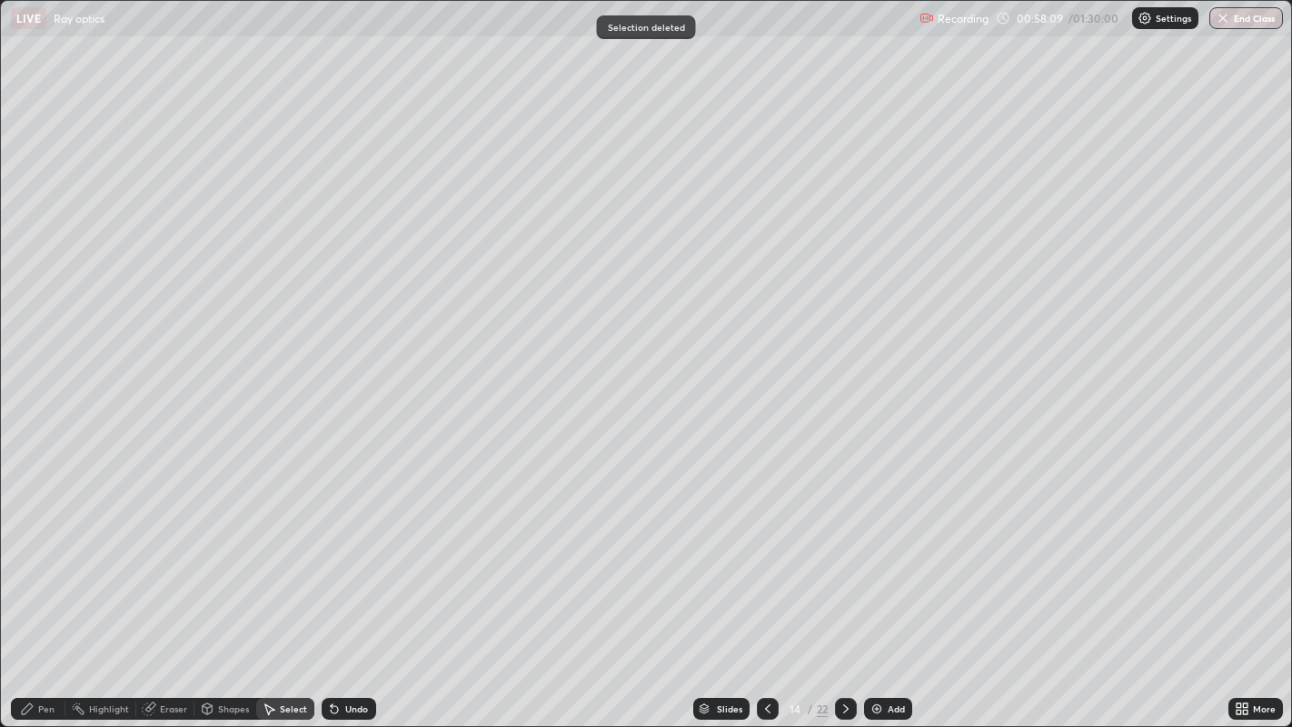
click at [45, 590] on div "Pen" at bounding box center [46, 708] width 16 height 9
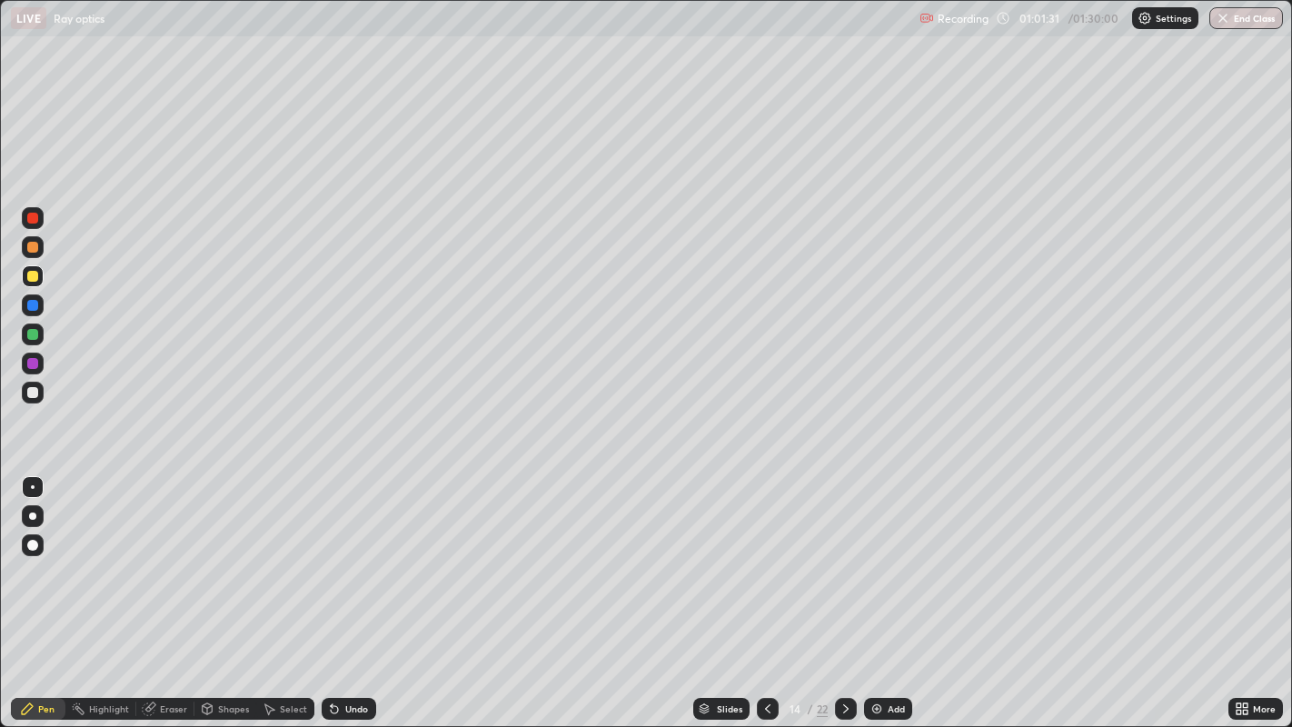
click at [892, 590] on div "Add" at bounding box center [896, 708] width 17 height 9
click at [843, 590] on icon at bounding box center [845, 708] width 15 height 15
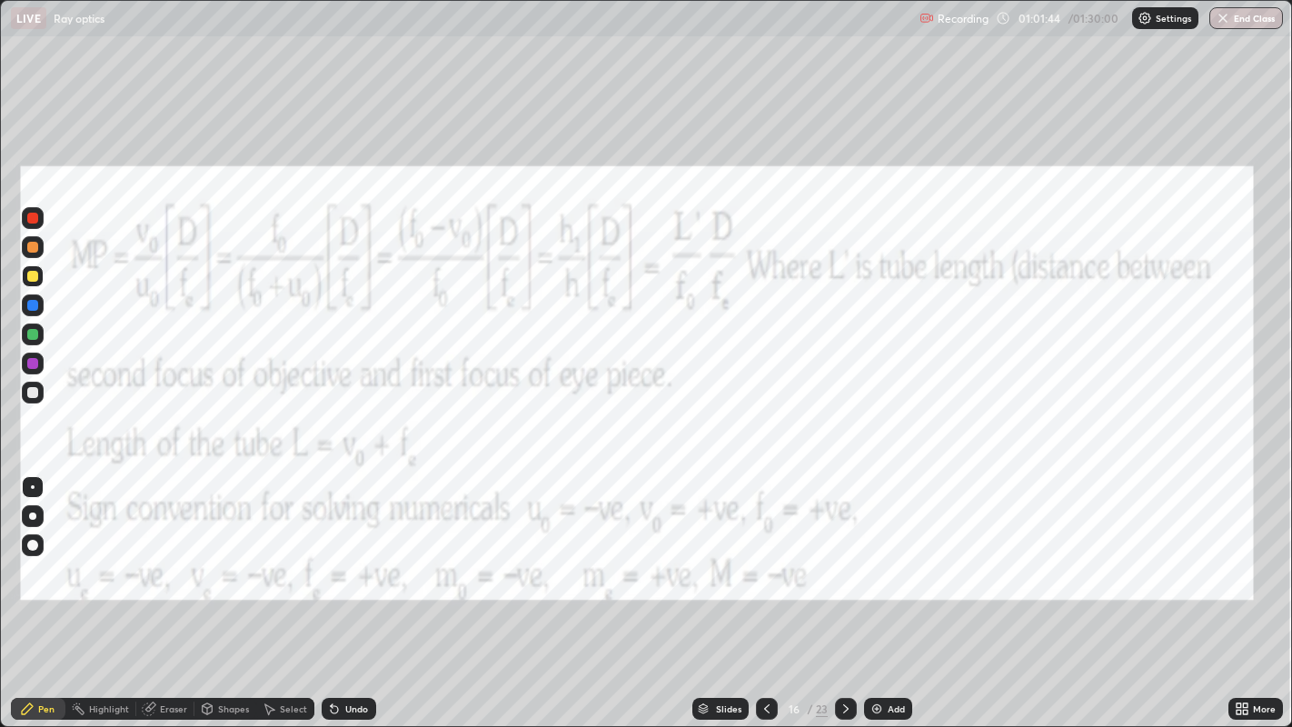
click at [841, 590] on icon at bounding box center [845, 708] width 15 height 15
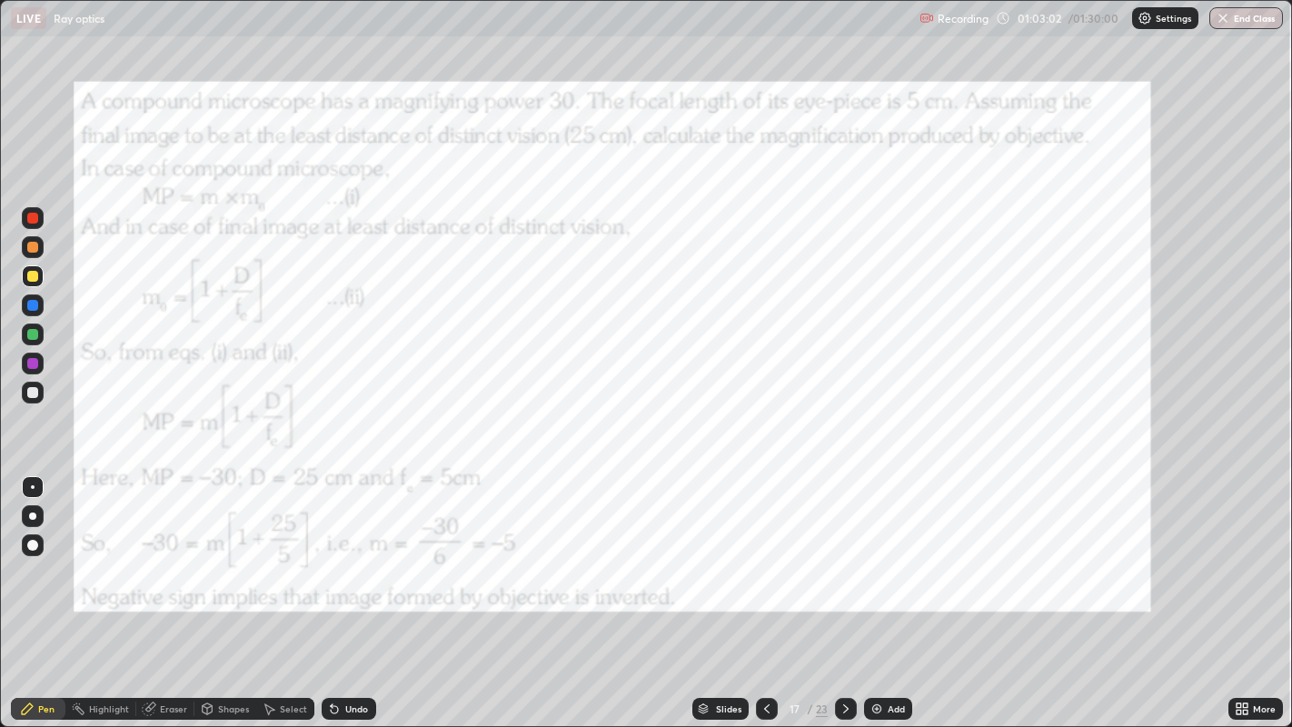
click at [35, 217] on div at bounding box center [32, 218] width 11 height 11
click at [843, 590] on icon at bounding box center [845, 708] width 5 height 9
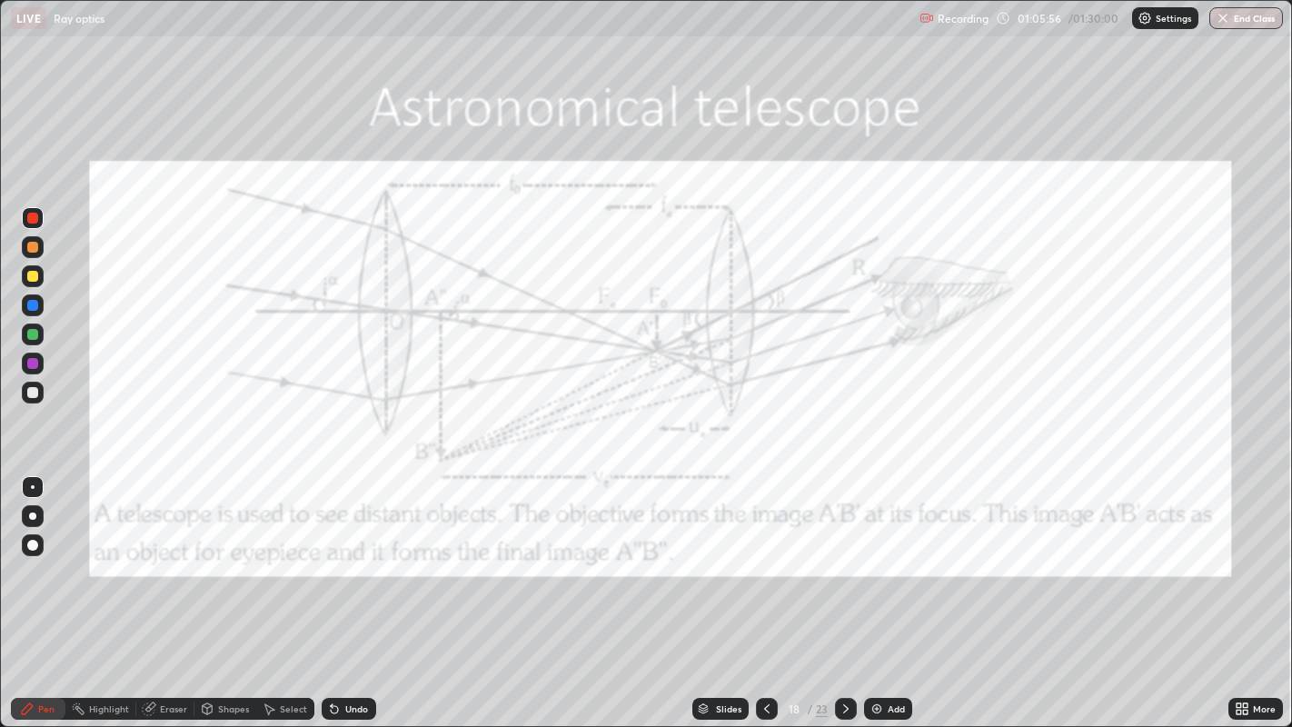
click at [351, 590] on div "Undo" at bounding box center [356, 708] width 23 height 9
click at [841, 590] on icon at bounding box center [845, 708] width 15 height 15
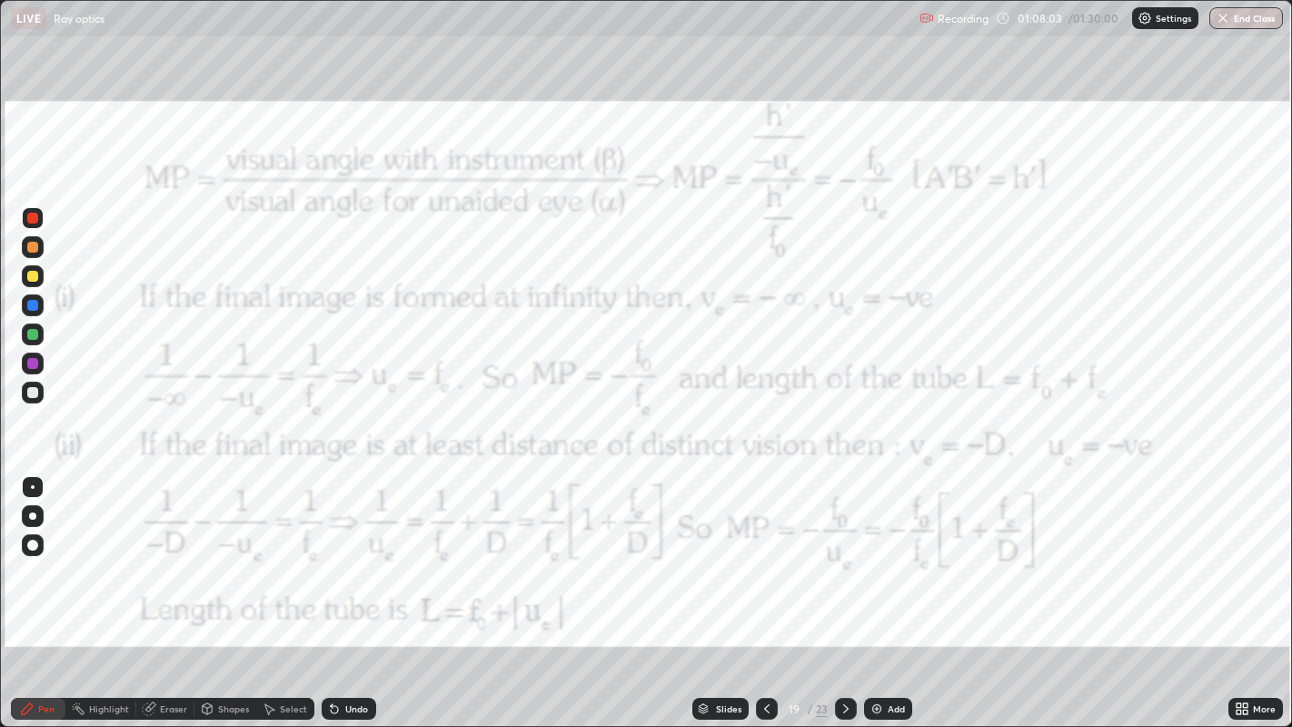
click at [765, 590] on icon at bounding box center [766, 708] width 15 height 15
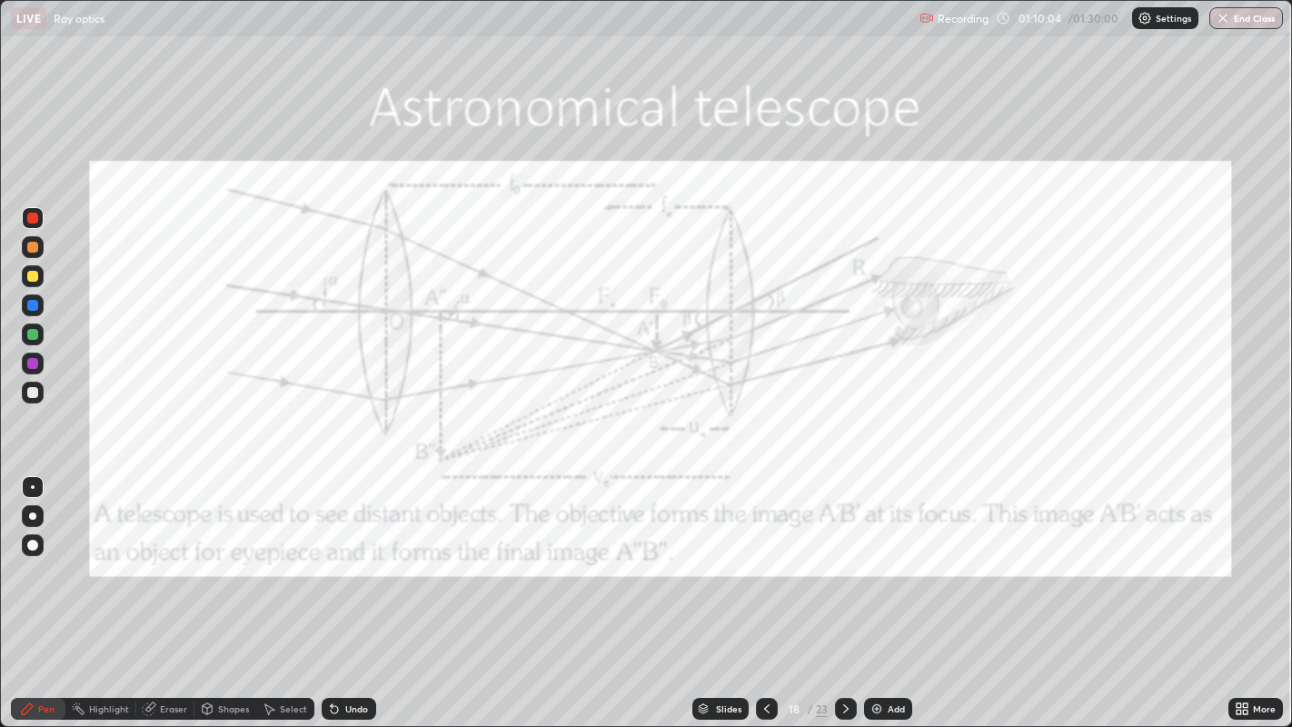
click at [844, 590] on icon at bounding box center [845, 708] width 15 height 15
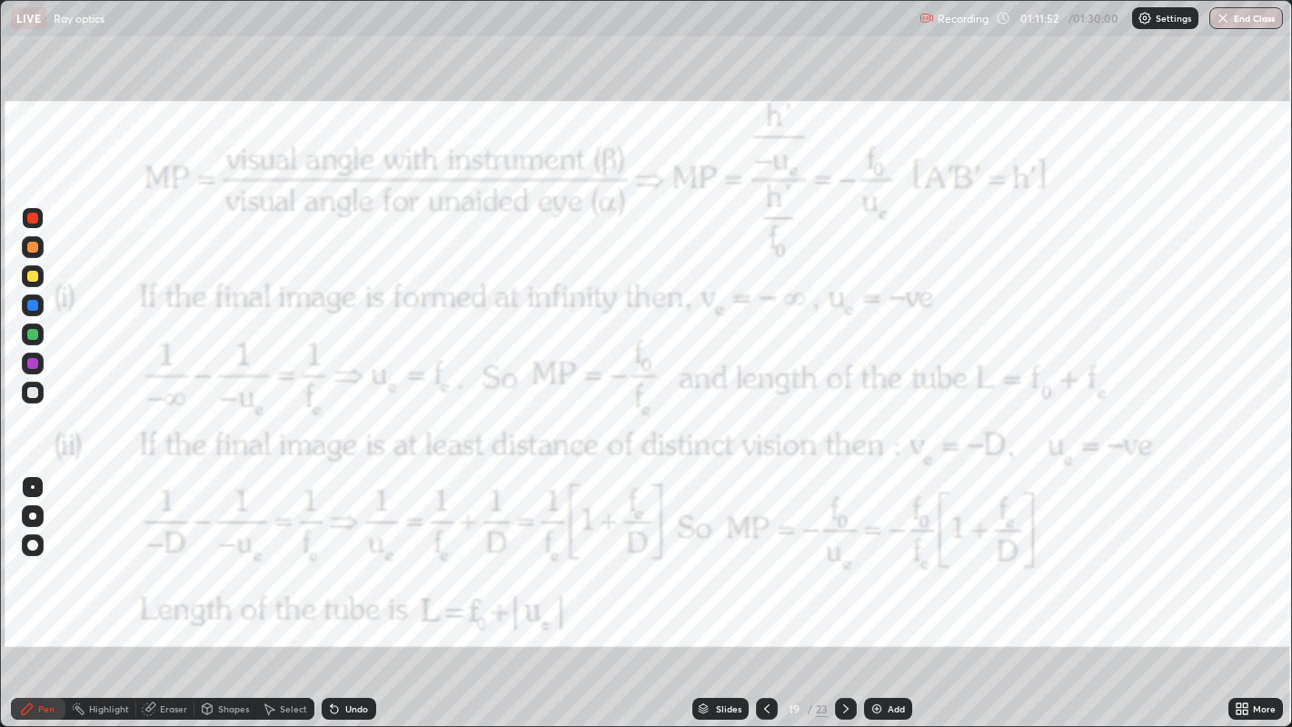
click at [765, 590] on icon at bounding box center [766, 708] width 15 height 15
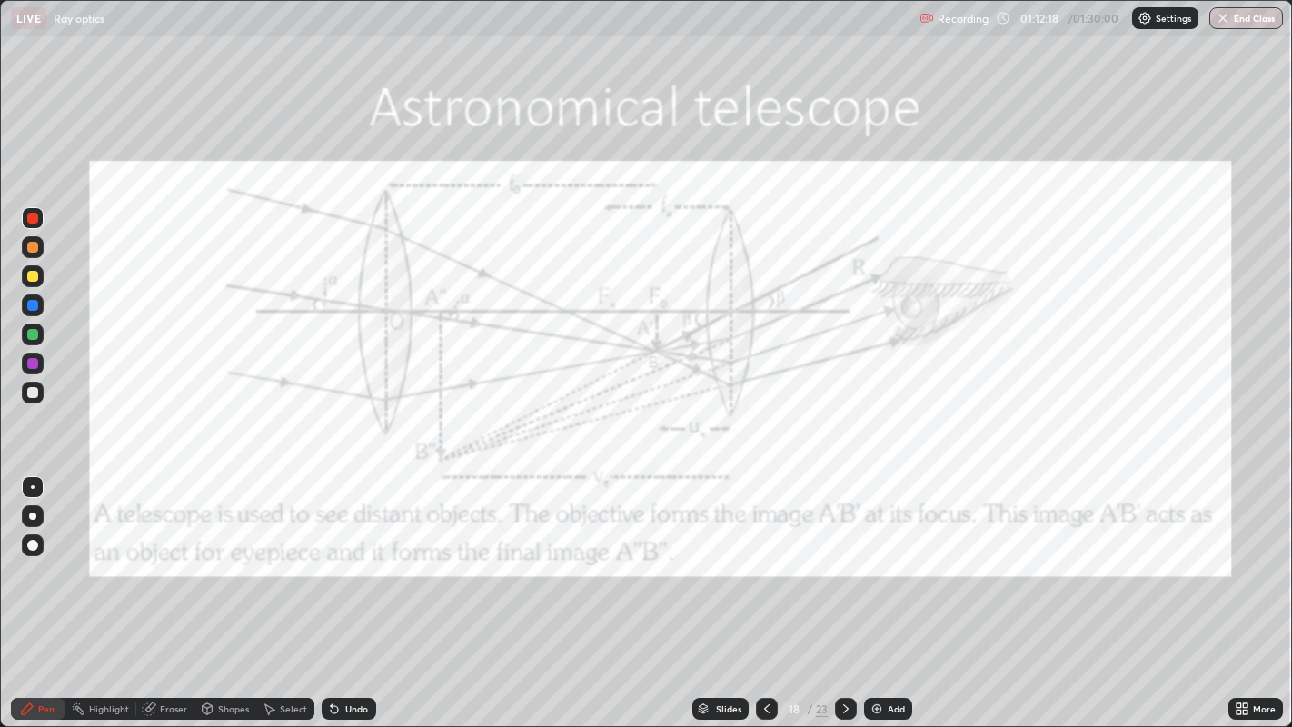
click at [359, 590] on div "Undo" at bounding box center [356, 708] width 23 height 9
click at [352, 590] on div "Undo" at bounding box center [356, 708] width 23 height 9
click at [355, 590] on div "Undo" at bounding box center [356, 708] width 23 height 9
click at [346, 590] on div "Undo" at bounding box center [356, 708] width 23 height 9
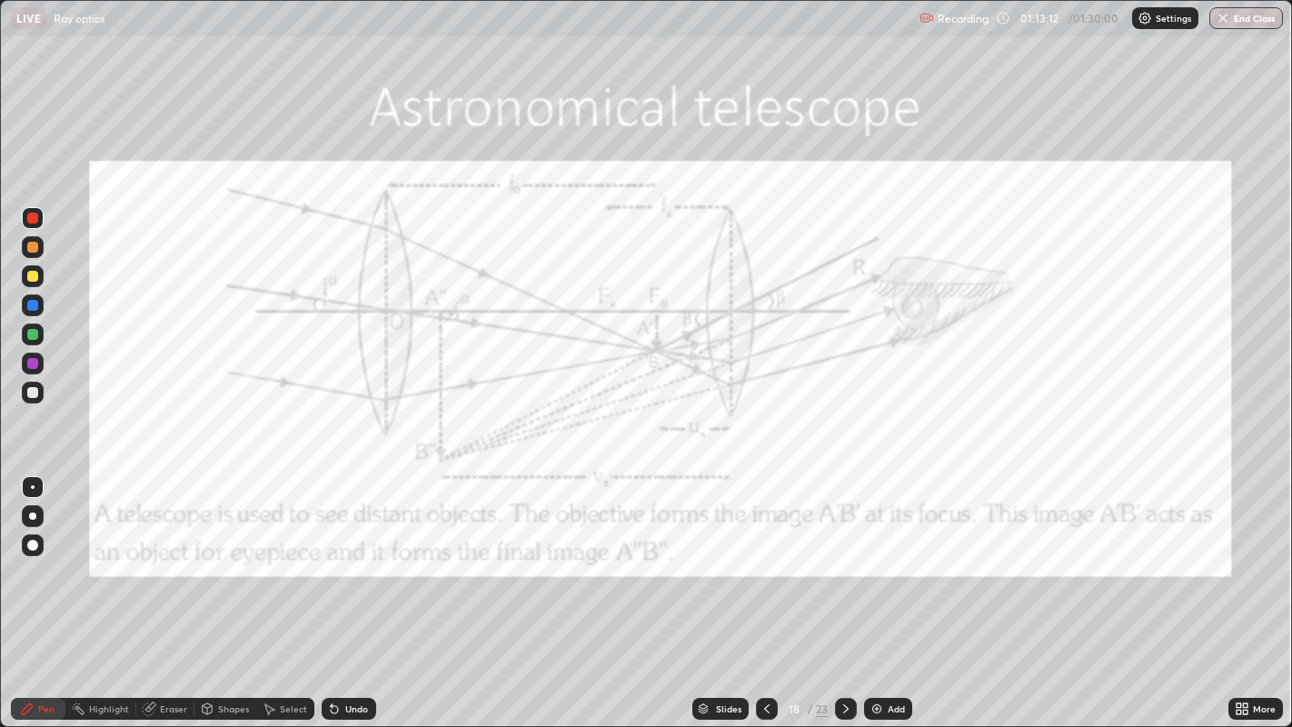
click at [347, 590] on div "Undo" at bounding box center [349, 709] width 55 height 22
click at [345, 590] on div "Undo" at bounding box center [356, 708] width 23 height 9
click at [343, 590] on div "Undo" at bounding box center [349, 709] width 55 height 22
click at [342, 590] on div "Undo" at bounding box center [349, 709] width 55 height 22
click at [343, 590] on div "Undo" at bounding box center [349, 709] width 55 height 22
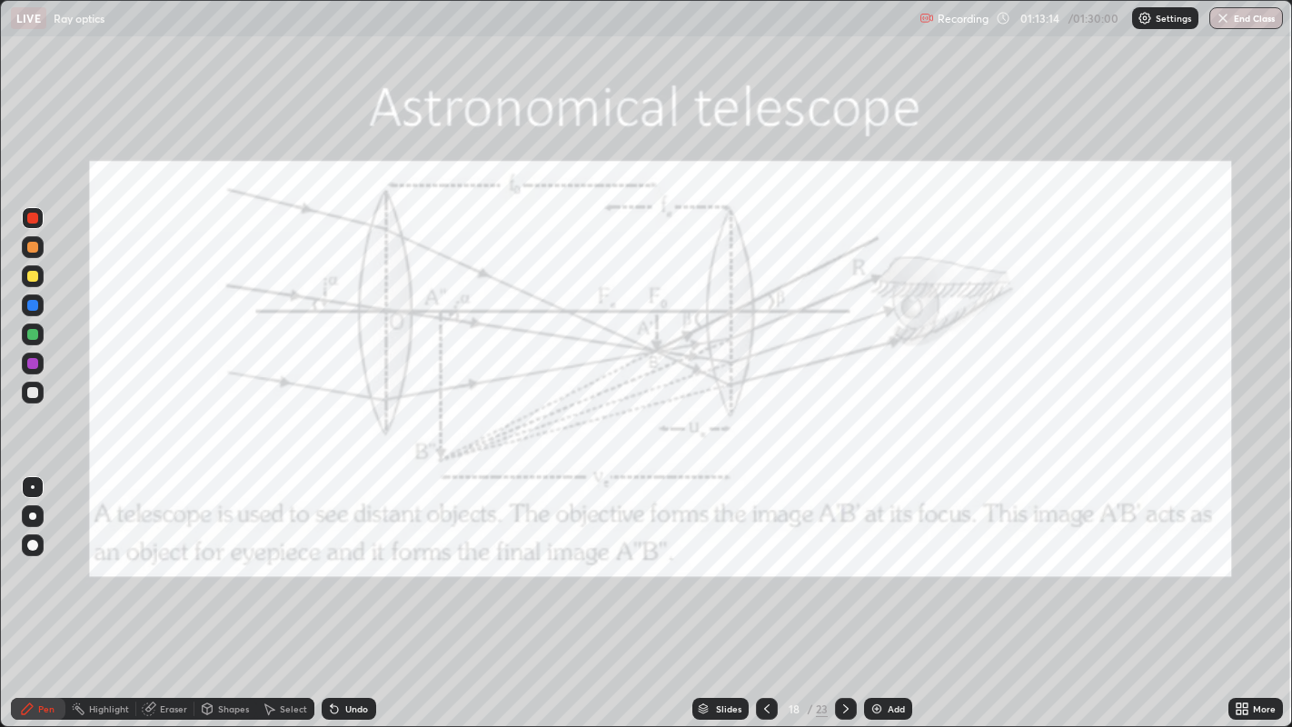
click at [331, 590] on icon at bounding box center [334, 709] width 7 height 7
click at [844, 590] on icon at bounding box center [845, 708] width 15 height 15
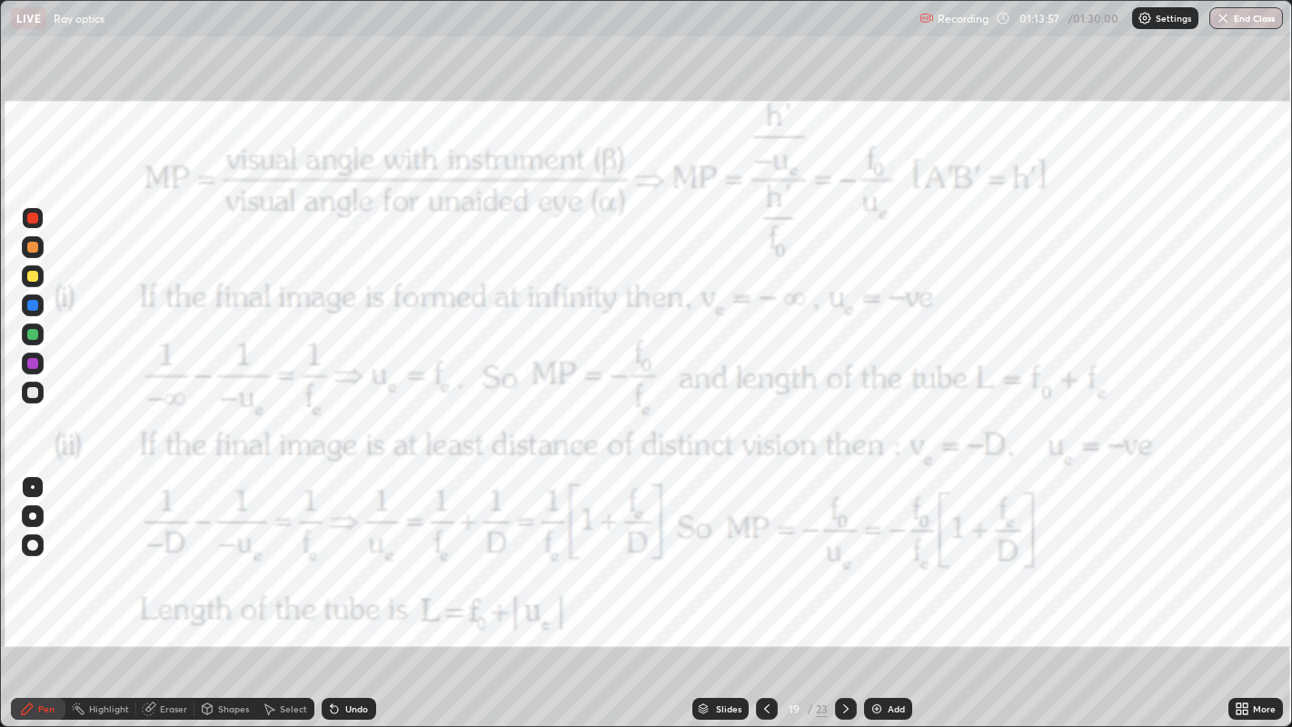
click at [351, 590] on div "Undo" at bounding box center [356, 708] width 23 height 9
click at [350, 590] on div "Undo" at bounding box center [356, 708] width 23 height 9
click at [349, 590] on div "Undo" at bounding box center [356, 708] width 23 height 9
click at [346, 590] on div "Undo" at bounding box center [356, 708] width 23 height 9
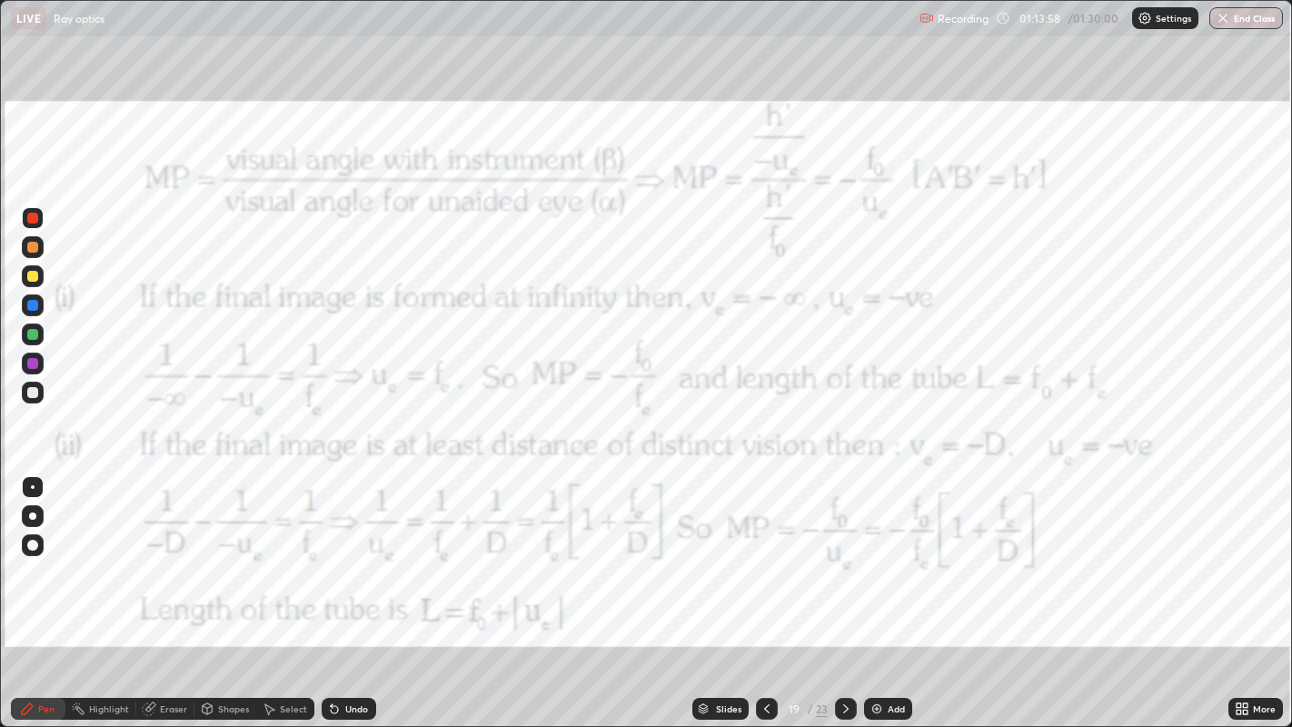
click at [347, 590] on div "Undo" at bounding box center [356, 708] width 23 height 9
click at [345, 590] on div "Undo" at bounding box center [356, 708] width 23 height 9
click at [347, 590] on div "Undo" at bounding box center [356, 708] width 23 height 9
click at [345, 590] on div "Undo" at bounding box center [356, 708] width 23 height 9
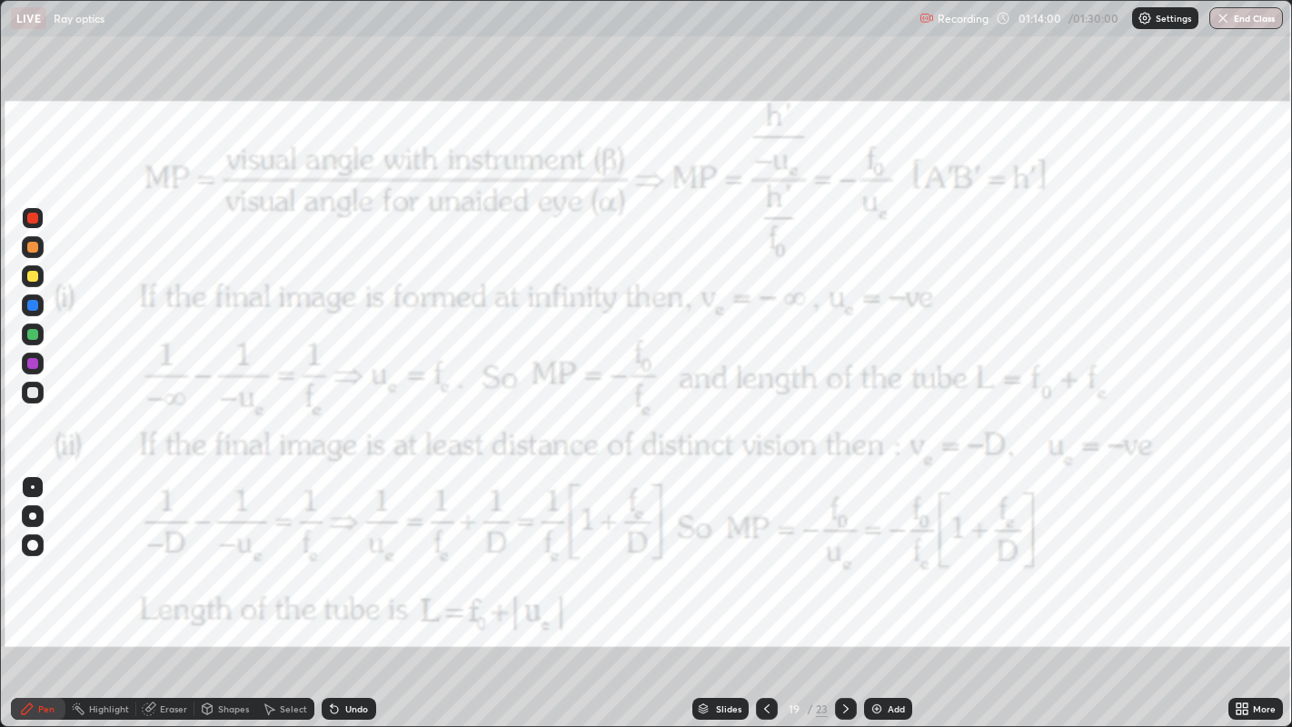
click at [346, 590] on div "Undo" at bounding box center [356, 708] width 23 height 9
click at [345, 590] on div "Undo" at bounding box center [356, 708] width 23 height 9
click at [345, 590] on div "Undo" at bounding box center [349, 709] width 55 height 22
click at [346, 590] on div "Undo" at bounding box center [349, 709] width 55 height 22
click at [344, 590] on div "Undo" at bounding box center [349, 709] width 55 height 22
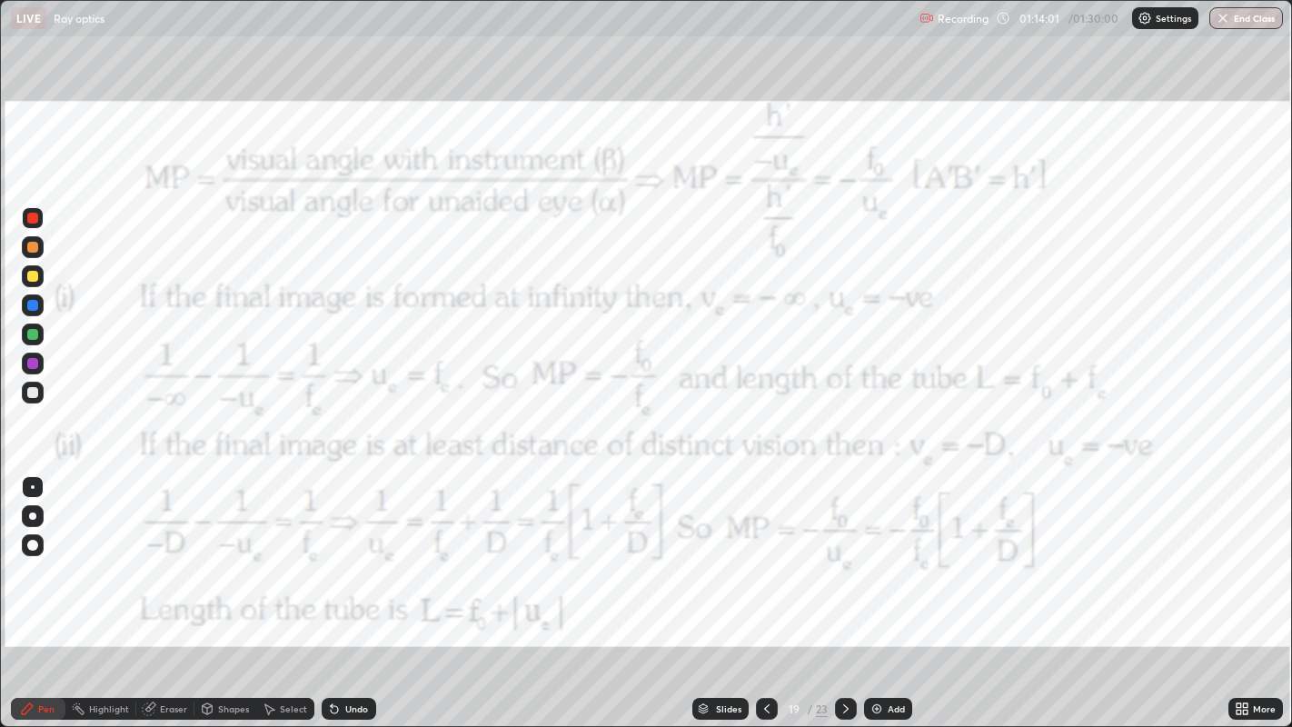
click at [346, 590] on div "Undo" at bounding box center [349, 709] width 55 height 22
click at [764, 590] on icon at bounding box center [766, 708] width 5 height 9
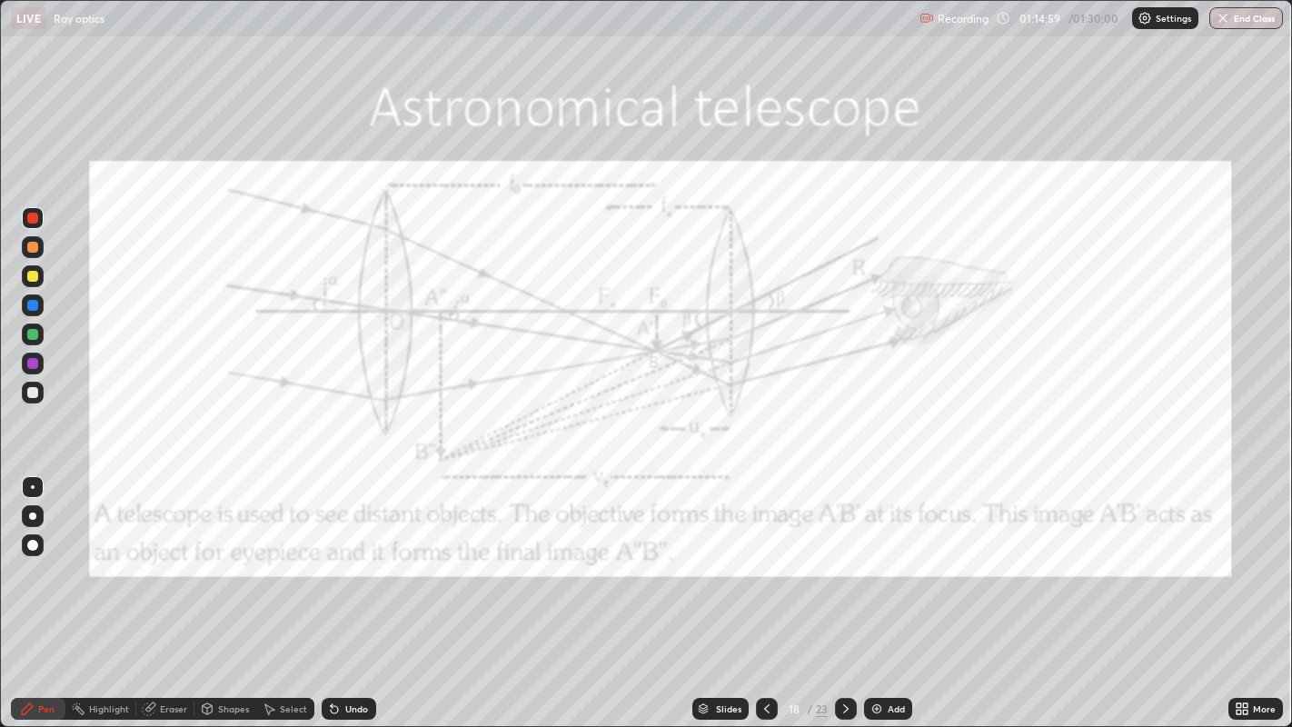
click at [365, 590] on div "Undo" at bounding box center [349, 709] width 55 height 22
click at [355, 590] on div "Undo" at bounding box center [349, 709] width 55 height 22
click at [352, 590] on div "Undo" at bounding box center [356, 708] width 23 height 9
click at [349, 590] on div "Undo" at bounding box center [349, 709] width 55 height 22
click at [341, 590] on div "Undo" at bounding box center [349, 709] width 55 height 22
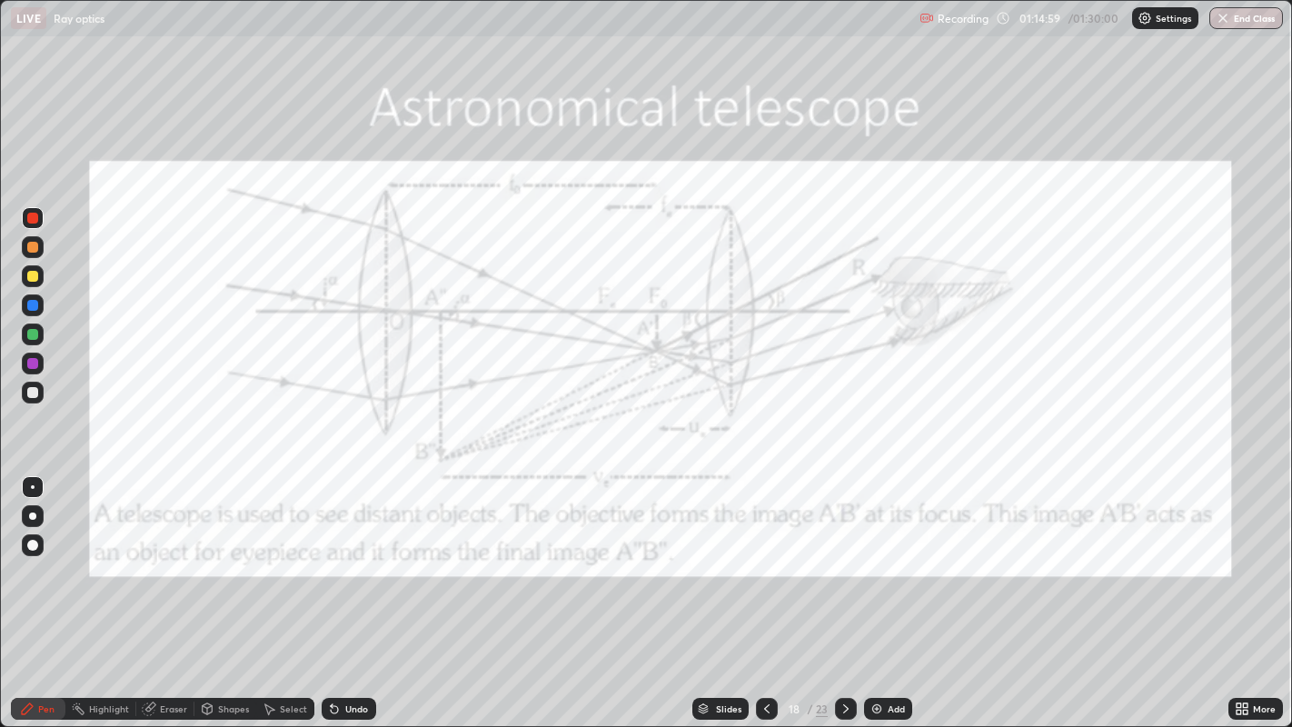
click at [342, 590] on div "Undo" at bounding box center [349, 709] width 55 height 22
click at [343, 590] on div "Undo" at bounding box center [349, 709] width 55 height 22
click at [347, 590] on div "Undo" at bounding box center [356, 708] width 23 height 9
click at [350, 590] on div "Undo" at bounding box center [356, 708] width 23 height 9
click at [345, 590] on div "Undo" at bounding box center [356, 708] width 23 height 9
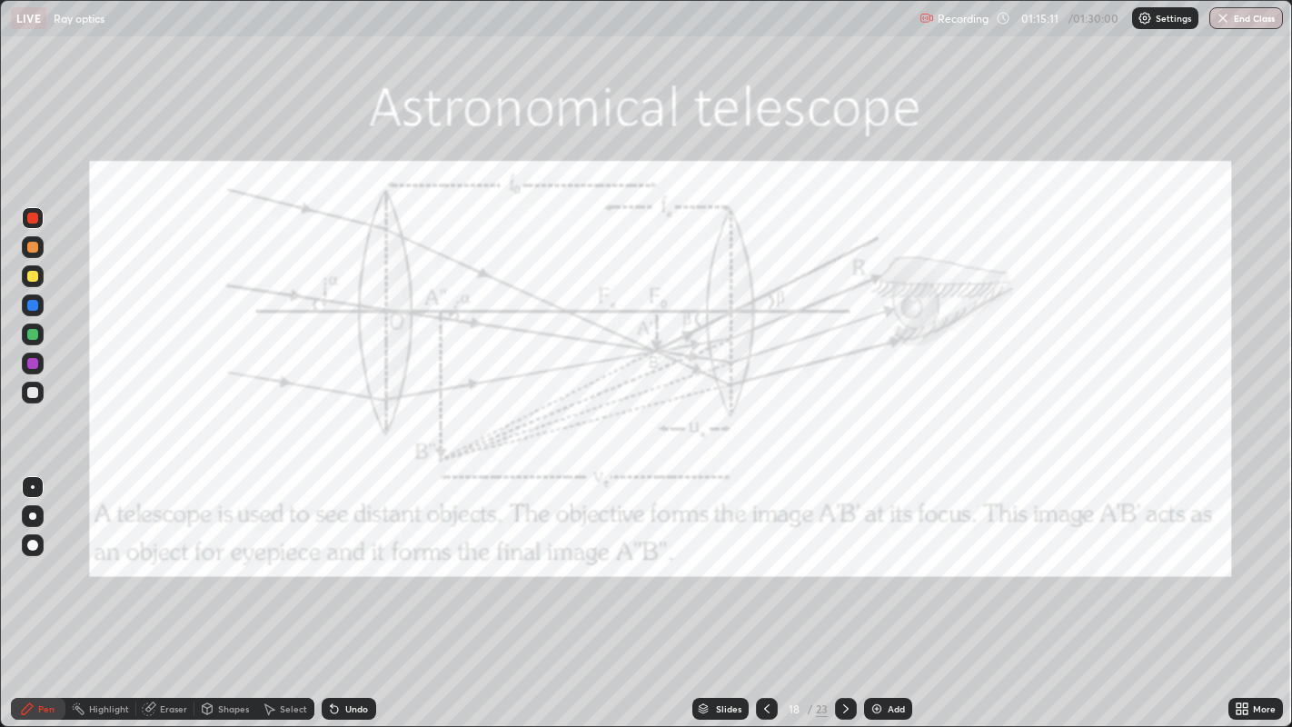
click at [342, 590] on div "Undo" at bounding box center [349, 709] width 55 height 22
click at [354, 590] on div "Undo" at bounding box center [356, 708] width 23 height 9
click at [844, 590] on icon at bounding box center [845, 708] width 15 height 15
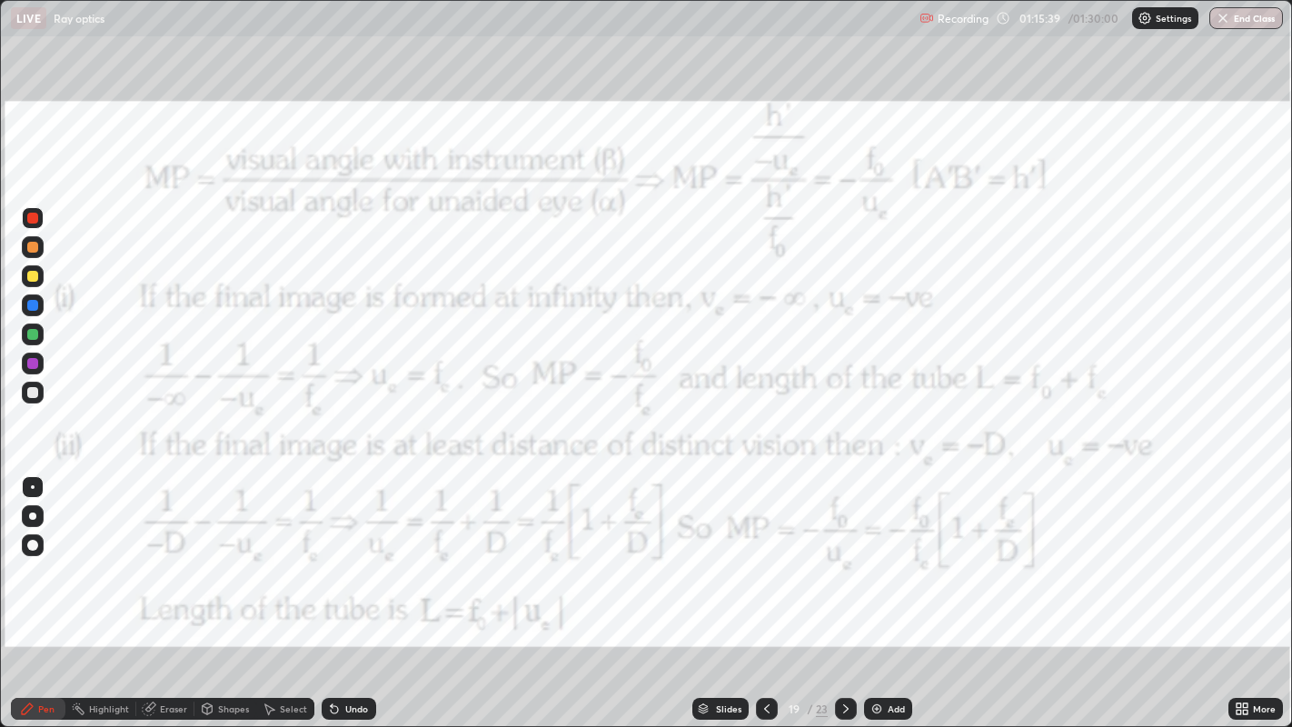
click at [352, 590] on div "Undo" at bounding box center [349, 709] width 55 height 22
click at [356, 590] on div "Undo" at bounding box center [356, 708] width 23 height 9
click at [844, 590] on icon at bounding box center [845, 708] width 5 height 9
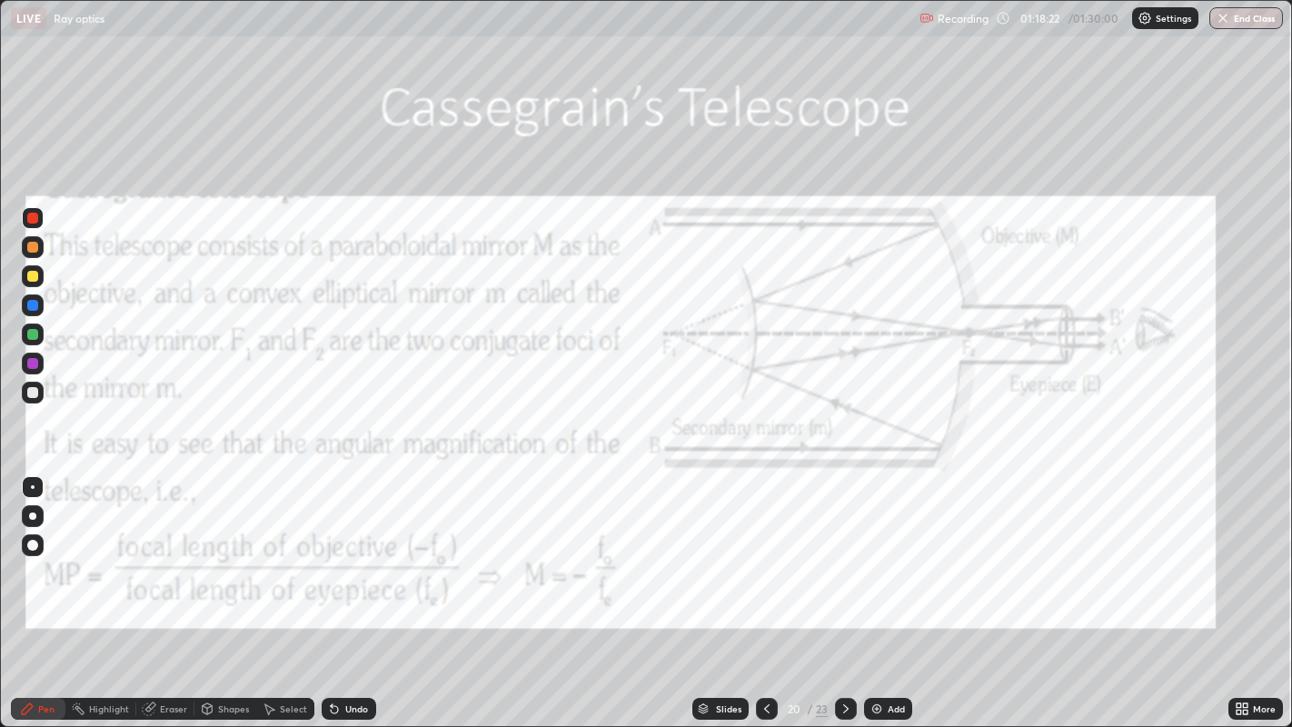
click at [841, 590] on icon at bounding box center [845, 708] width 15 height 15
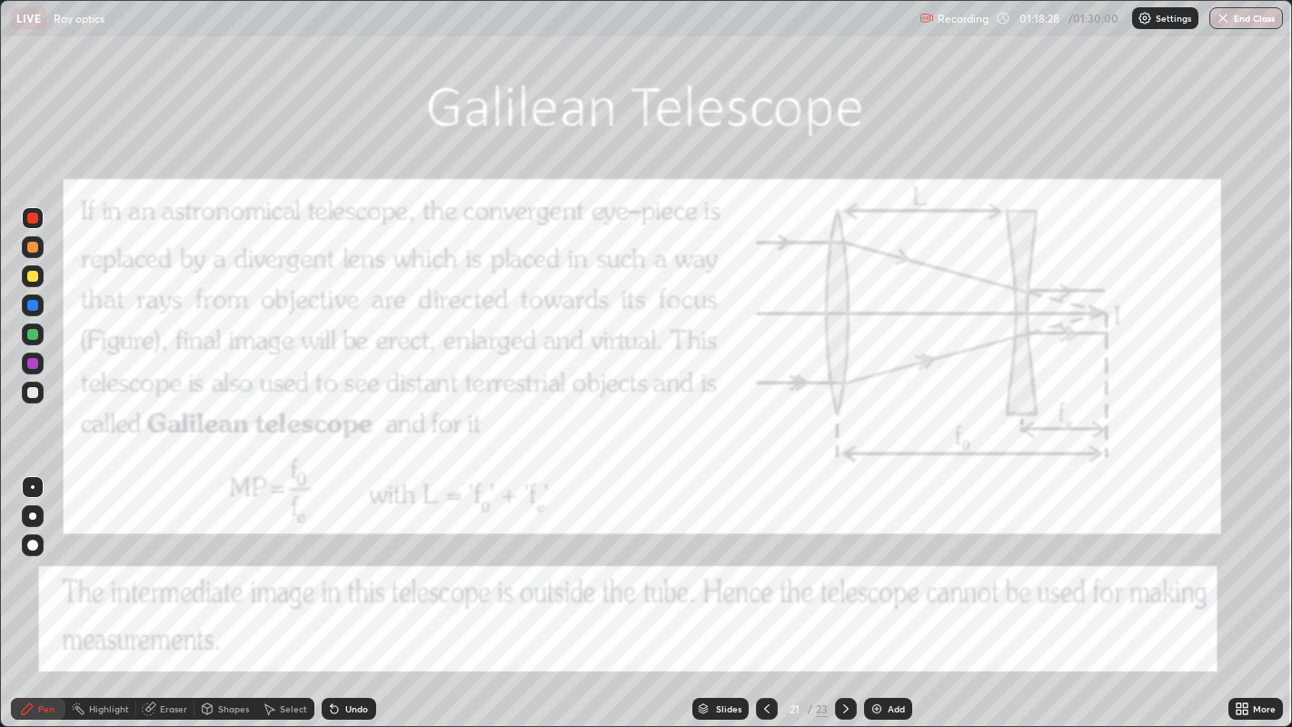
click at [844, 590] on icon at bounding box center [845, 708] width 15 height 15
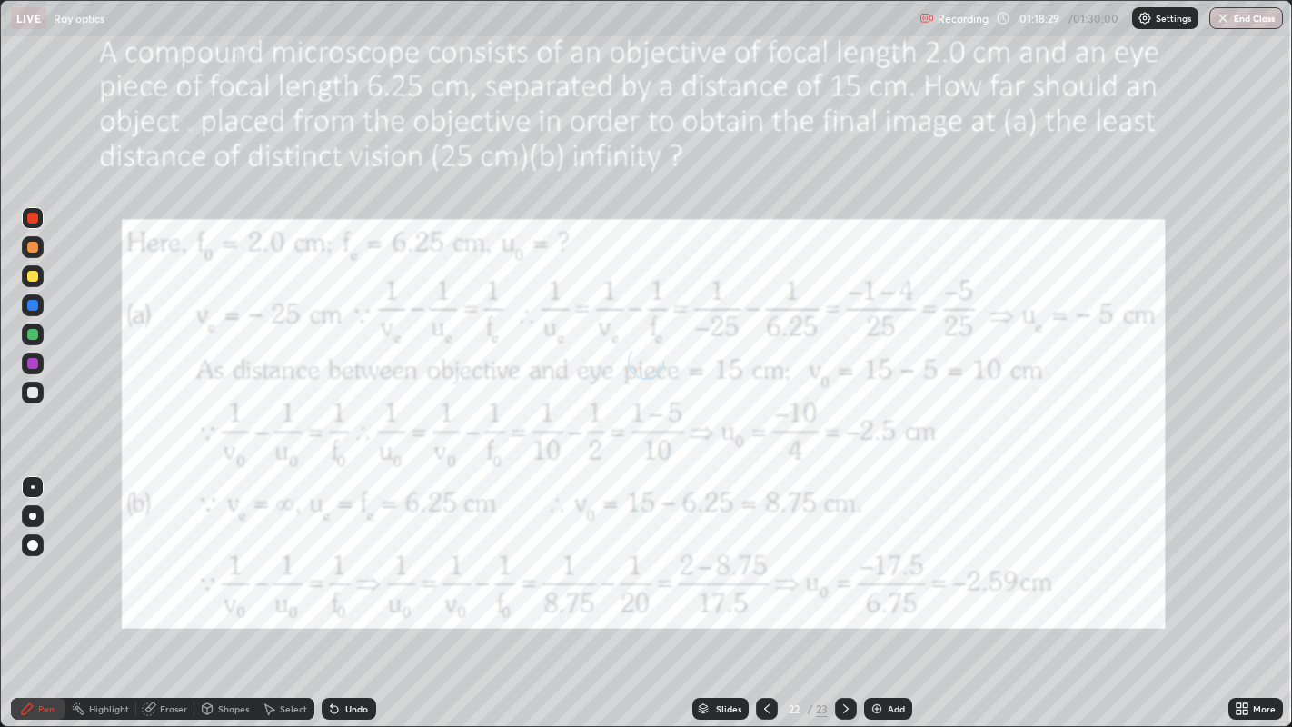
click at [765, 590] on icon at bounding box center [766, 708] width 15 height 15
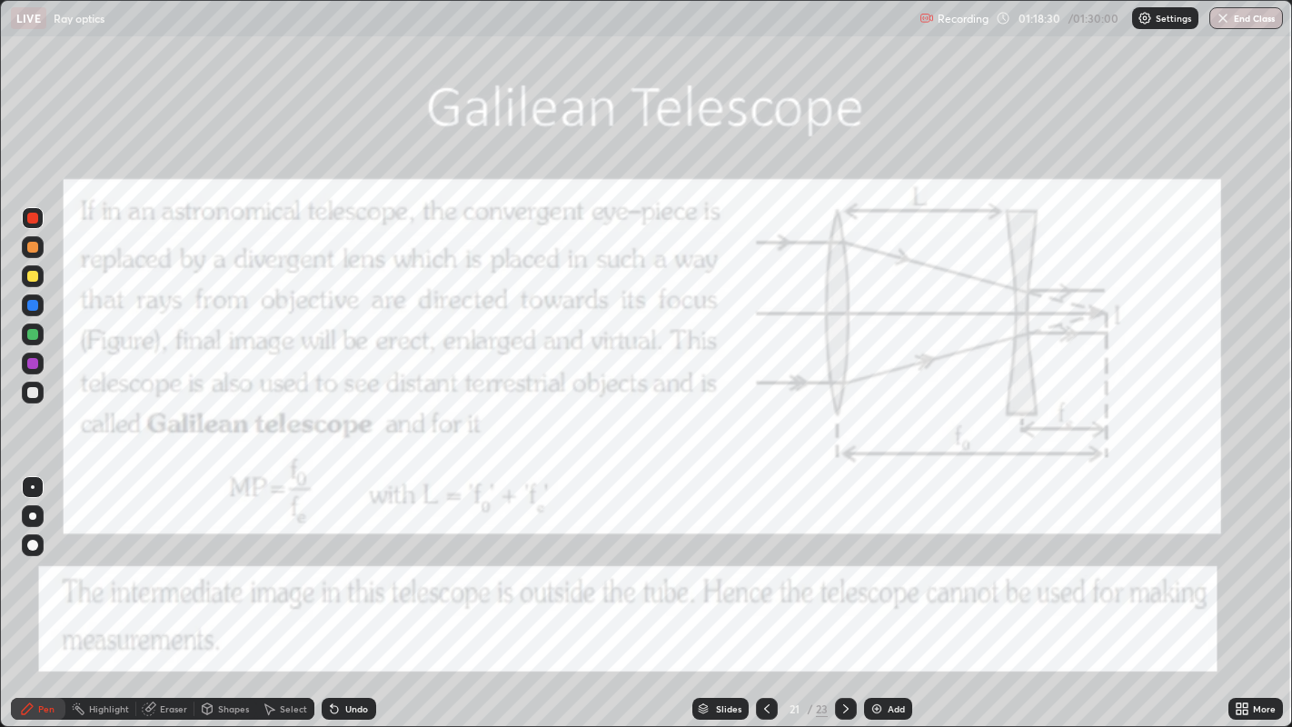
click at [765, 590] on icon at bounding box center [766, 708] width 15 height 15
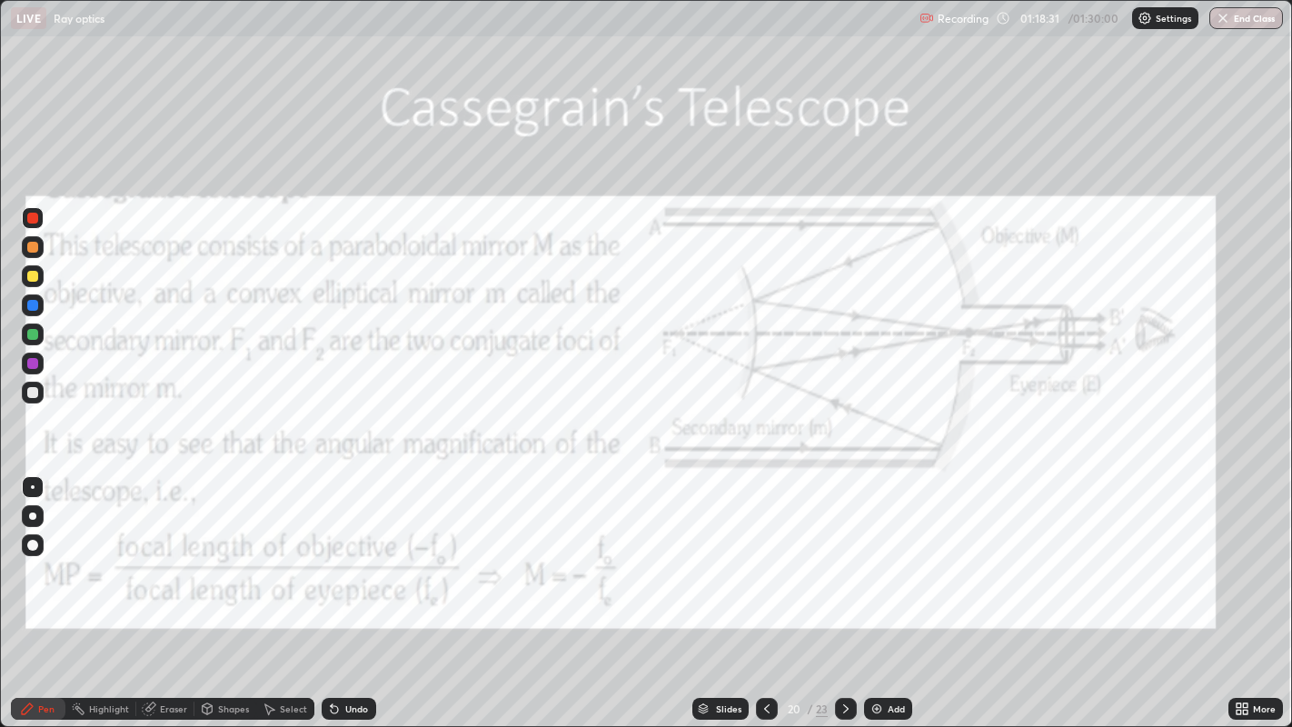
click at [766, 590] on icon at bounding box center [766, 708] width 15 height 15
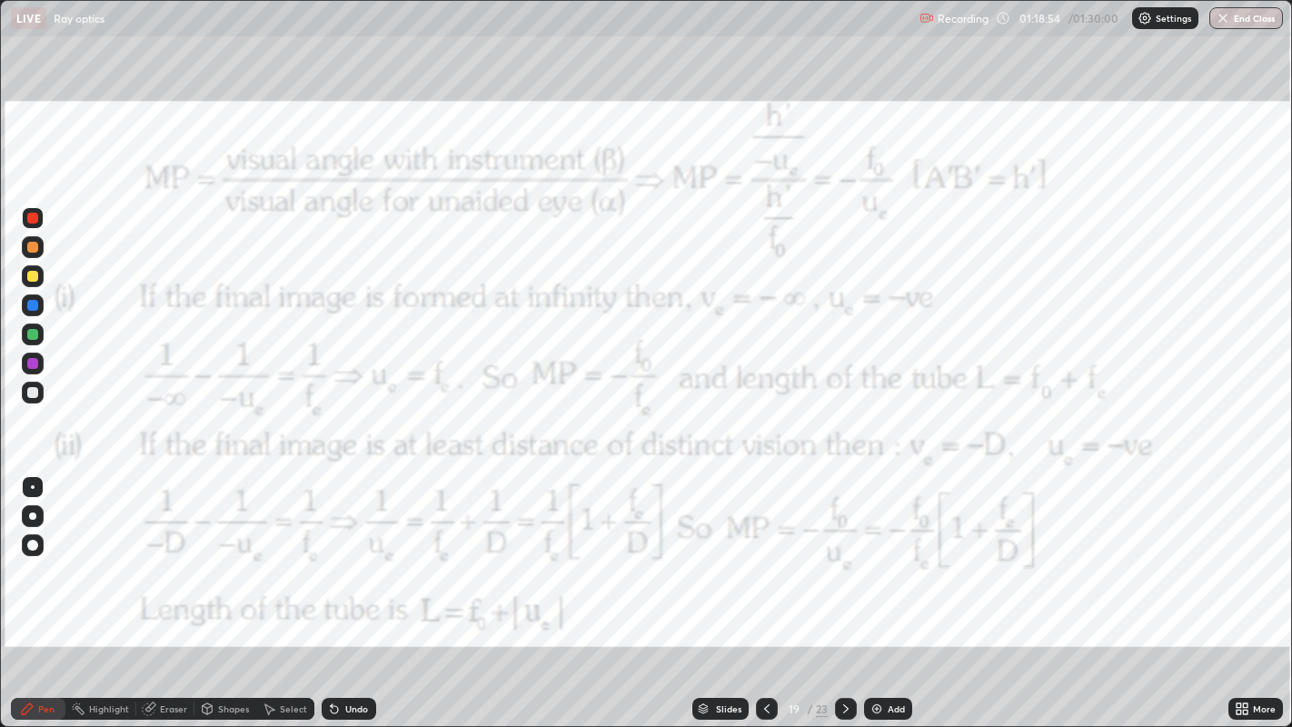
click at [846, 590] on div at bounding box center [846, 709] width 22 height 22
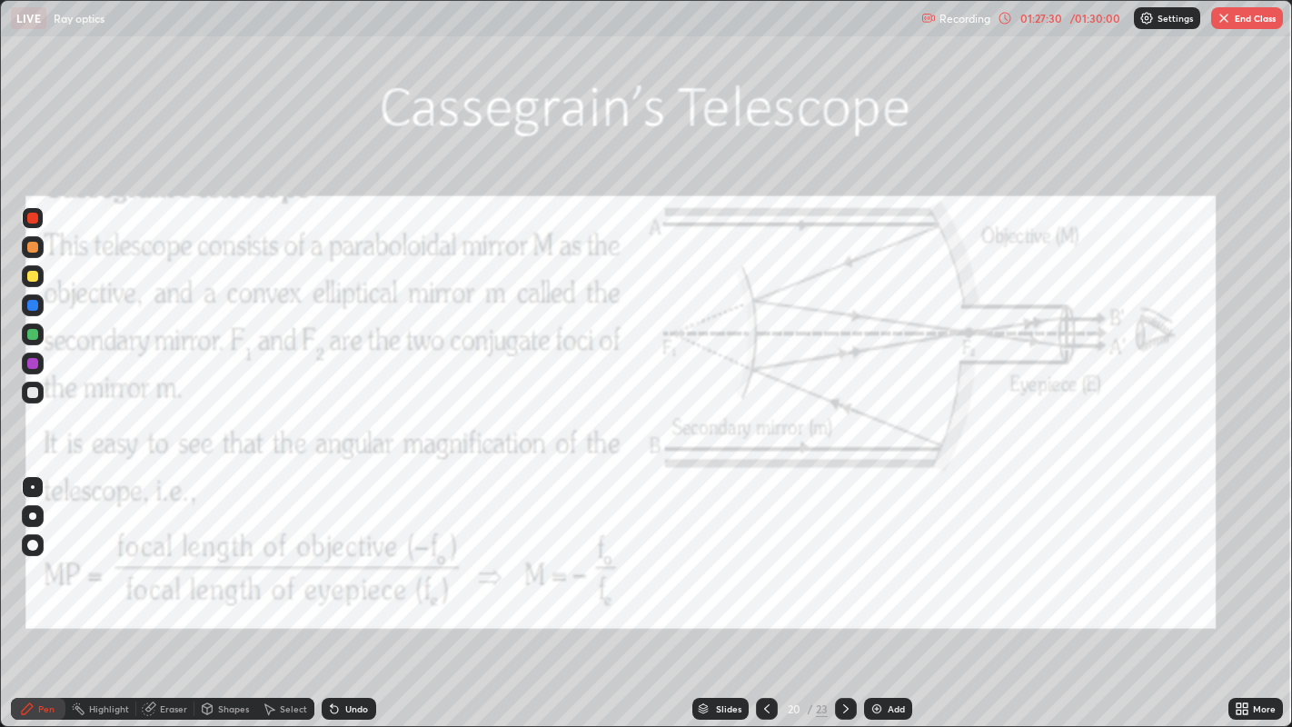
click at [764, 590] on div at bounding box center [767, 709] width 22 height 22
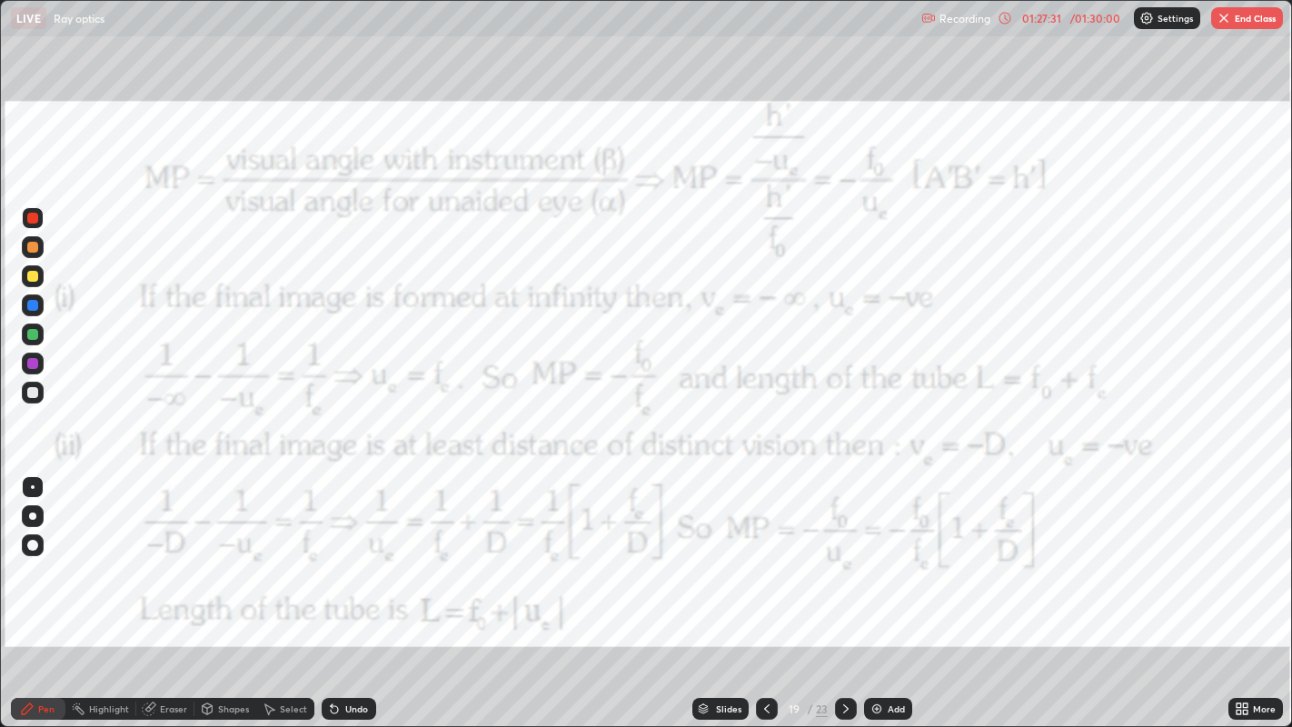
click at [846, 590] on icon at bounding box center [845, 708] width 15 height 15
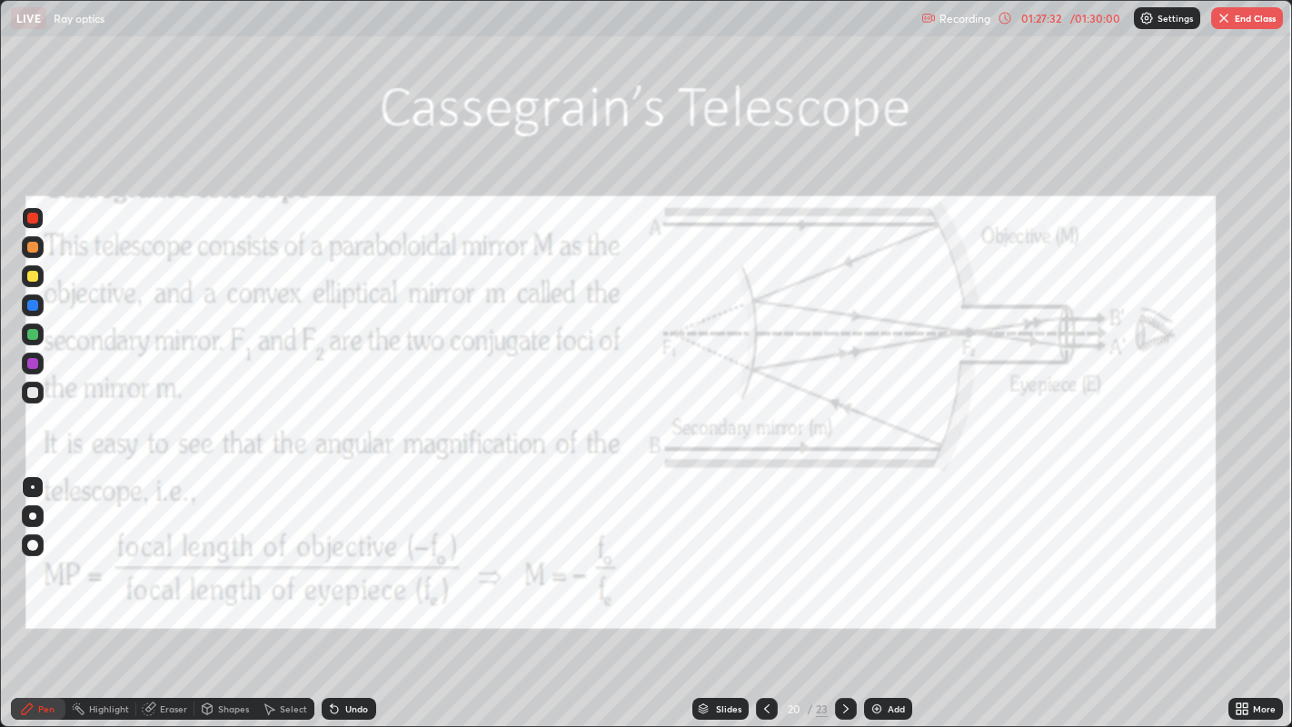
click at [844, 590] on icon at bounding box center [845, 708] width 15 height 15
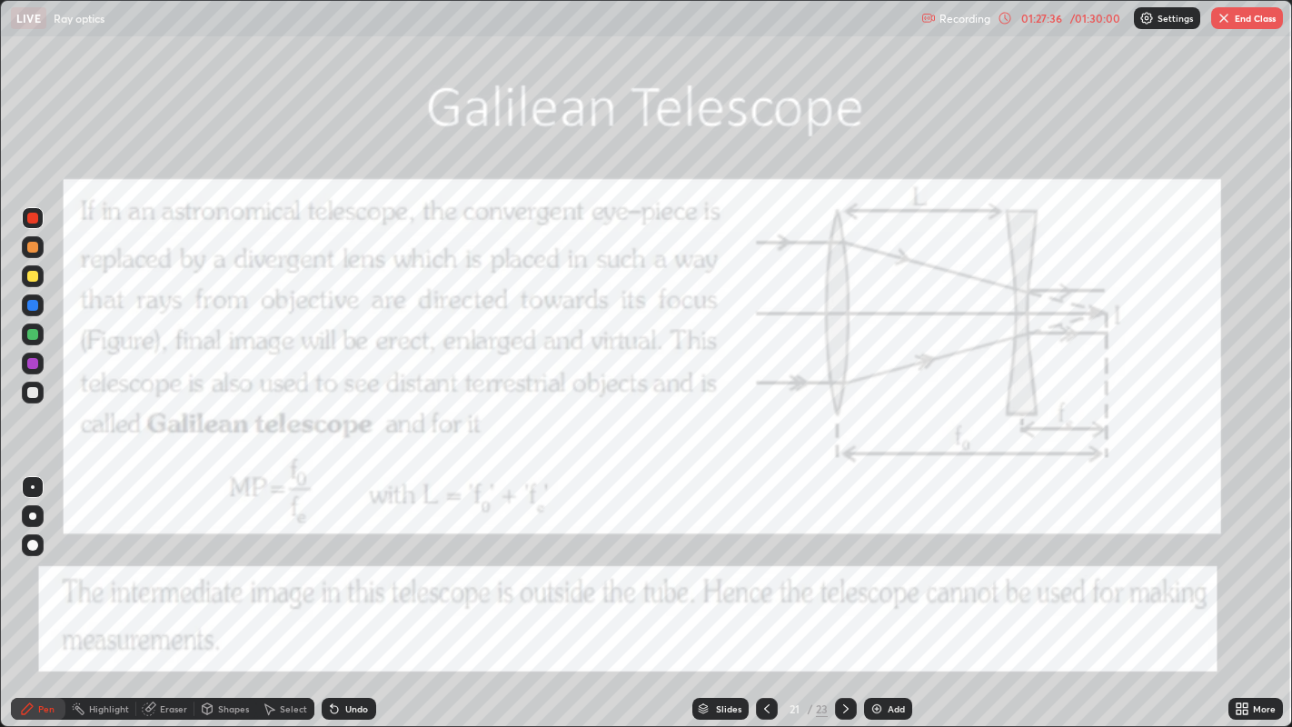
click at [847, 590] on icon at bounding box center [845, 708] width 5 height 9
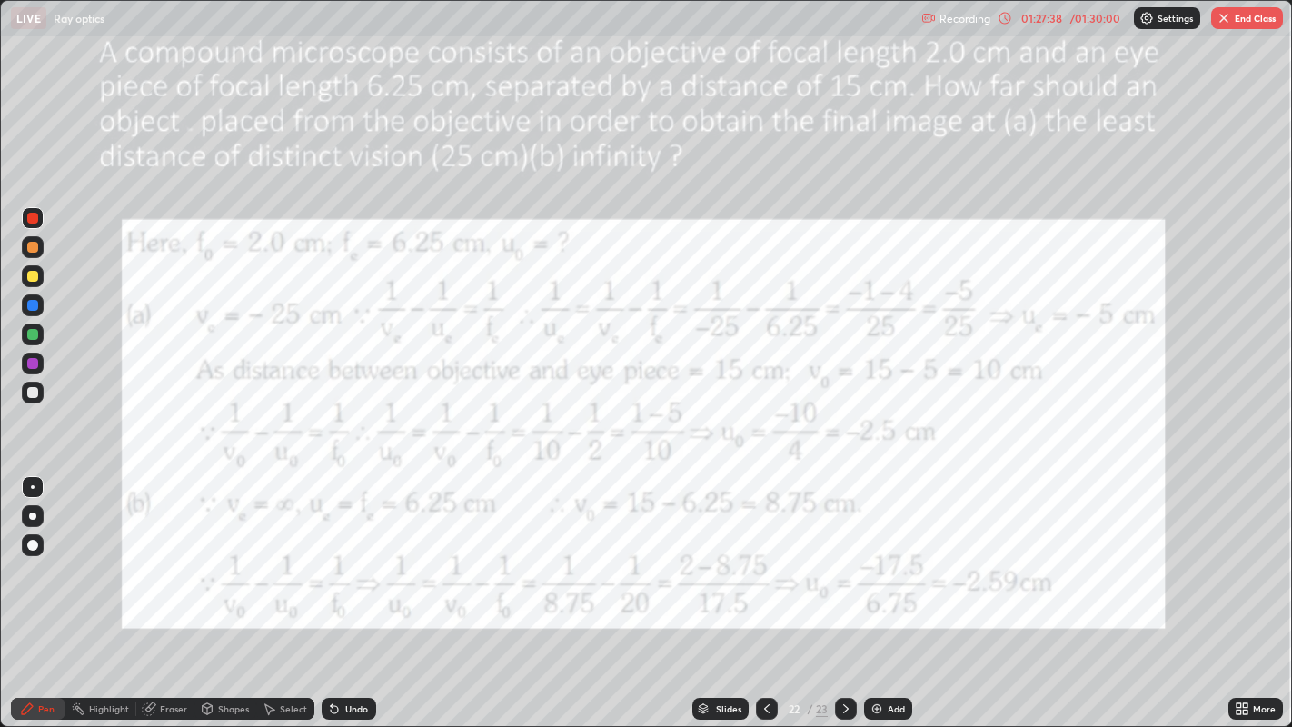
click at [764, 590] on icon at bounding box center [766, 708] width 5 height 9
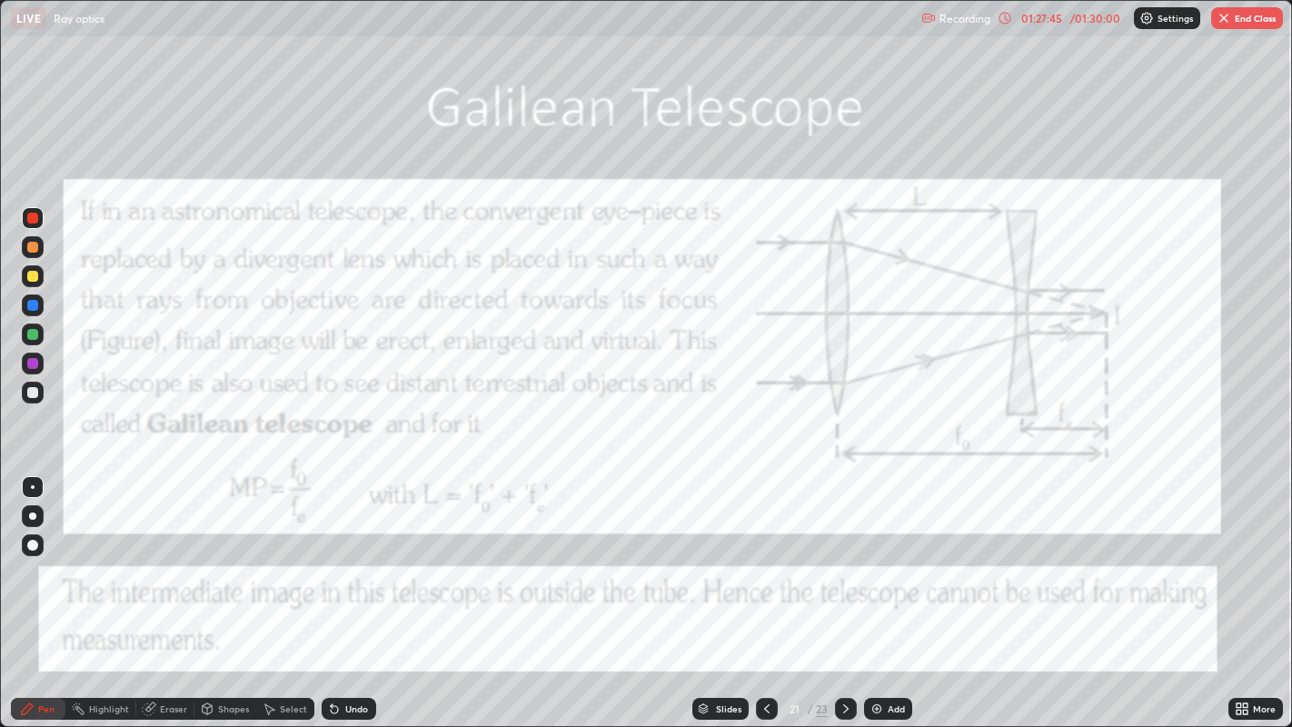
click at [765, 590] on icon at bounding box center [766, 708] width 15 height 15
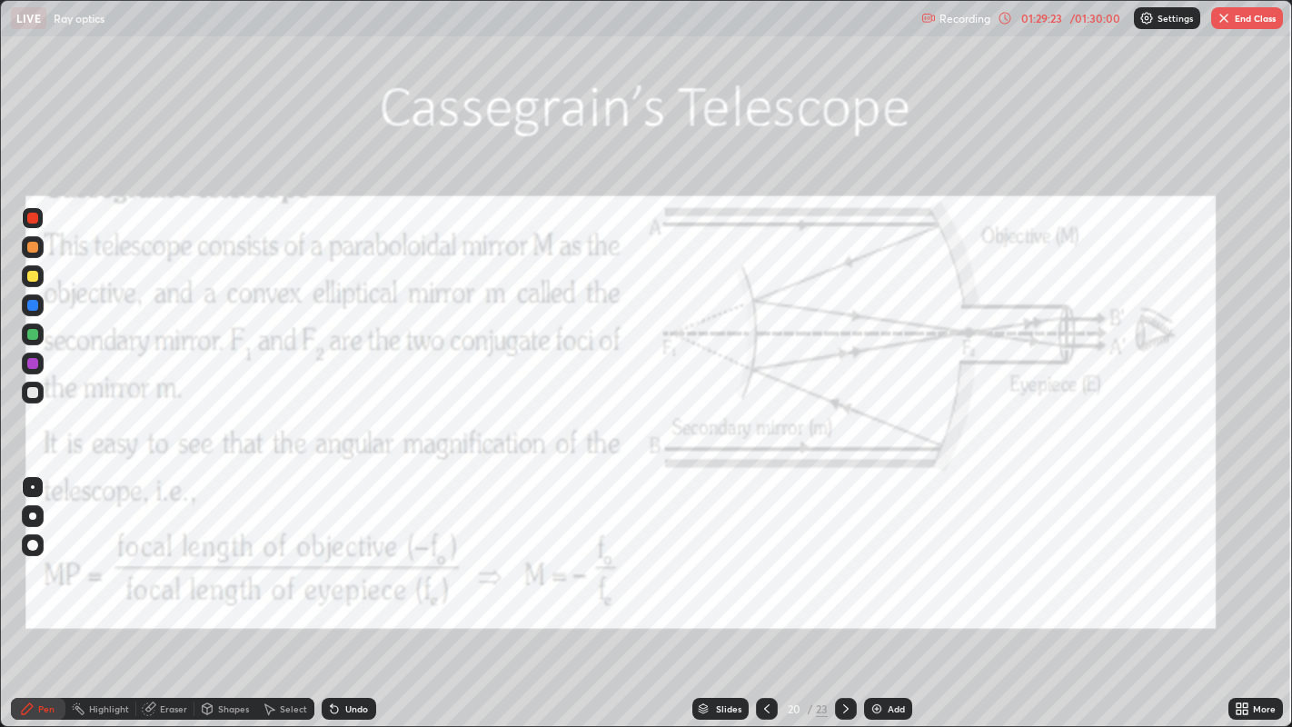
click at [351, 590] on div "Undo" at bounding box center [356, 708] width 23 height 9
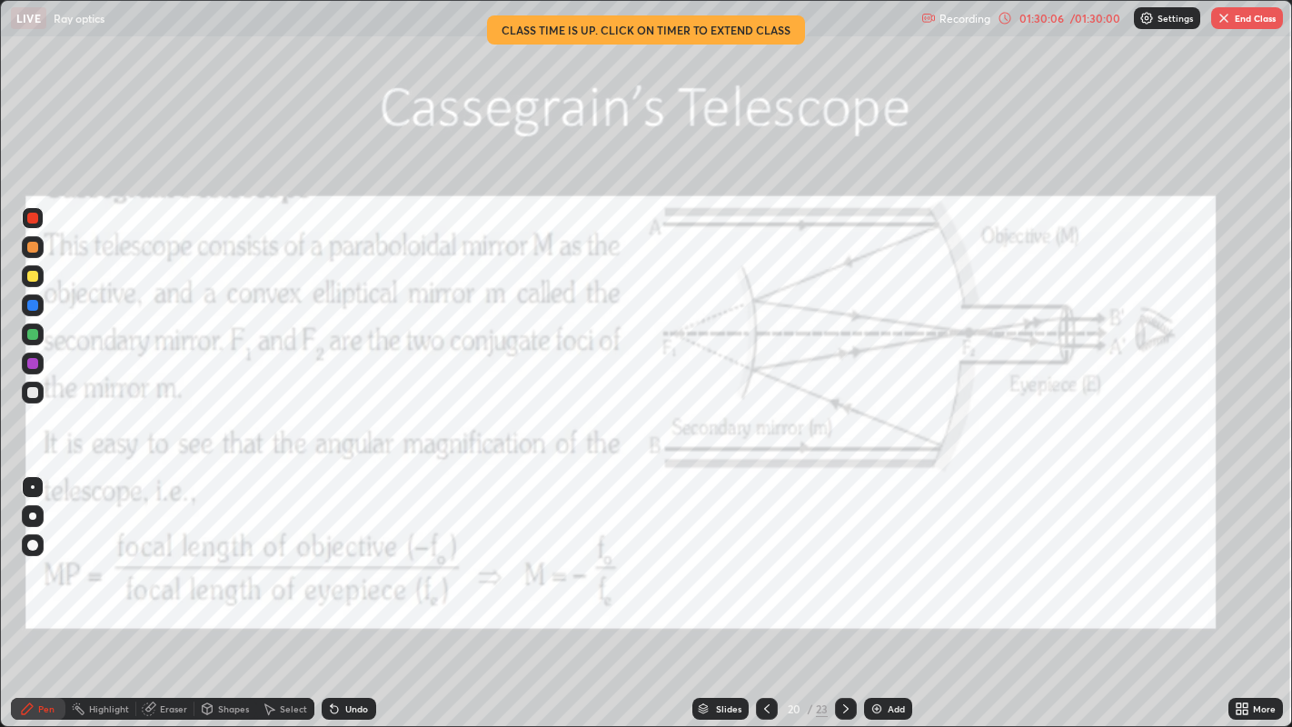
click at [1038, 16] on div "01:30:06" at bounding box center [1041, 18] width 51 height 11
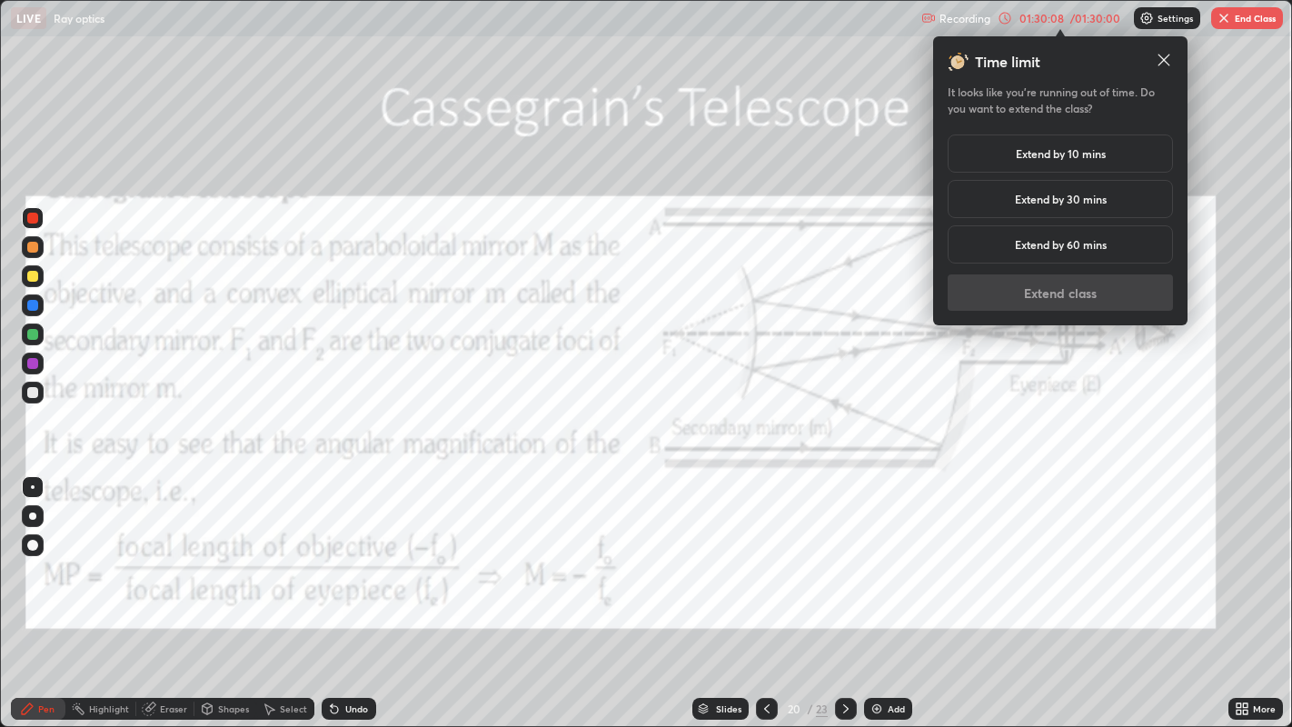
click at [1070, 152] on h5 "Extend by 10 mins" at bounding box center [1061, 153] width 90 height 16
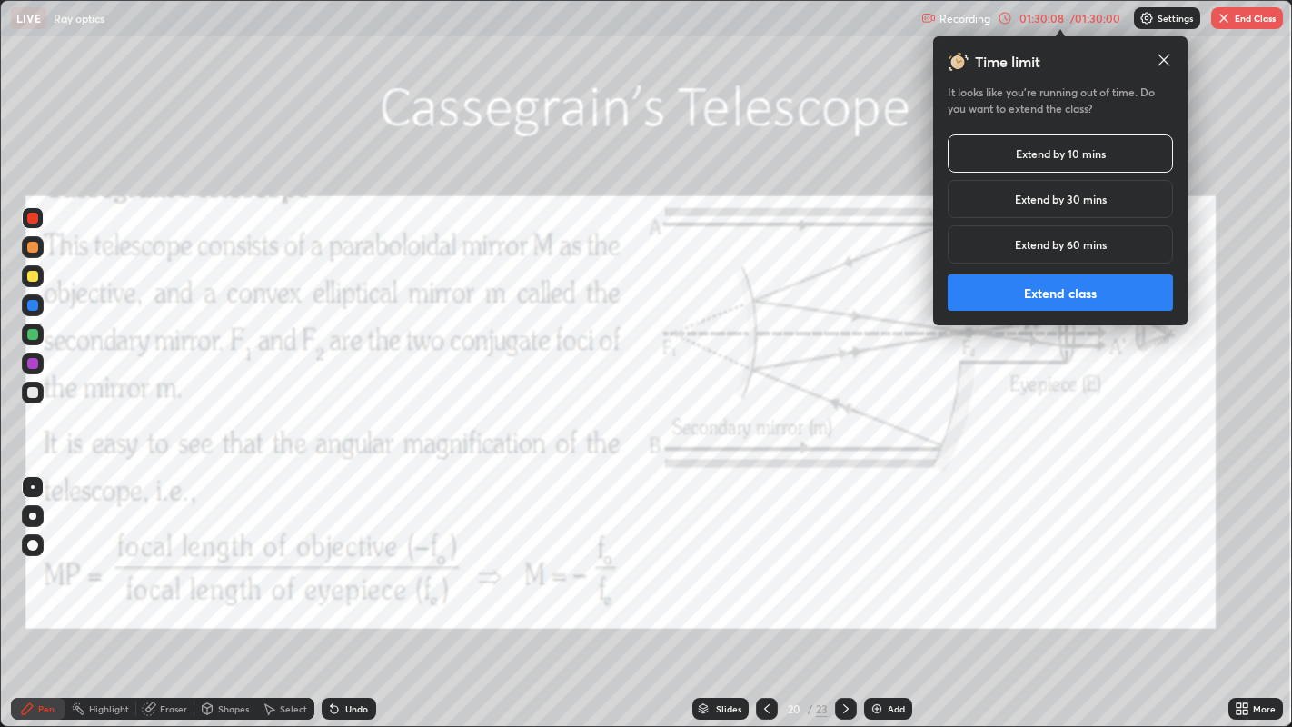
click at [1047, 292] on button "Extend class" at bounding box center [1059, 292] width 225 height 36
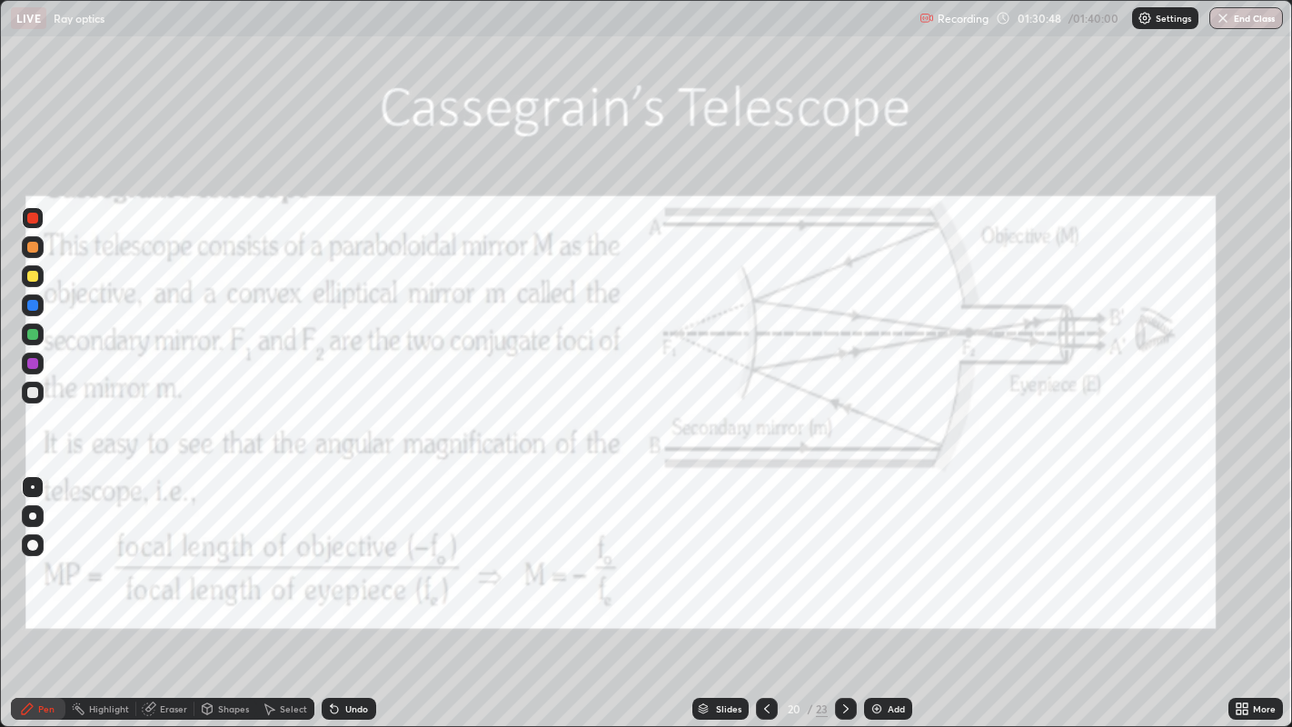
click at [845, 590] on icon at bounding box center [845, 708] width 15 height 15
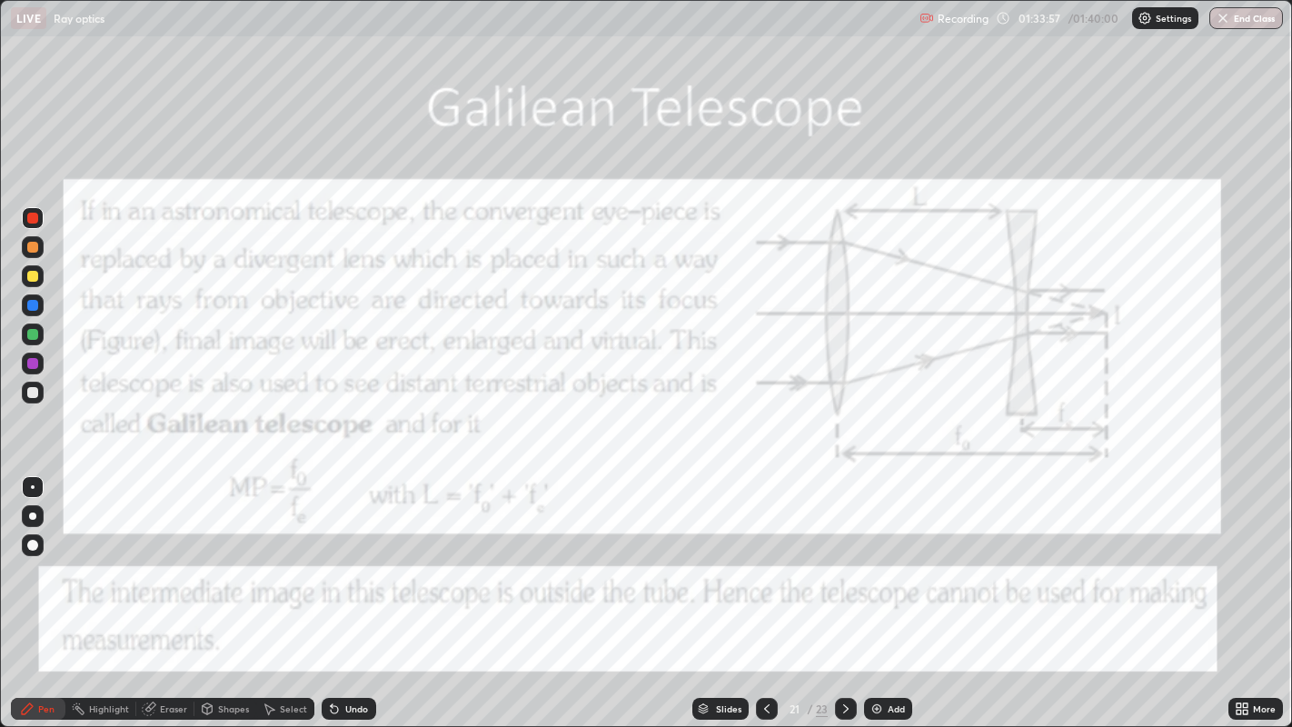
click at [845, 590] on icon at bounding box center [845, 708] width 15 height 15
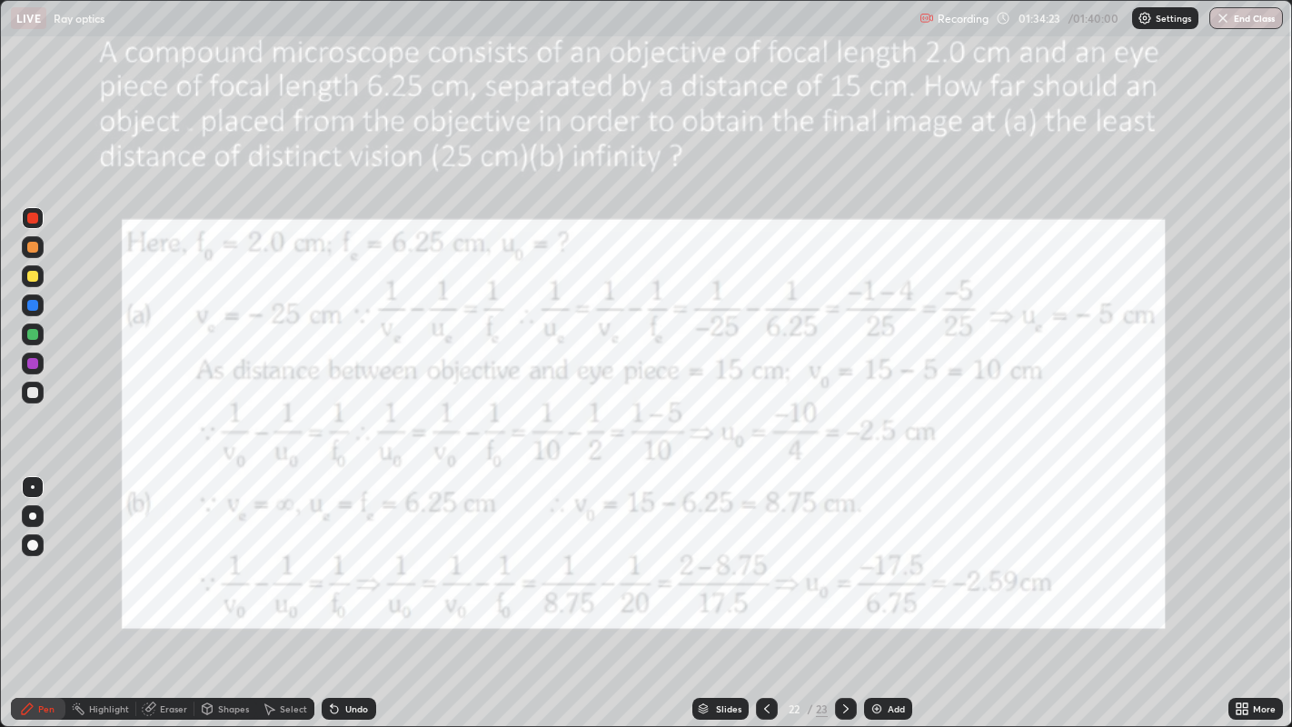
click at [893, 590] on div "Add" at bounding box center [896, 708] width 17 height 9
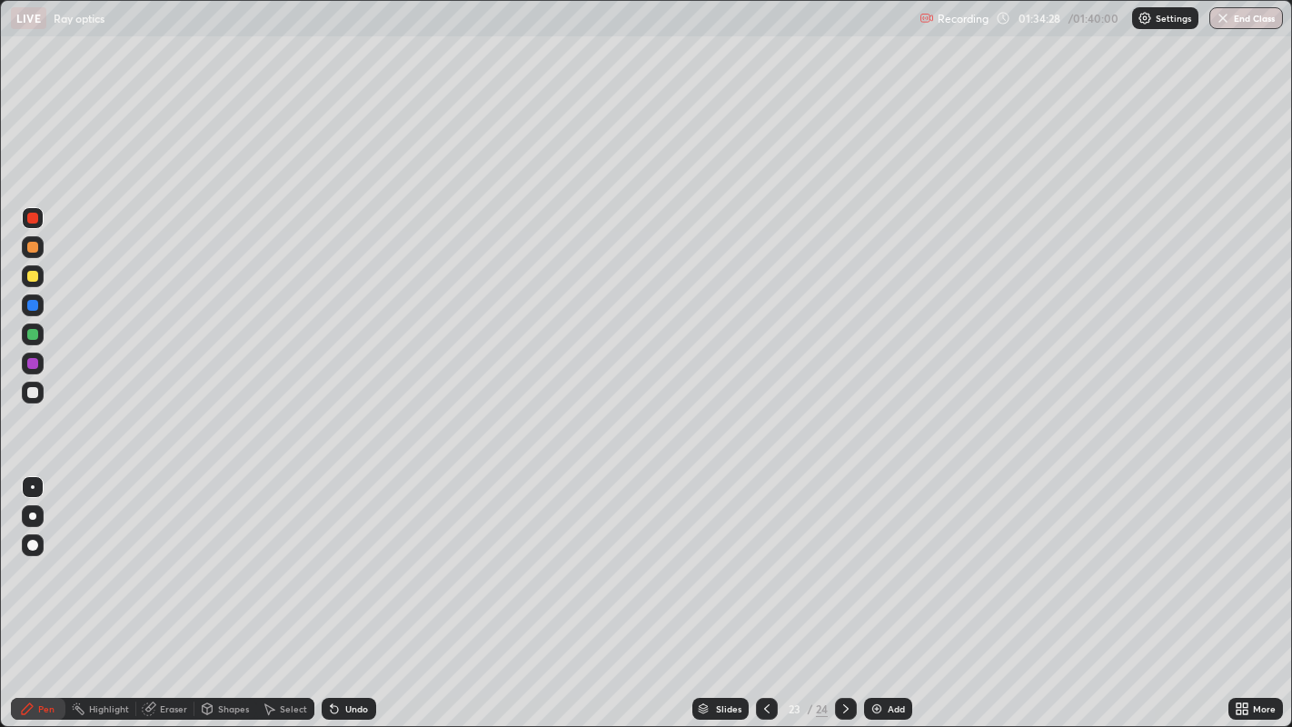
click at [356, 590] on div "Undo" at bounding box center [356, 708] width 23 height 9
click at [33, 273] on div at bounding box center [32, 276] width 11 height 11
click at [1226, 21] on img "button" at bounding box center [1223, 18] width 15 height 15
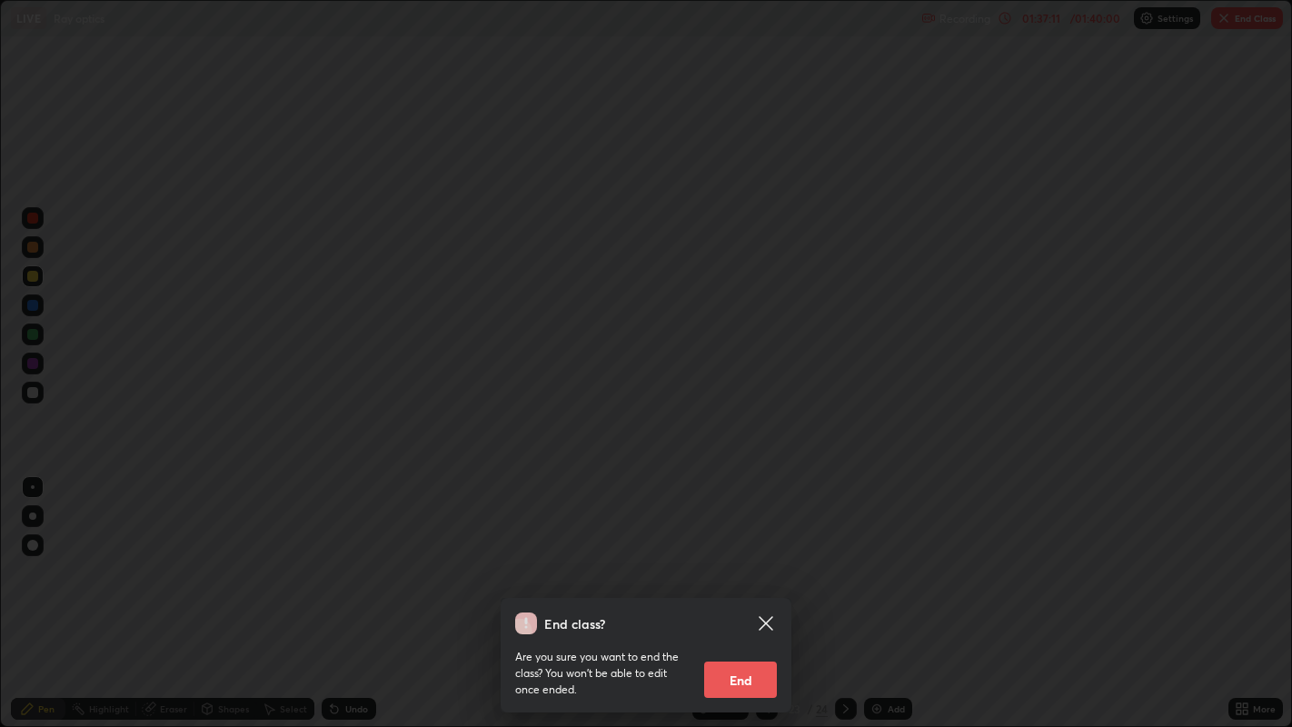
click at [743, 590] on button "End" at bounding box center [740, 679] width 73 height 36
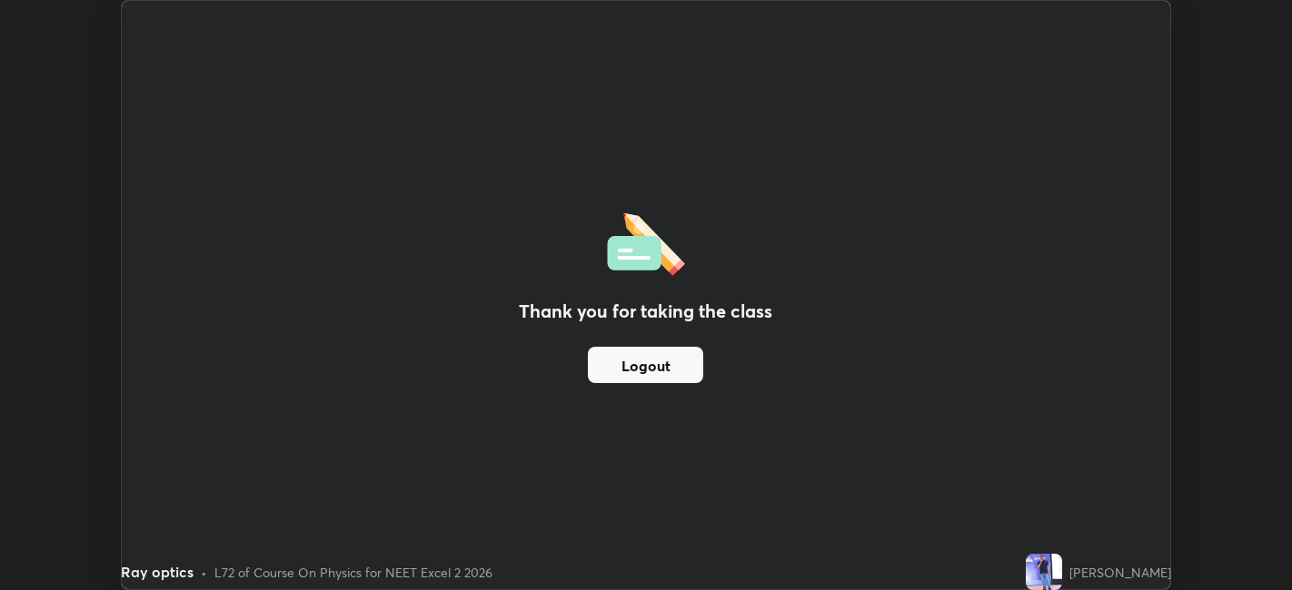
scroll to position [90252, 89550]
